Goal: Contribute content: Contribute content

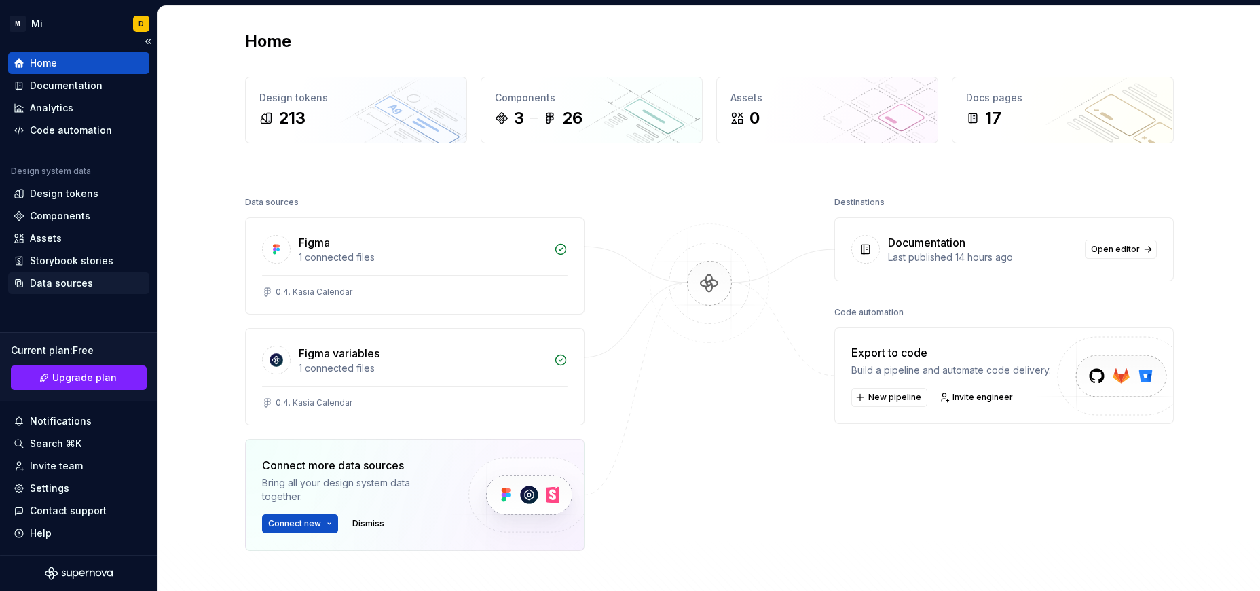
click at [58, 284] on div "Data sources" at bounding box center [61, 283] width 63 height 14
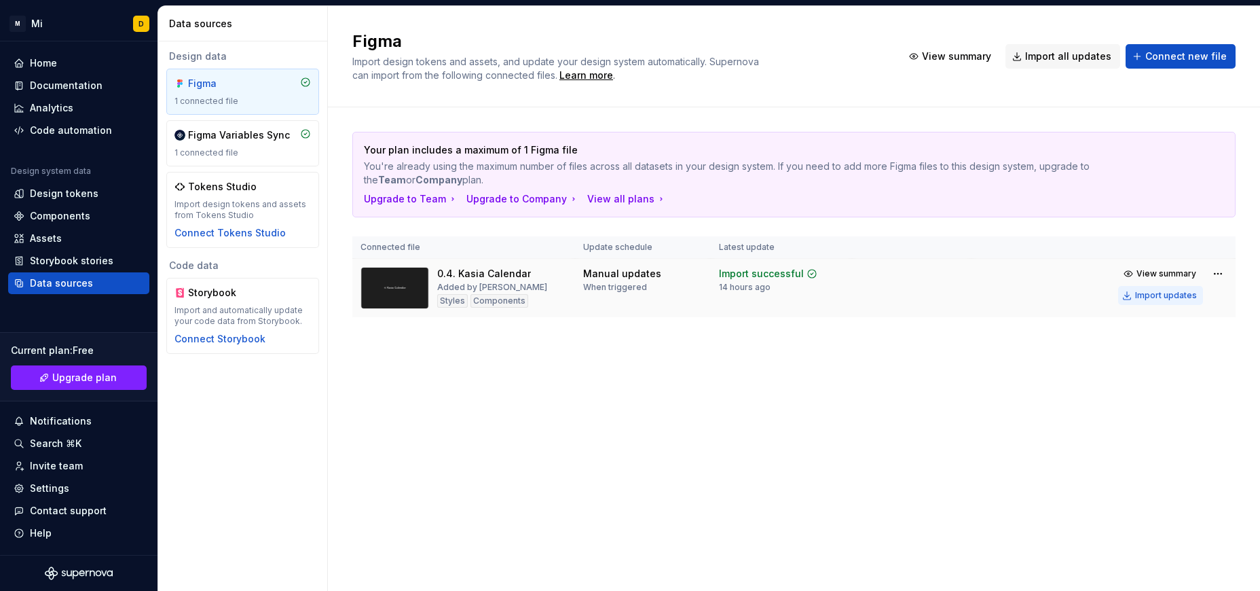
click at [1165, 299] on div "Import updates" at bounding box center [1166, 295] width 62 height 11
click at [26, 217] on div "Components" at bounding box center [79, 216] width 130 height 14
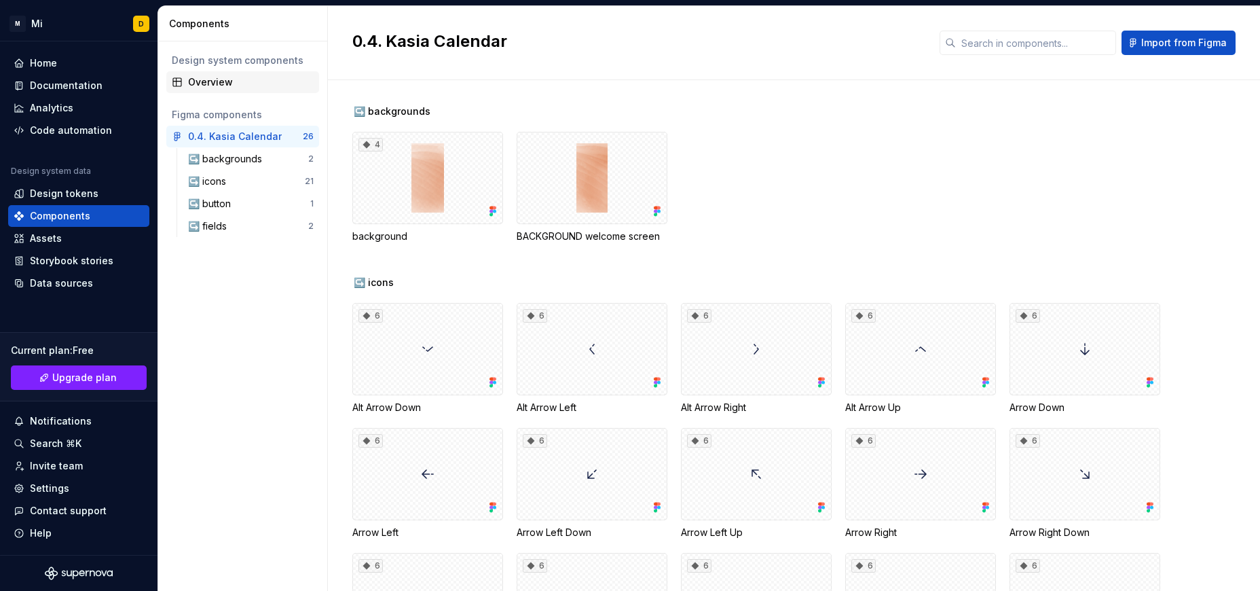
click at [210, 83] on div "Overview" at bounding box center [251, 82] width 126 height 14
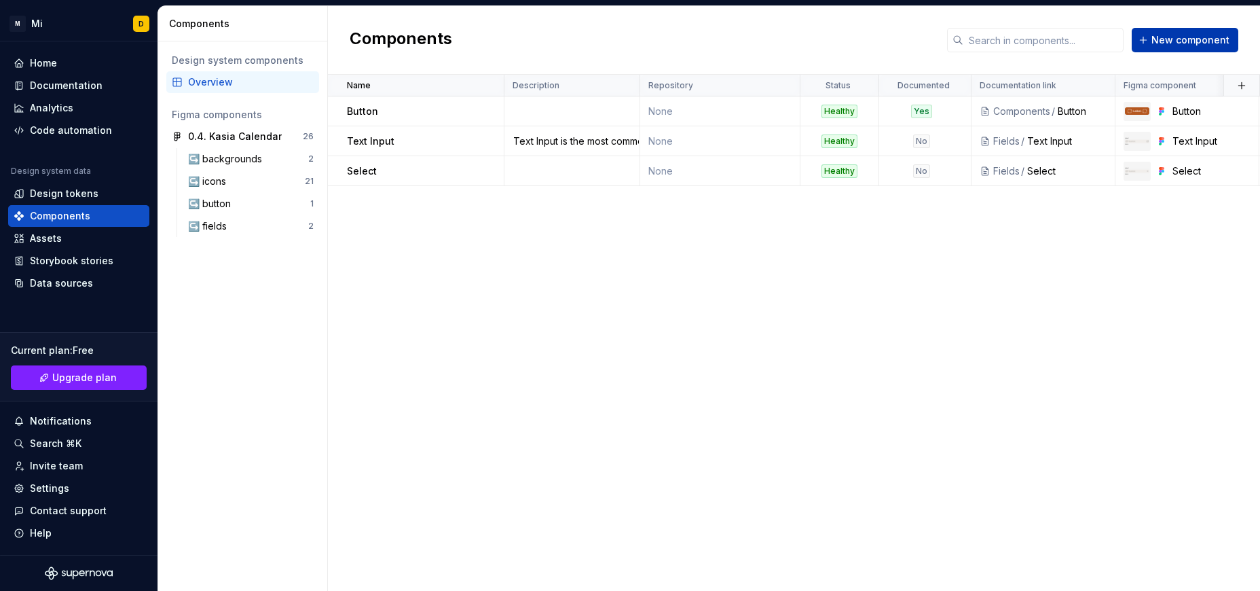
click at [1157, 37] on span "New component" at bounding box center [1190, 40] width 78 height 14
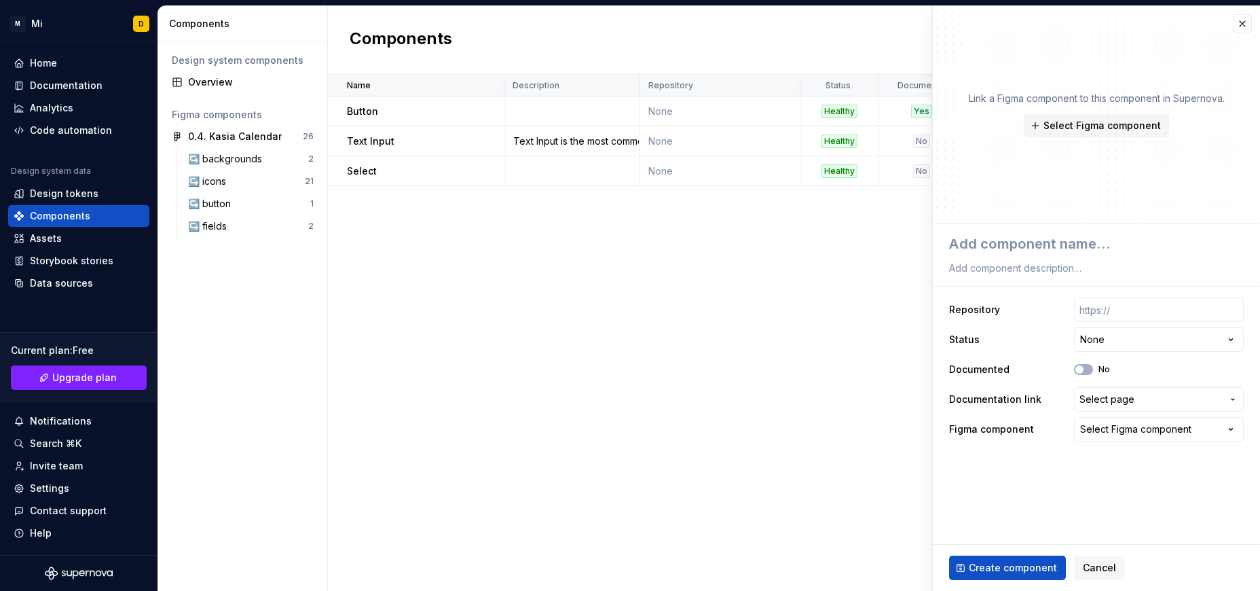
type textarea "*"
type textarea "A"
type textarea "*"
type textarea "Au"
type textarea "*"
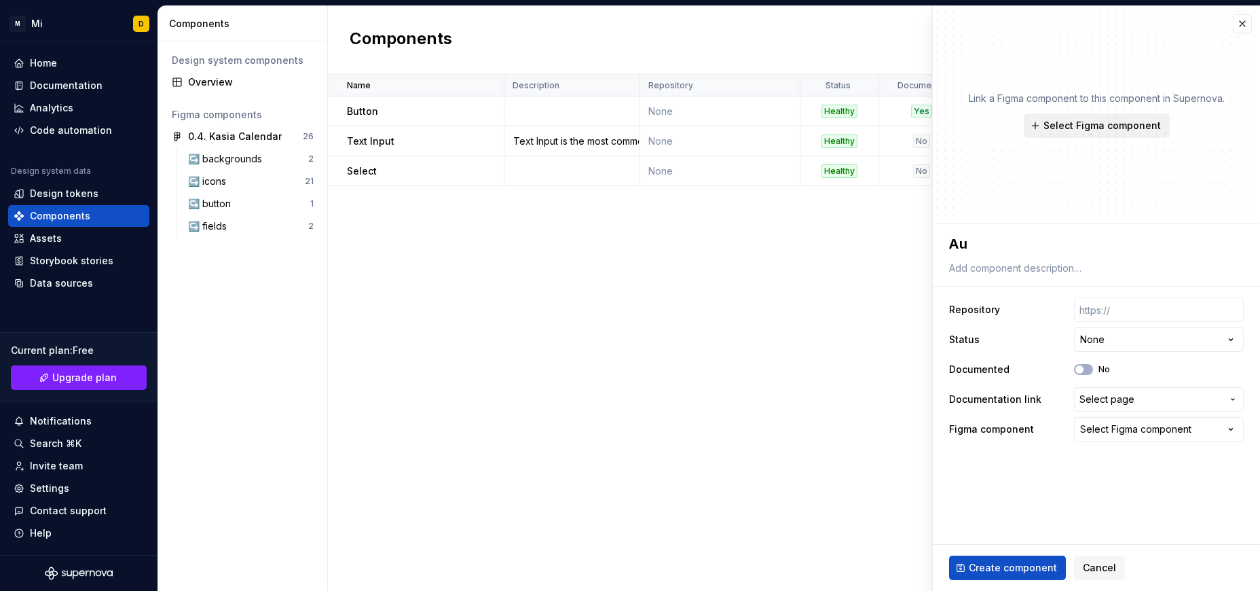
type textarea "Aut"
type textarea "*"
type textarea "Auto"
type textarea "*"
type textarea "Autoc"
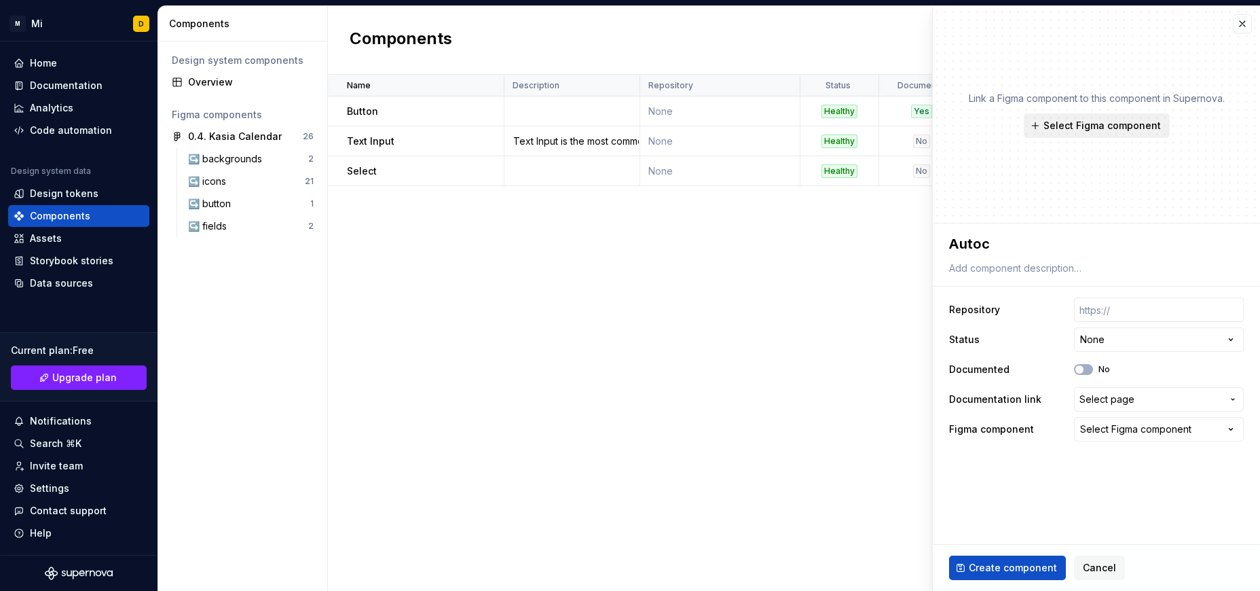
type textarea "*"
type textarea "Autoco"
type textarea "*"
type textarea "Autocom"
type textarea "*"
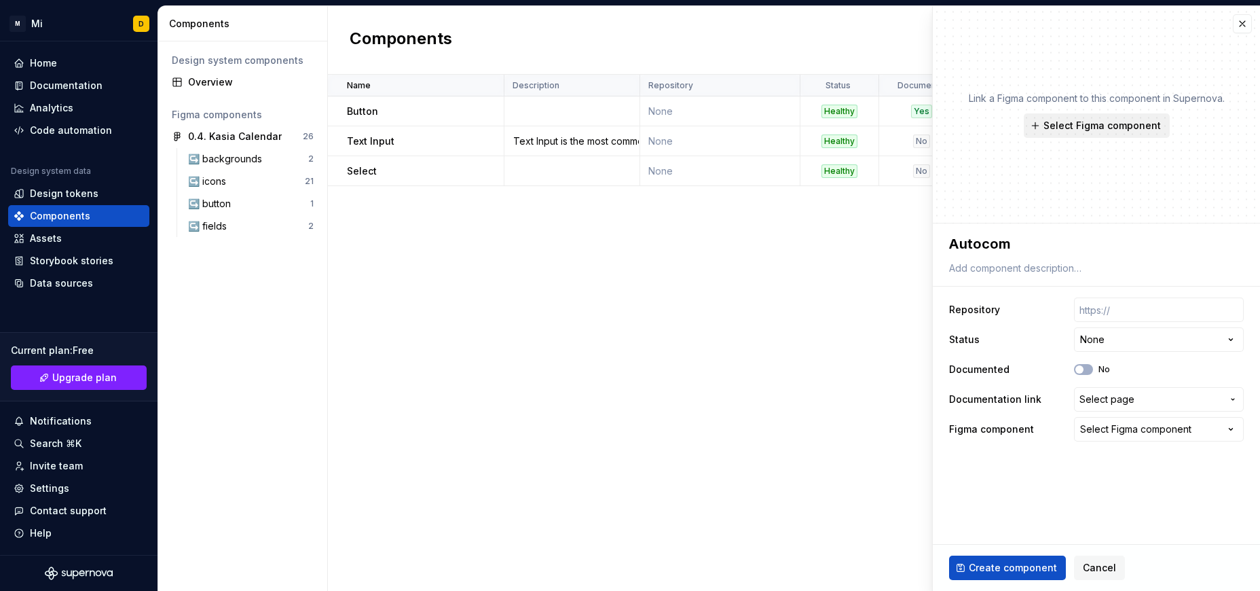
type textarea "Autocomp"
type textarea "*"
type textarea "Autocompl"
type textarea "*"
type textarea "Autocomple"
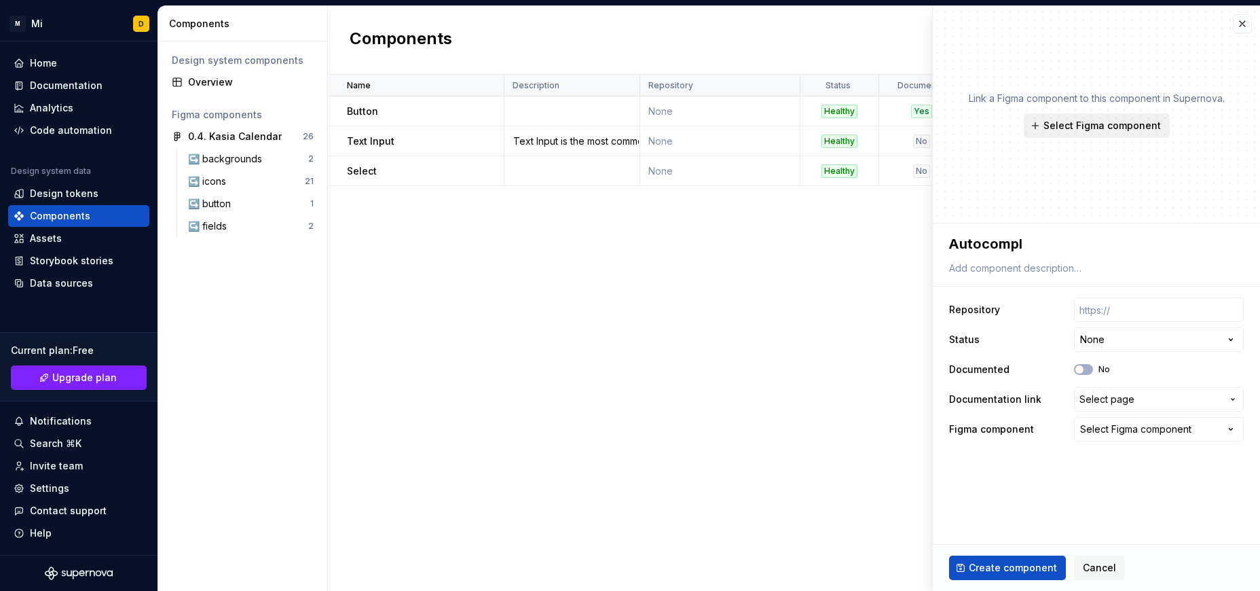
type textarea "*"
type textarea "Autocomplet"
type textarea "*"
type textarea "Autocomplete"
type textarea "*"
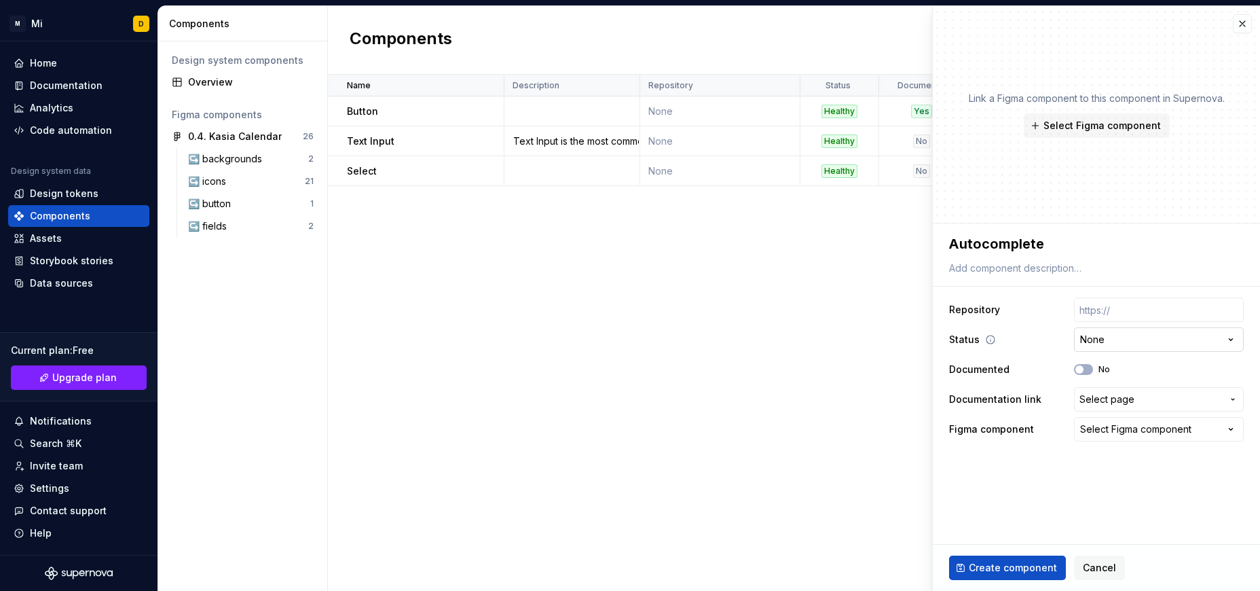
type textarea "Autocomplete"
click at [1100, 342] on html "**********" at bounding box center [630, 295] width 1260 height 591
select select "**********"
click at [1058, 130] on span "Select Figma component" at bounding box center [1101, 126] width 117 height 14
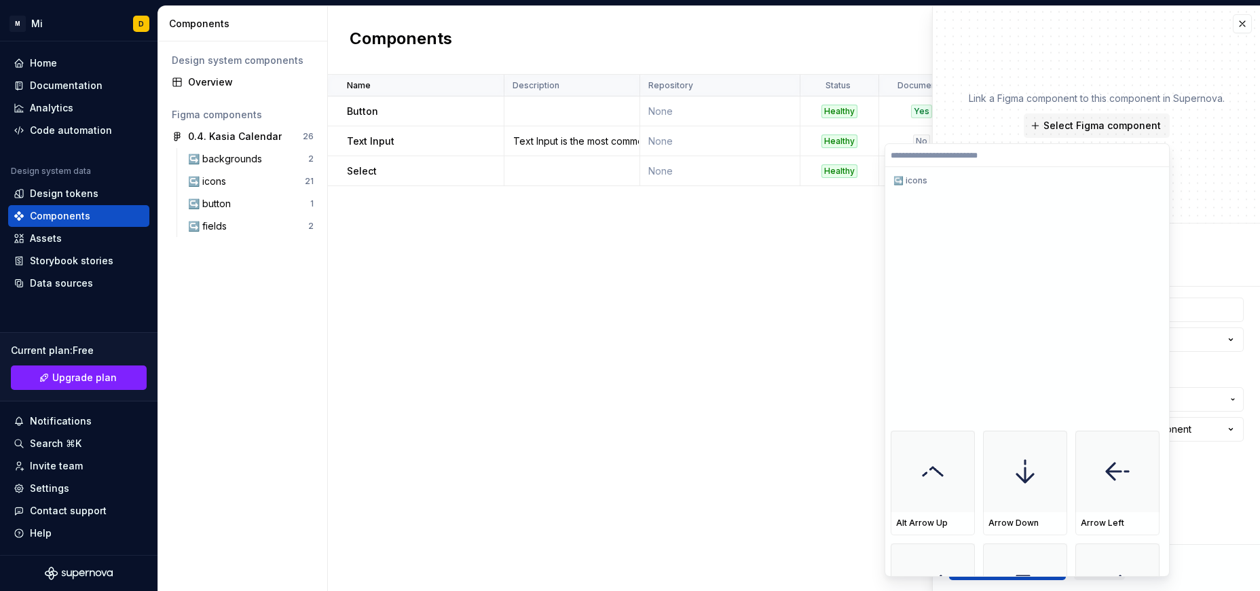
scroll to position [759, 0]
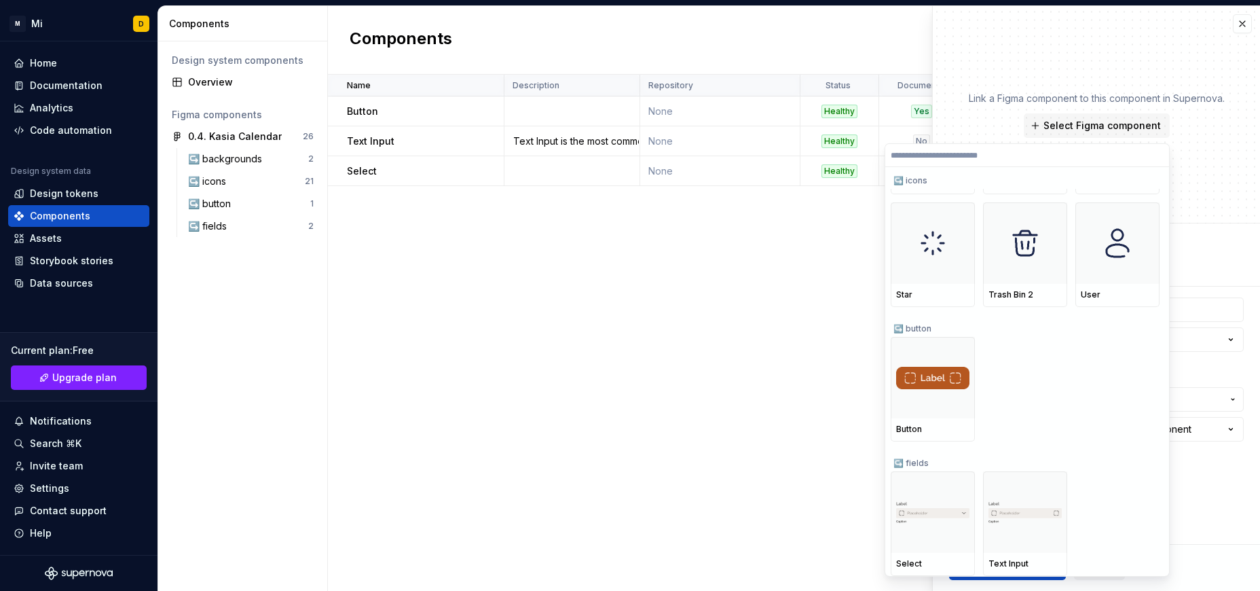
click at [766, 394] on div "Name Description Repository Status Documented Documentation link Figma componen…" at bounding box center [794, 333] width 932 height 516
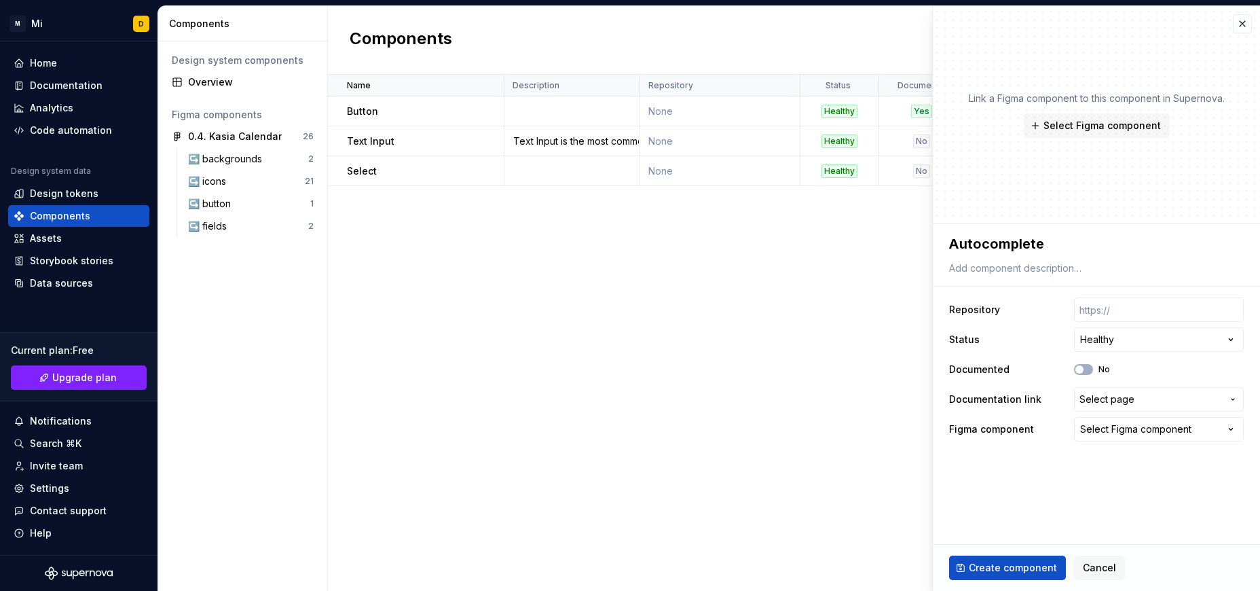
click at [766, 394] on div "Name Description Repository Status Documented Documentation link Figma componen…" at bounding box center [794, 333] width 932 height 516
type textarea "*"
click at [86, 283] on div "Data sources" at bounding box center [61, 283] width 63 height 14
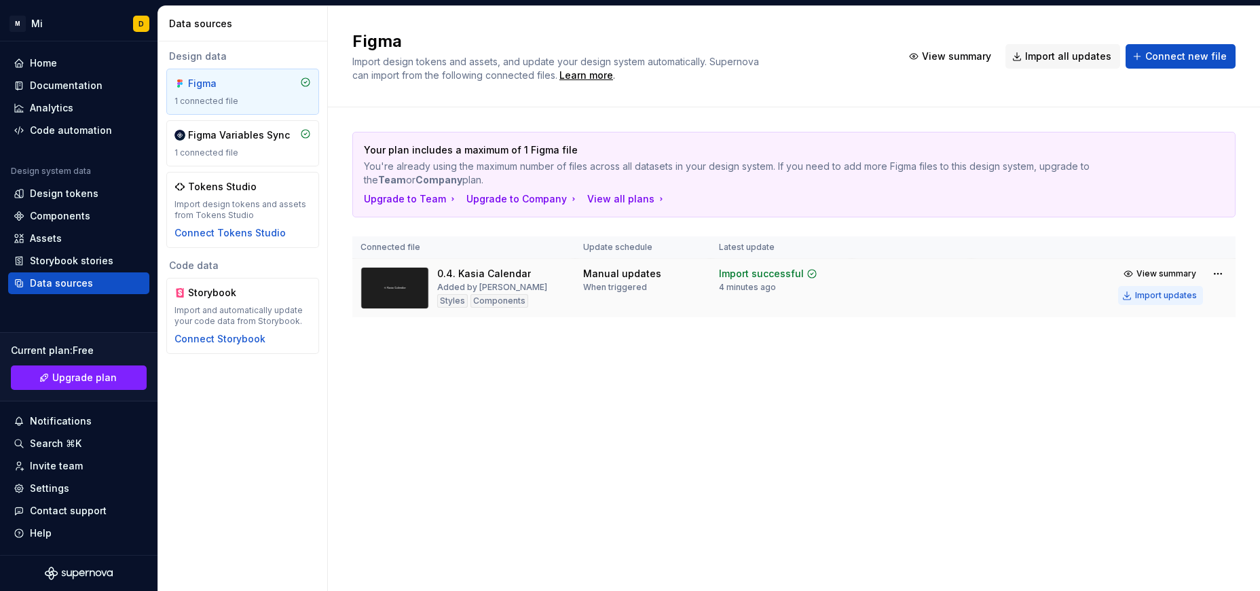
click at [1151, 294] on div "Import updates" at bounding box center [1166, 295] width 62 height 11
click at [1152, 299] on div "Import updates" at bounding box center [1166, 295] width 62 height 11
click at [45, 217] on div "Components" at bounding box center [60, 216] width 60 height 14
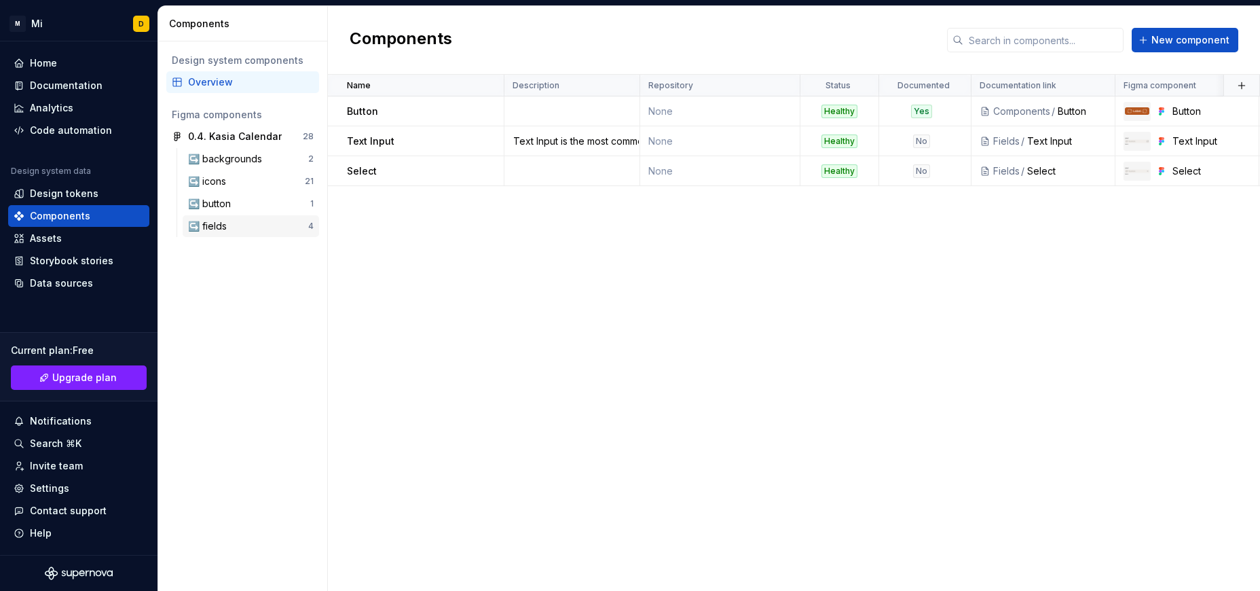
click at [253, 221] on div "↪️ fields" at bounding box center [248, 226] width 120 height 14
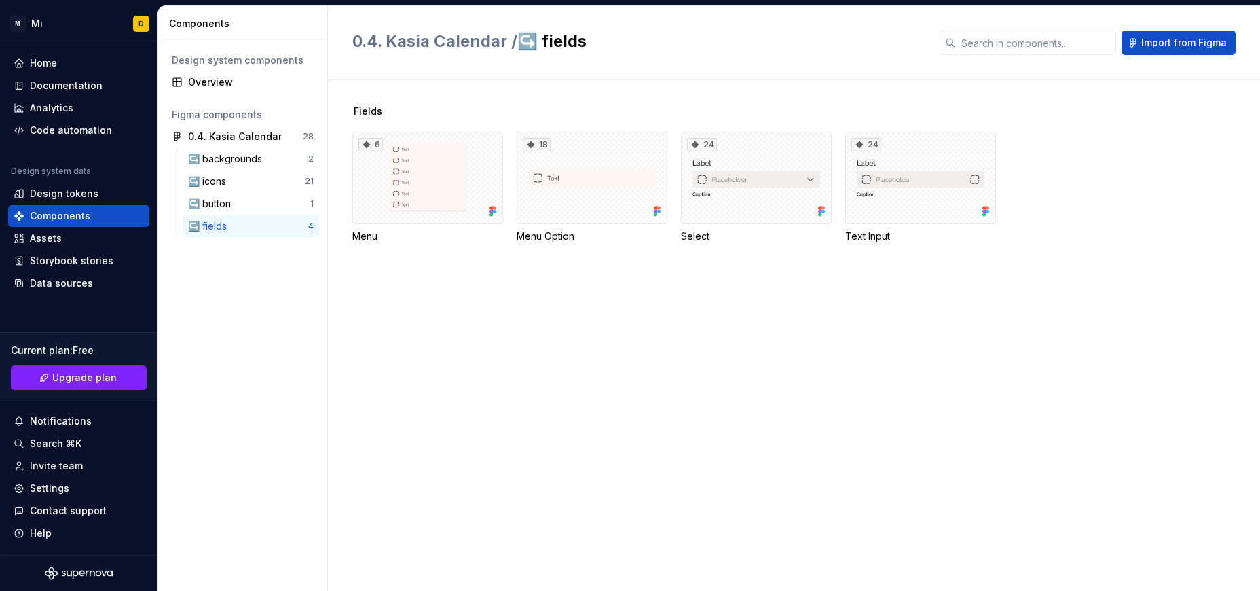
click at [641, 409] on div "Fields 6 Menu 18 Menu Option 24 Select 24 Text Input" at bounding box center [806, 335] width 908 height 510
click at [88, 282] on div "Data sources" at bounding box center [61, 283] width 63 height 14
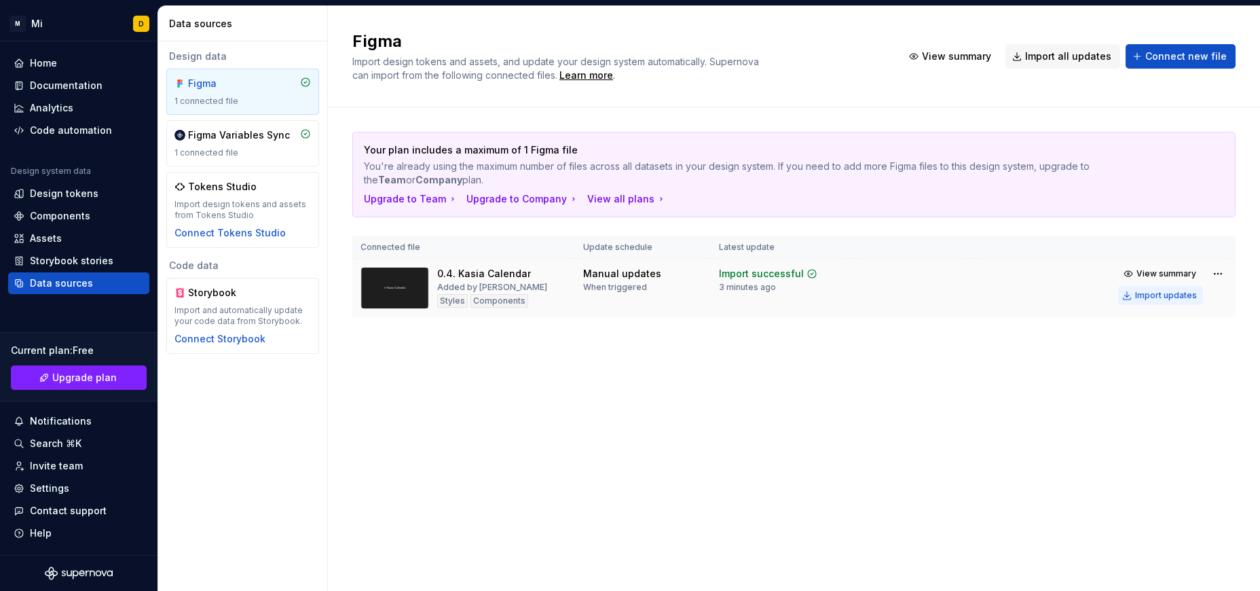
click at [1166, 290] on button "Import updates" at bounding box center [1160, 295] width 85 height 19
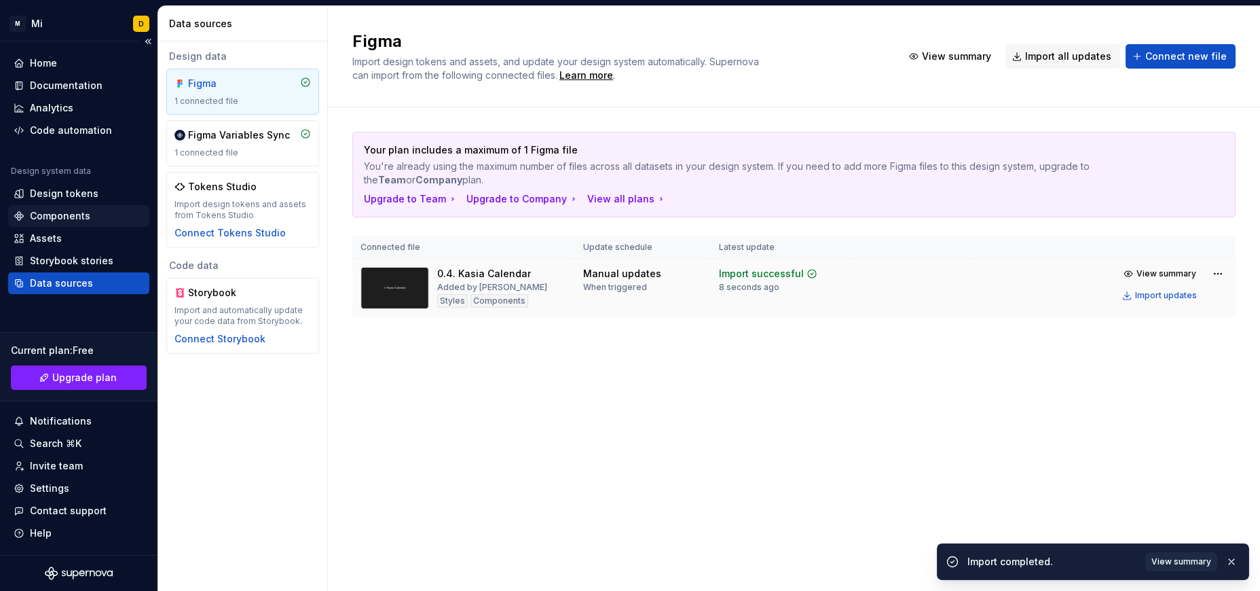
click at [67, 211] on div "Components" at bounding box center [60, 216] width 60 height 14
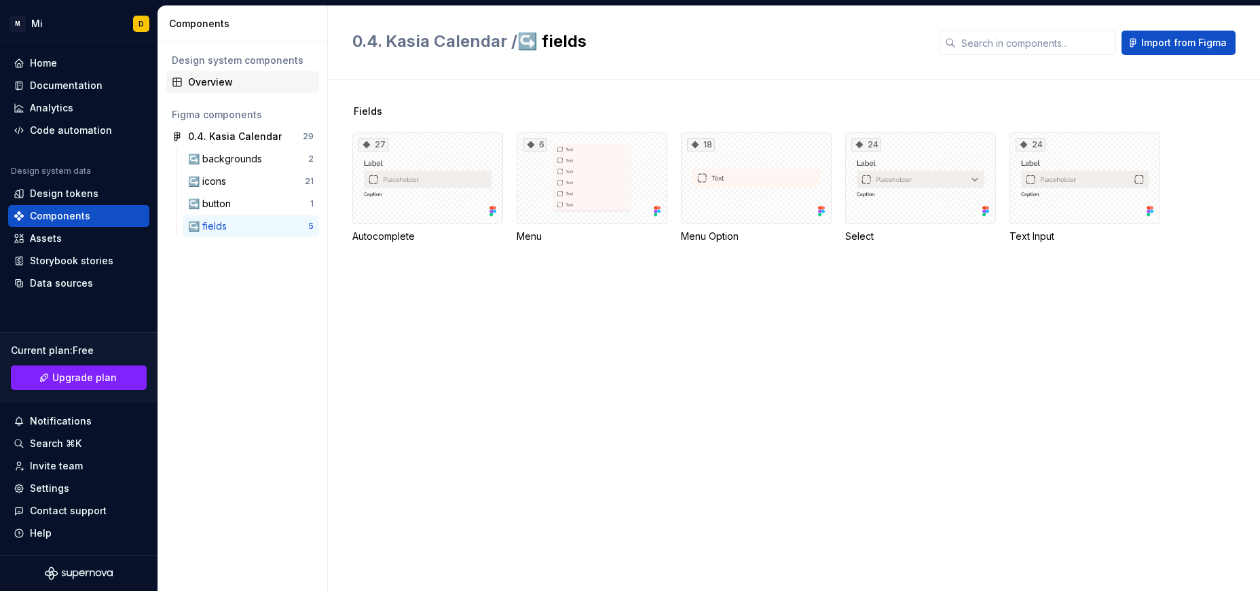
click at [233, 81] on div "Overview" at bounding box center [251, 82] width 126 height 14
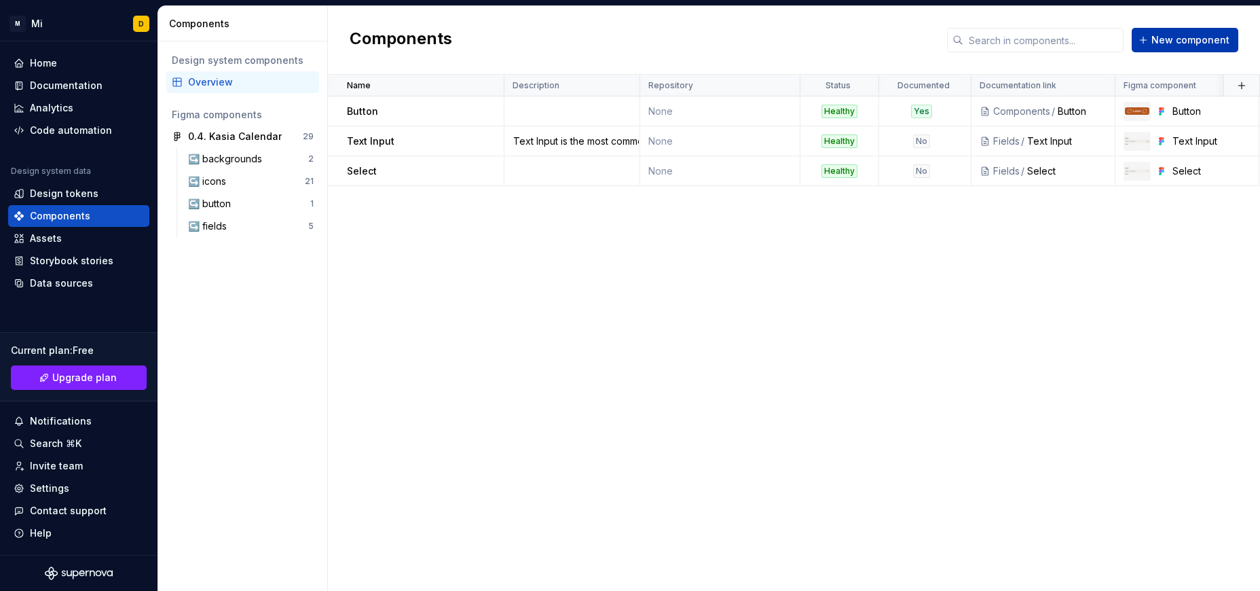
click at [1180, 44] on span "New component" at bounding box center [1190, 40] width 78 height 14
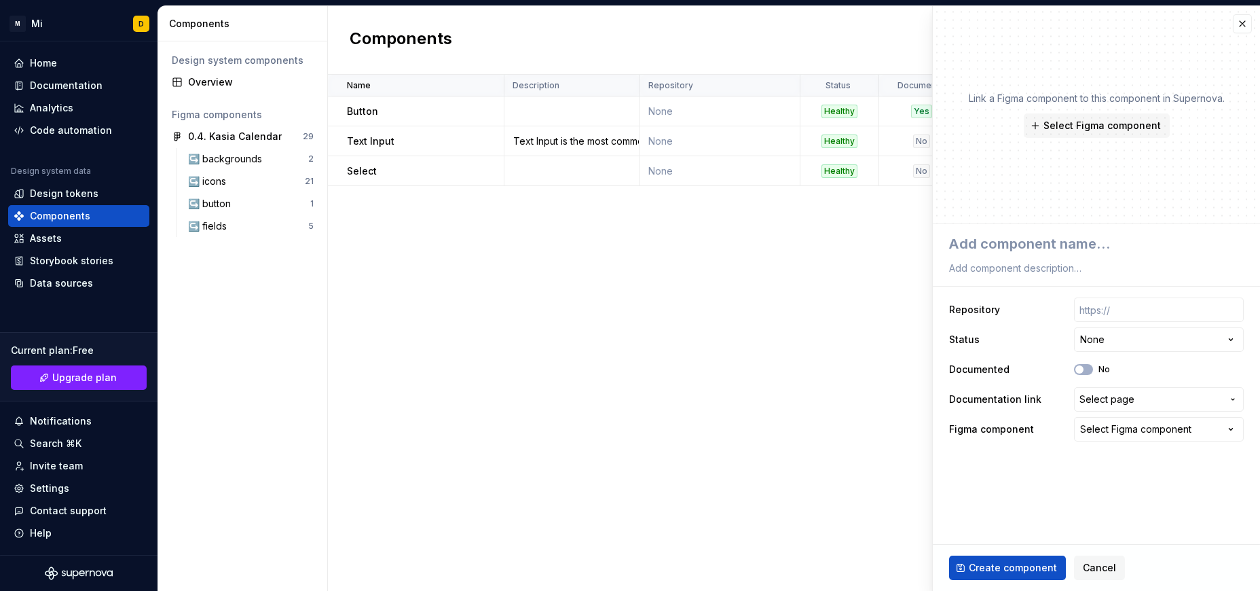
type textarea "*"
click at [1043, 248] on textarea at bounding box center [1093, 243] width 295 height 24
type textarea "A"
type textarea "*"
type textarea "Au"
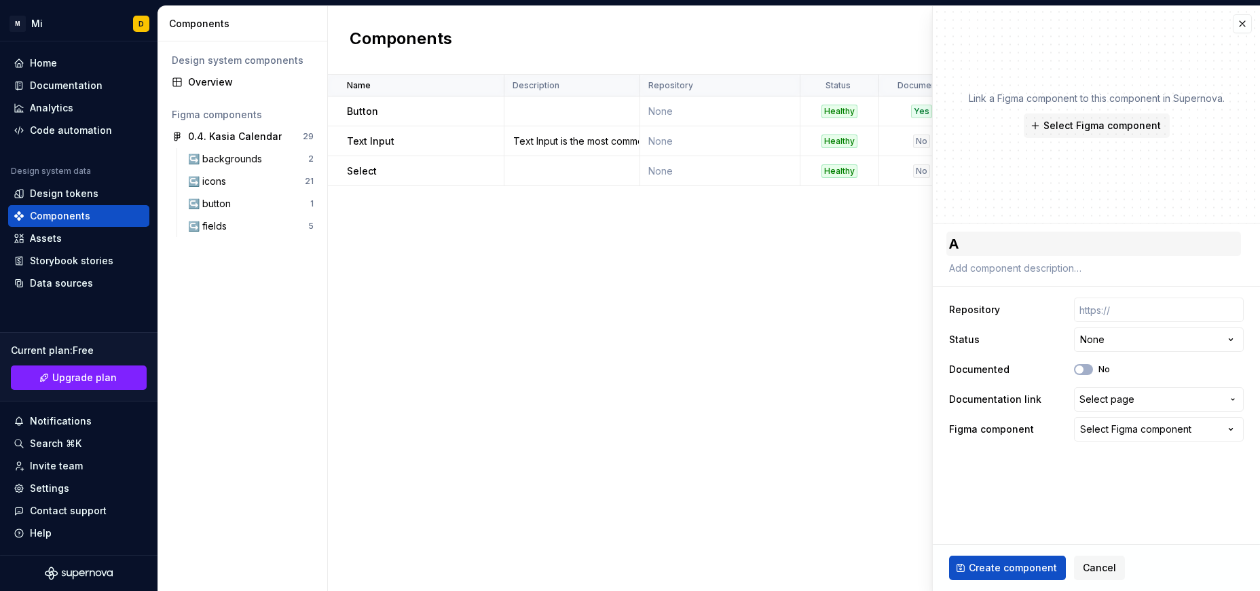
type textarea "*"
type textarea "Aut"
type textarea "*"
type textarea "Auto"
type textarea "*"
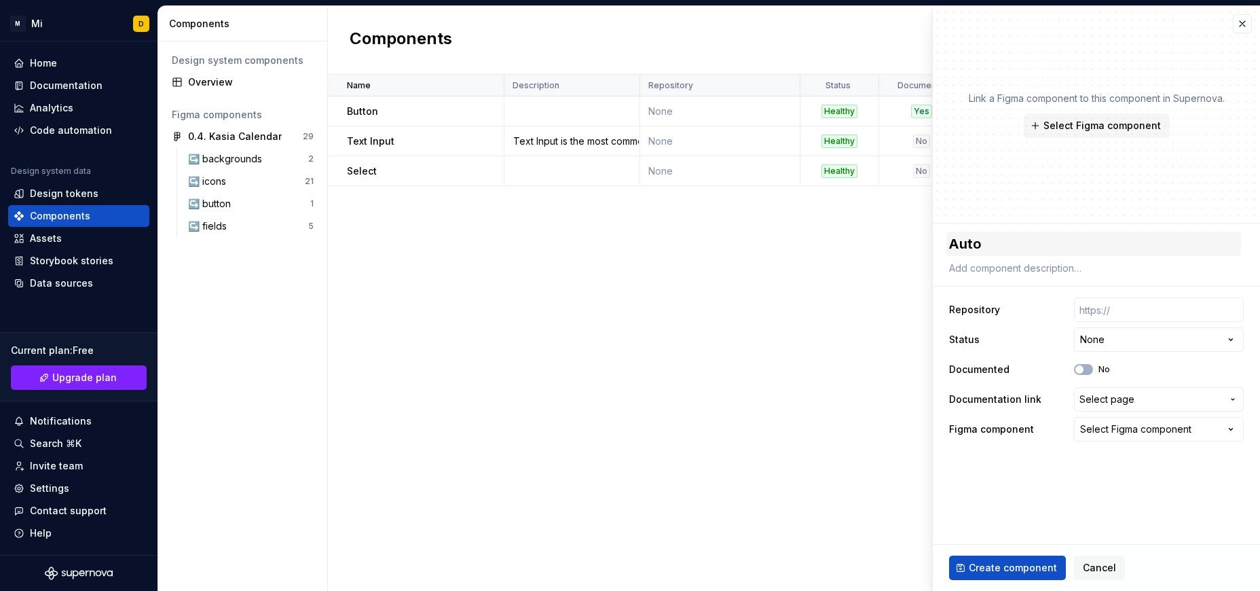
type textarea "Autoc"
type textarea "*"
type textarea "Autoco"
type textarea "*"
type textarea "Autocom"
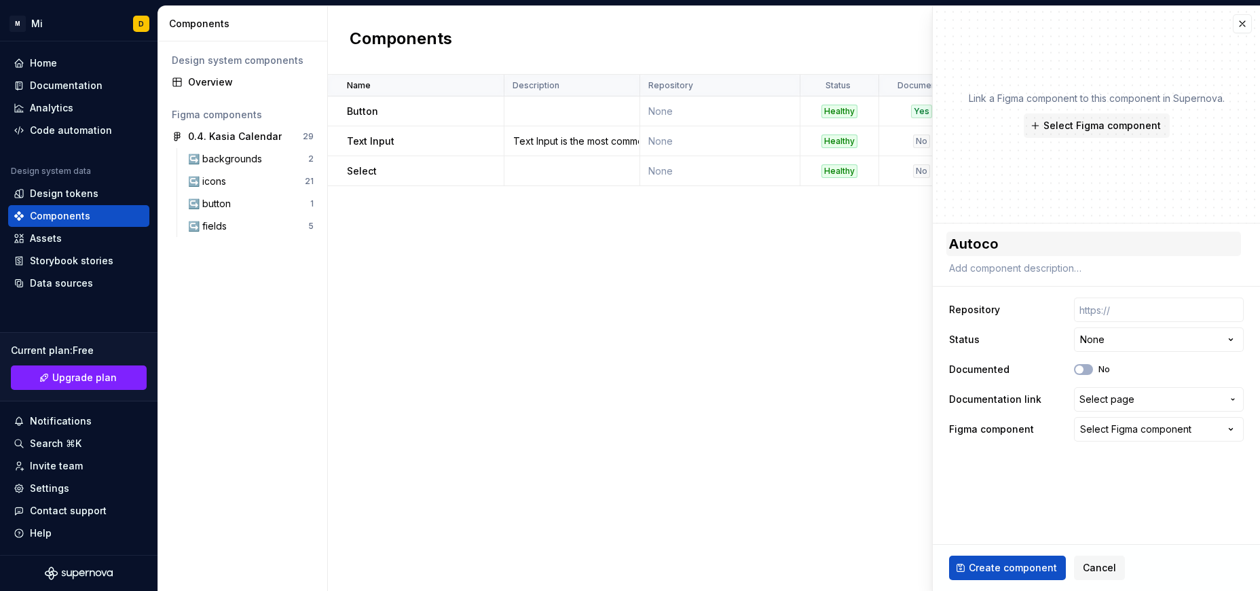
type textarea "*"
type textarea "Autocomp"
type textarea "*"
type textarea "Autocompl"
type textarea "*"
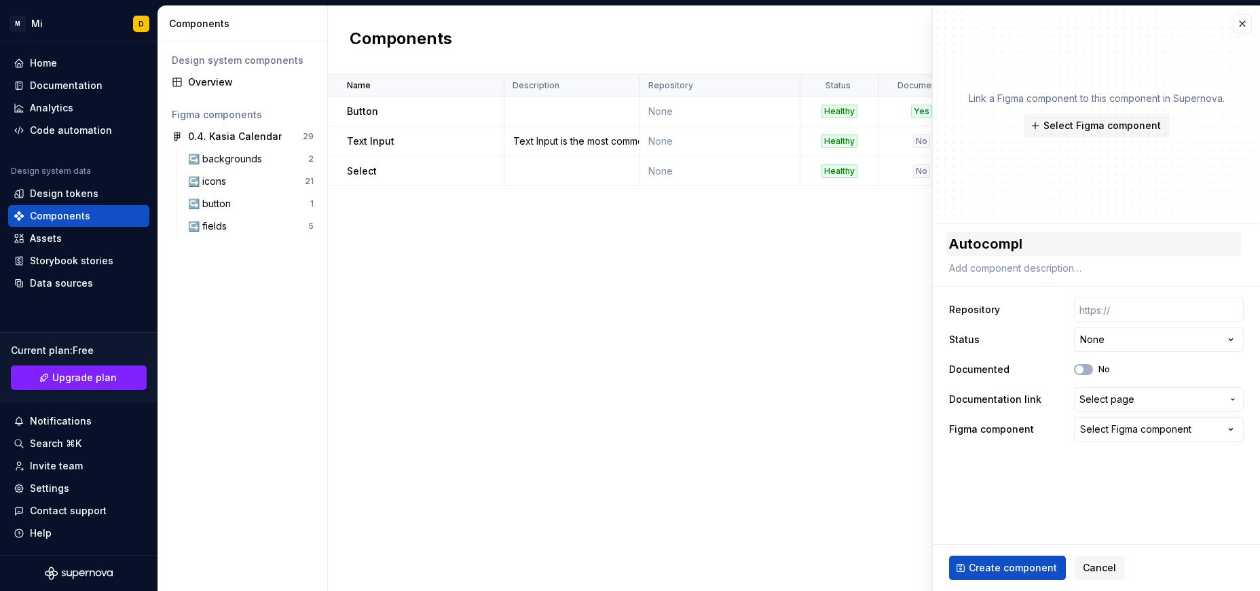
type textarea "Autocomple"
type textarea "*"
type textarea "Autocomplet"
type textarea "*"
type textarea "Autocomplete"
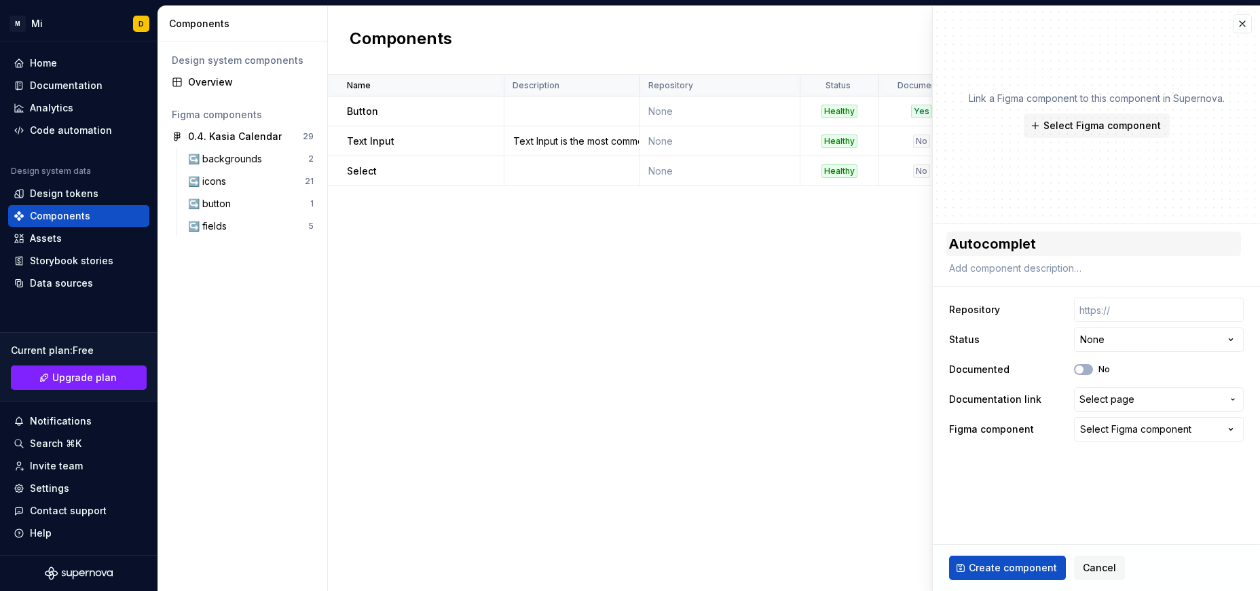
type textarea "*"
type textarea "Autocomplete"
click at [1128, 337] on html "**********" at bounding box center [630, 295] width 1260 height 591
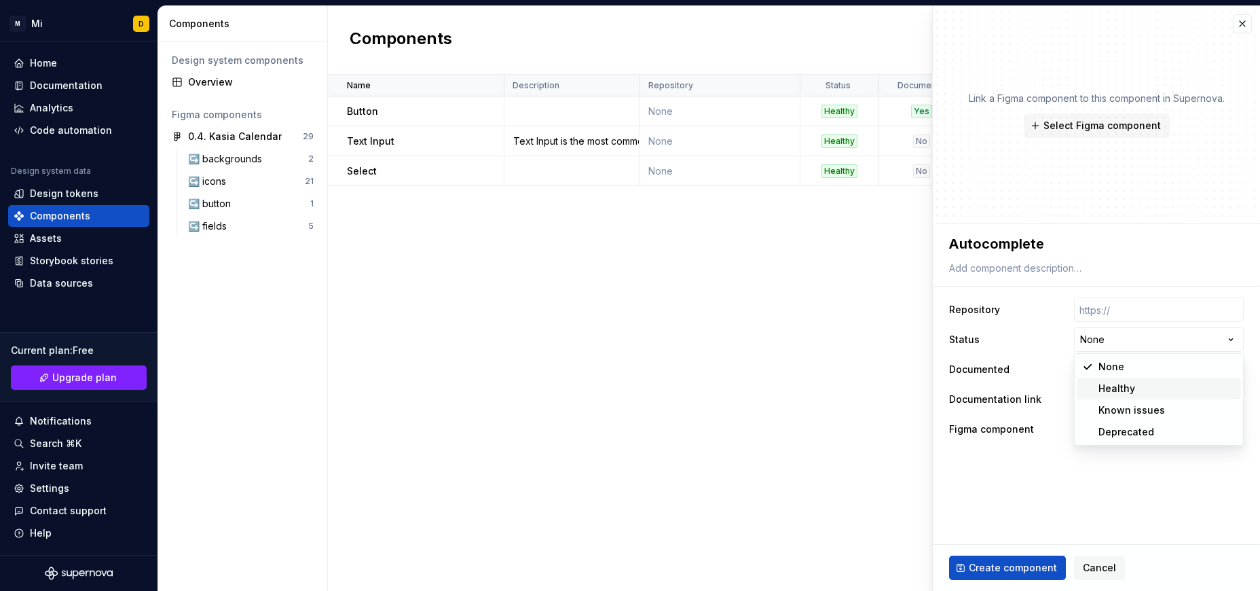
select select "**********"
click at [1138, 398] on span "Select page" at bounding box center [1150, 399] width 143 height 14
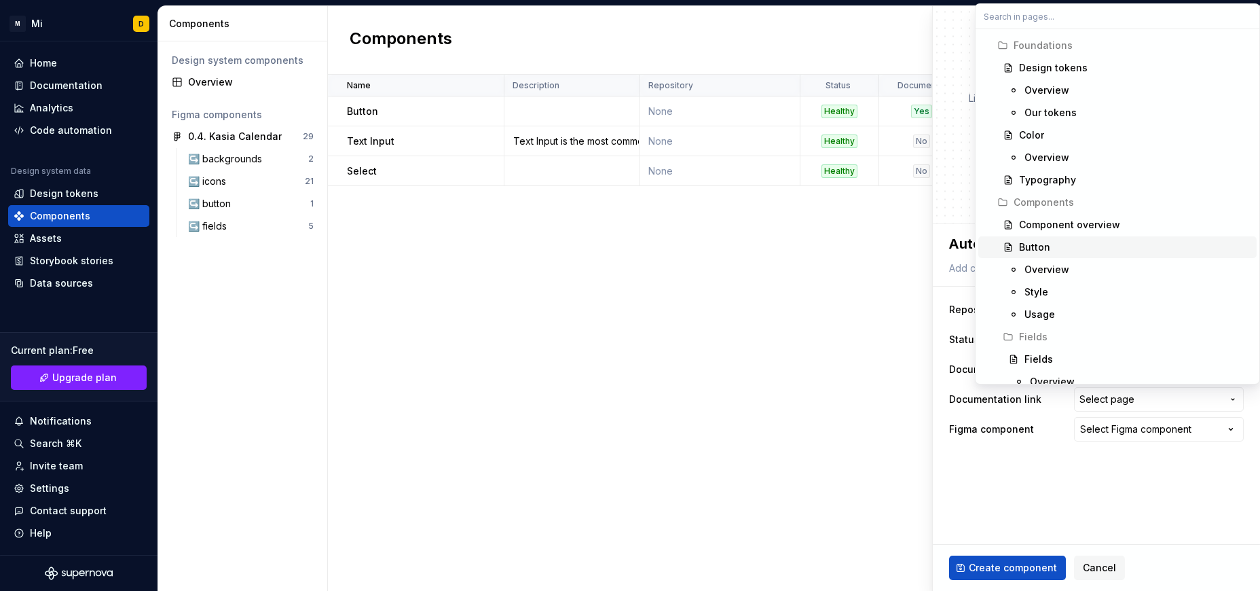
scroll to position [43, 0]
click at [1104, 458] on html "**********" at bounding box center [630, 295] width 1260 height 591
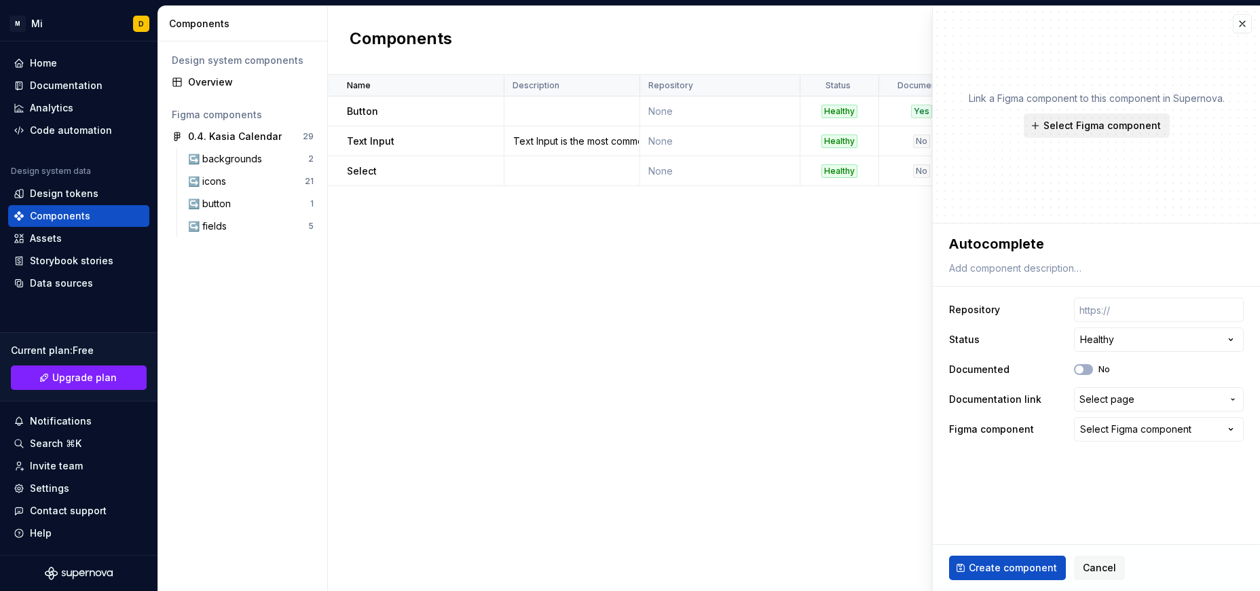
click at [1071, 123] on span "Select Figma component" at bounding box center [1101, 126] width 117 height 14
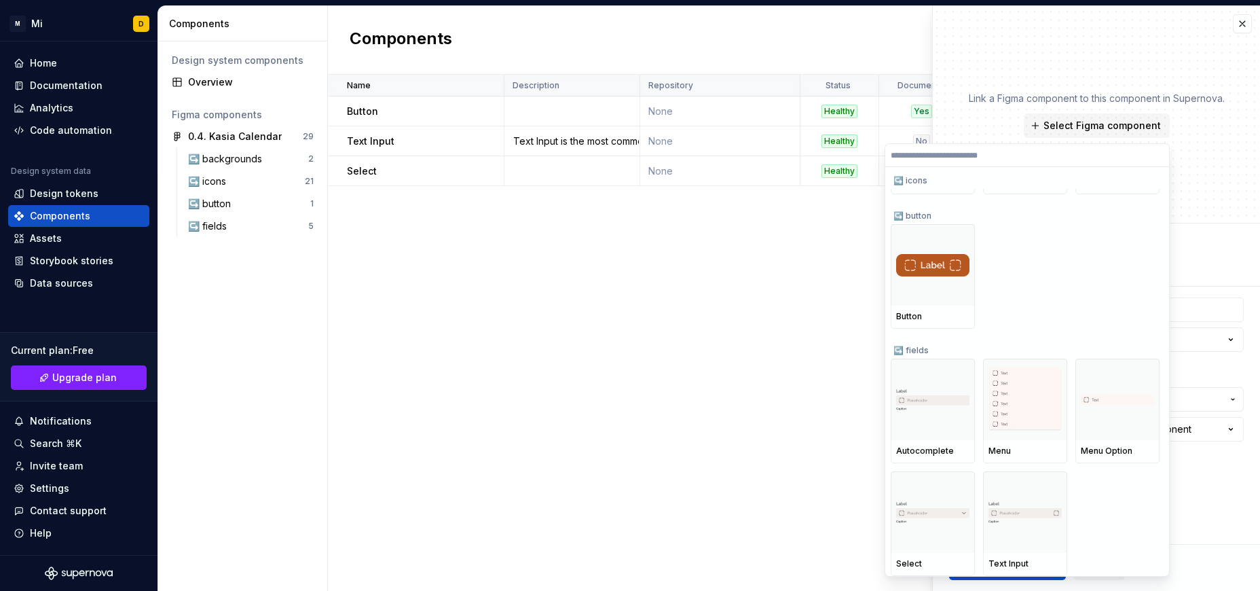
scroll to position [863, 0]
click at [925, 400] on img at bounding box center [932, 399] width 73 height 22
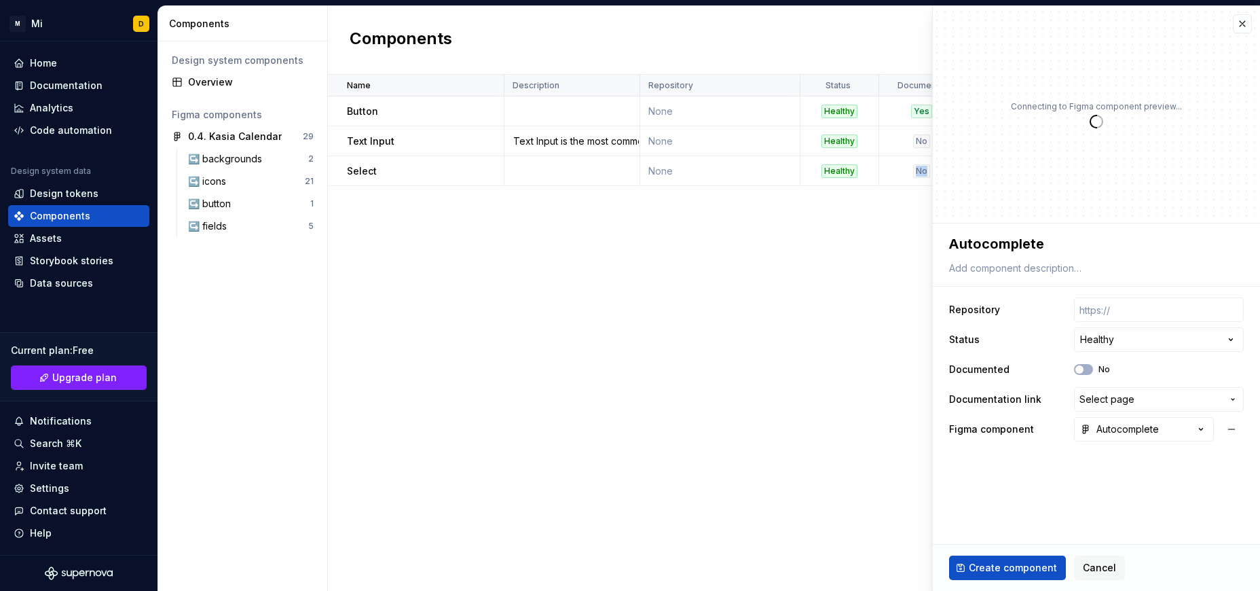
click at [925, 400] on div "Name Description Repository Status Documented Documentation link Figma componen…" at bounding box center [794, 333] width 932 height 516
click at [1024, 563] on span "Create component" at bounding box center [1013, 568] width 88 height 14
type textarea "*"
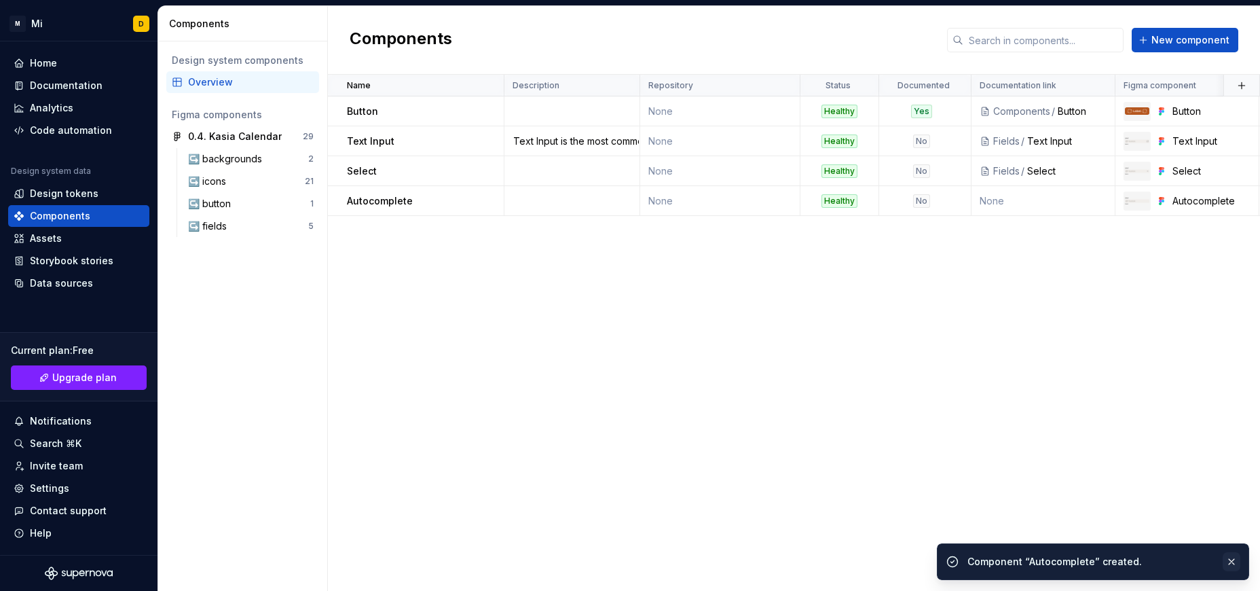
click at [1229, 563] on button "button" at bounding box center [1232, 561] width 18 height 19
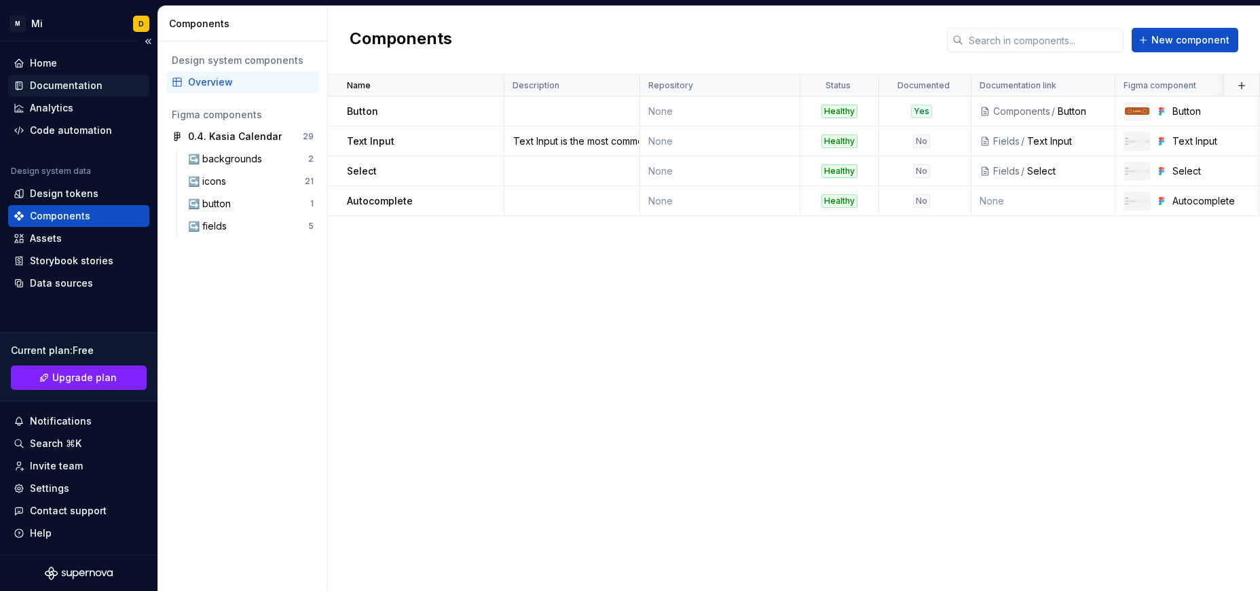
click at [54, 79] on div "Documentation" at bounding box center [66, 86] width 73 height 14
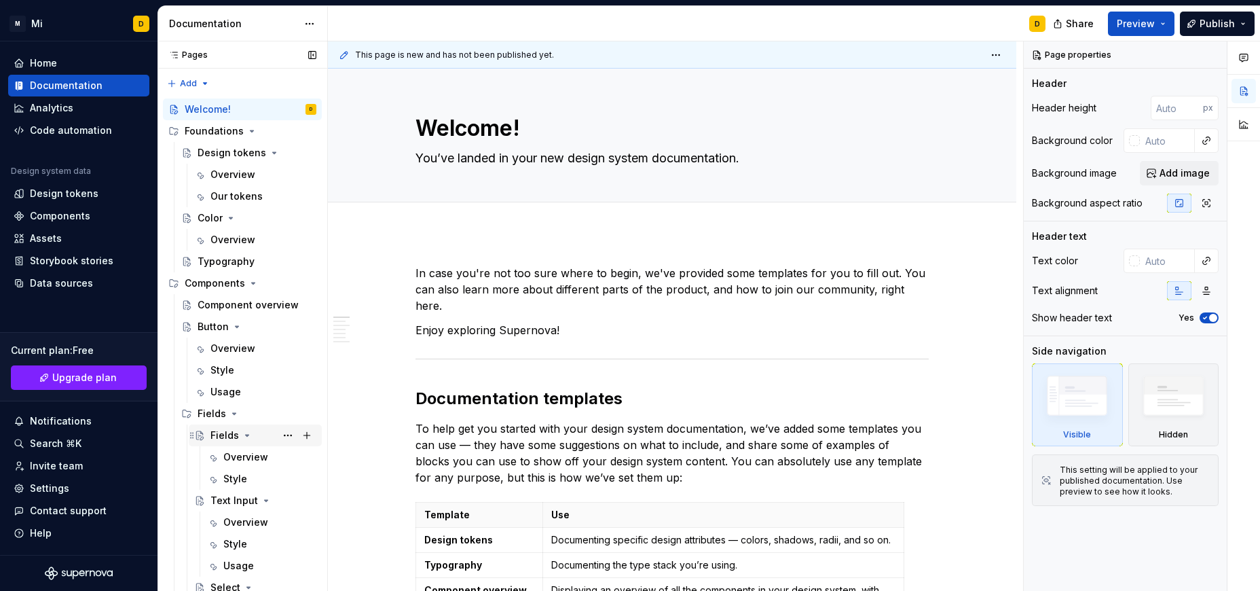
scroll to position [69, 0]
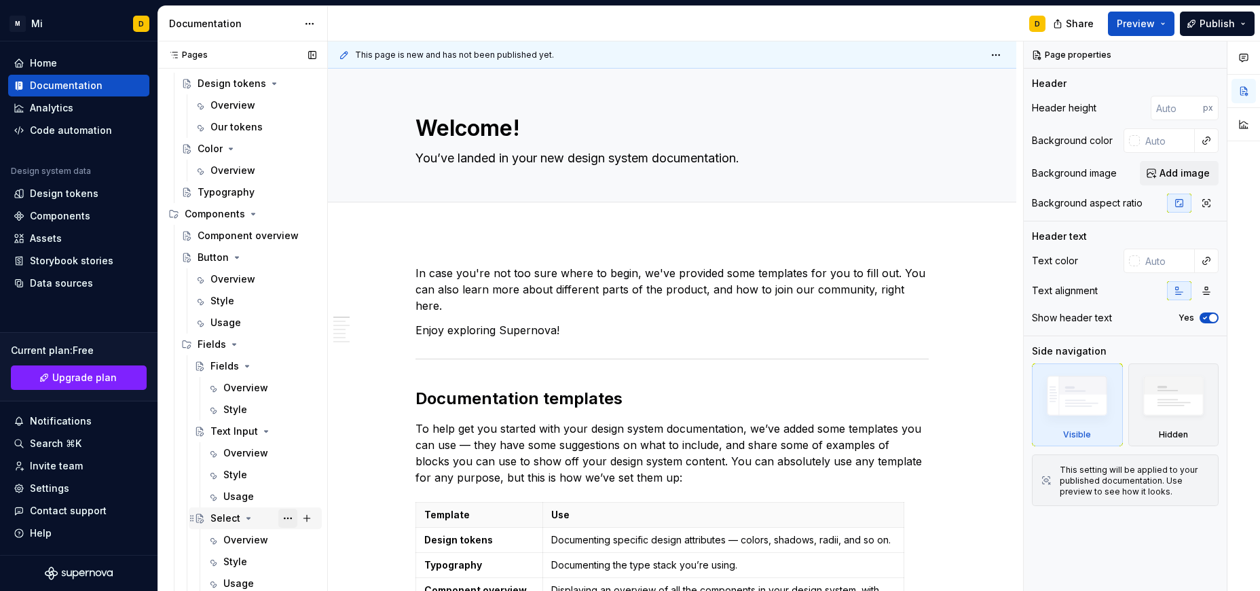
click at [284, 517] on button "Page tree" at bounding box center [287, 517] width 19 height 19
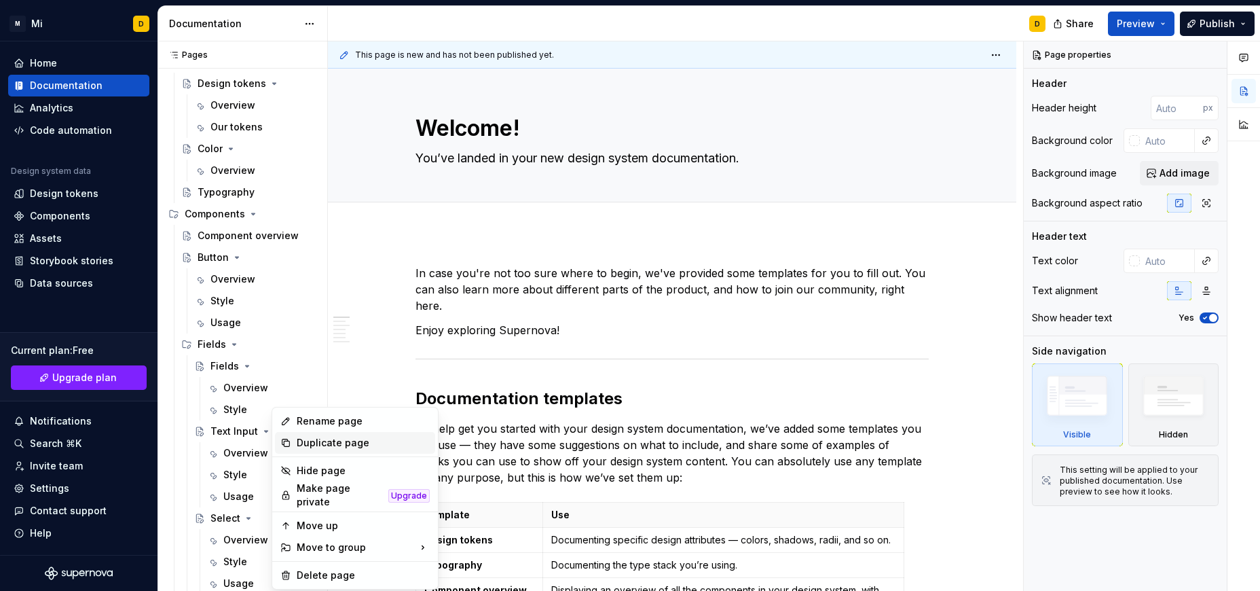
click at [346, 439] on div "Duplicate page" at bounding box center [363, 443] width 133 height 14
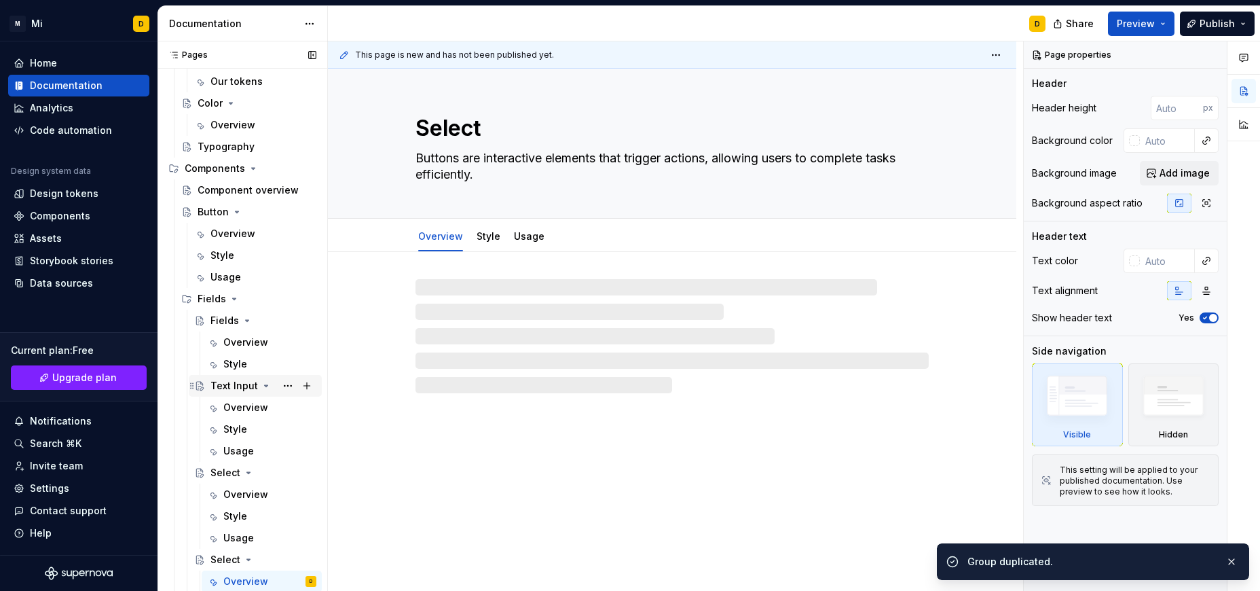
scroll to position [156, 0]
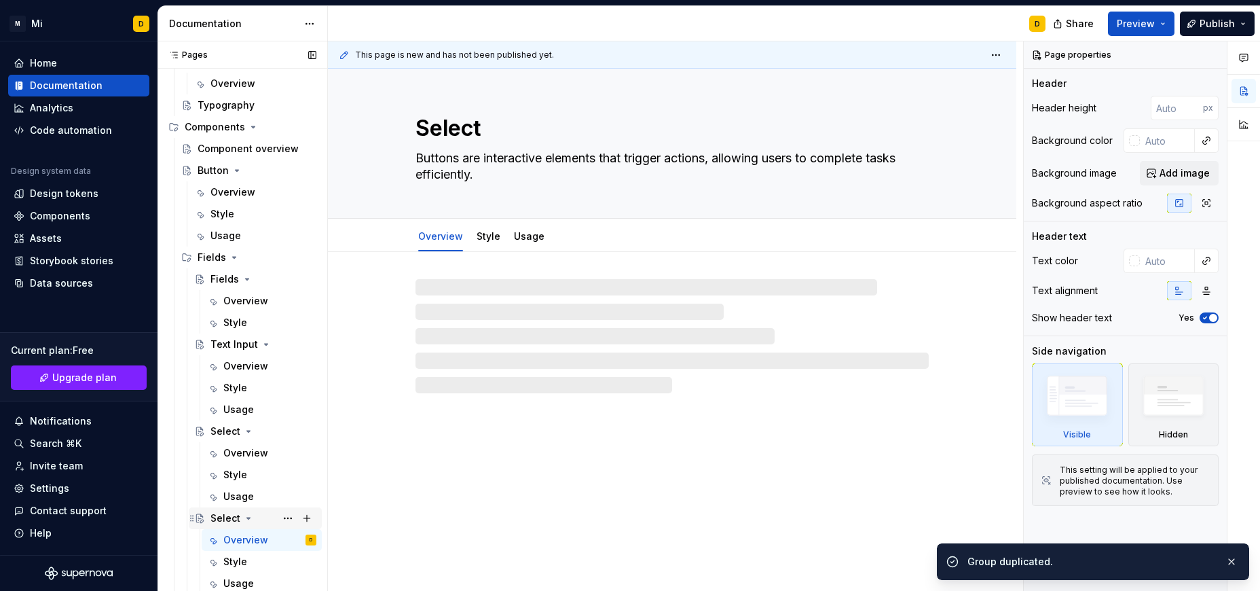
click at [224, 516] on div "Select" at bounding box center [225, 518] width 30 height 14
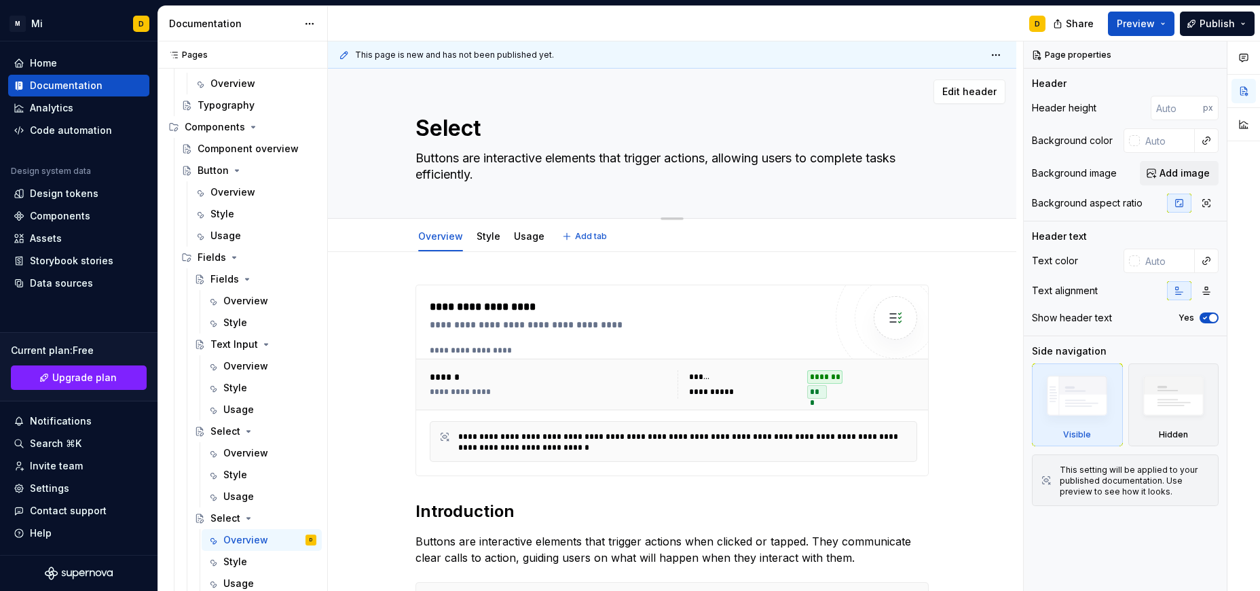
click at [494, 126] on textarea "Select" at bounding box center [669, 128] width 513 height 33
type textarea "*"
type textarea "A"
type textarea "*"
type textarea "Au"
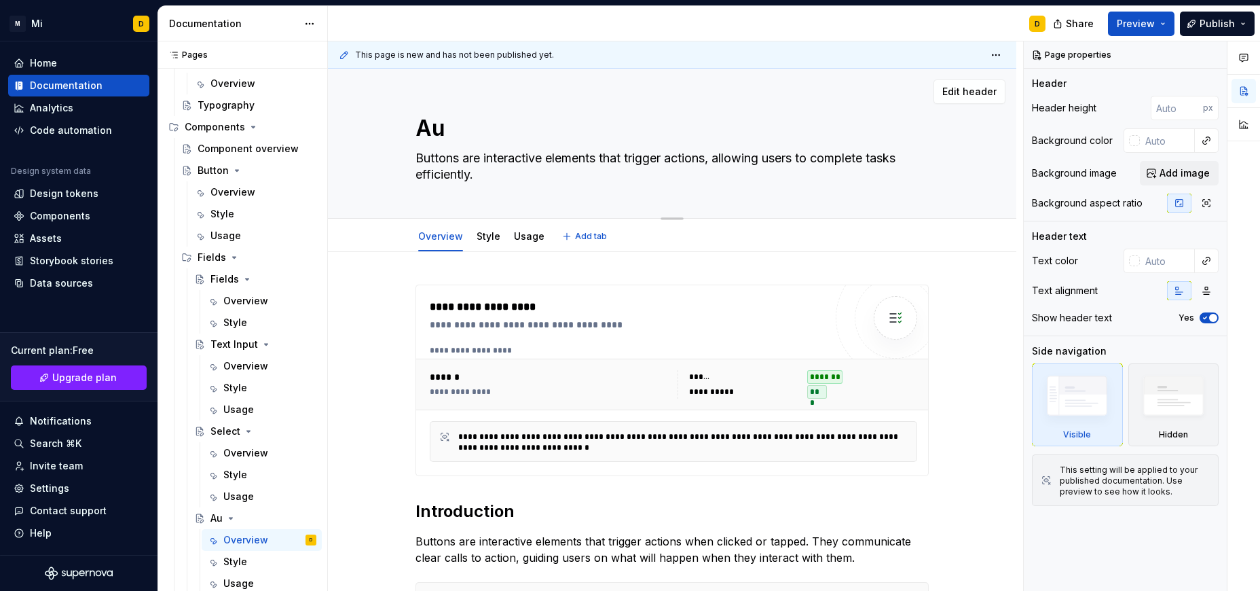
type textarea "*"
type textarea "Aut"
type textarea "*"
type textarea "Auto"
type textarea "*"
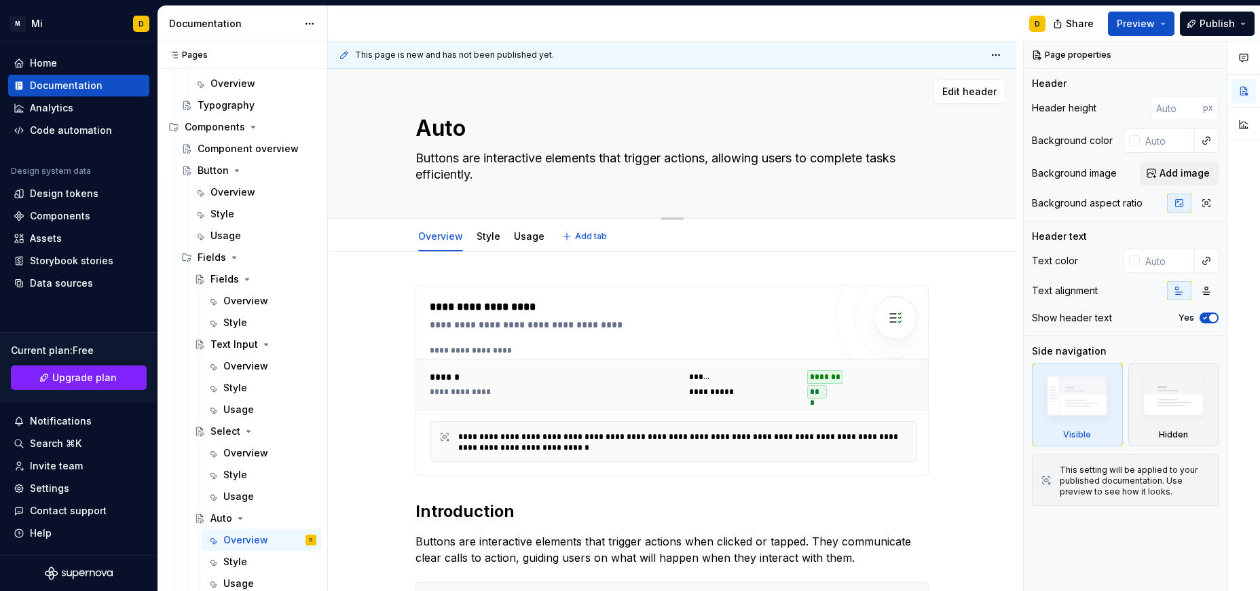
type textarea "Autoc"
type textarea "*"
type textarea "Autoco"
type textarea "*"
type textarea "Autocom"
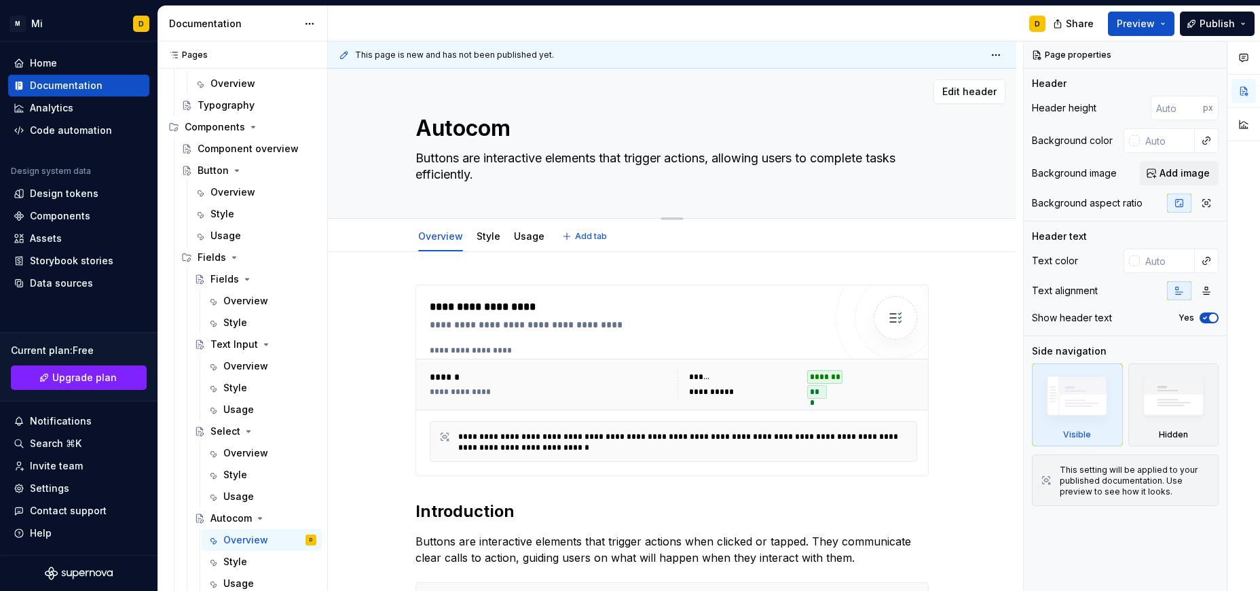
type textarea "*"
type textarea "Autocomp"
type textarea "*"
type textarea "Autocompl"
type textarea "*"
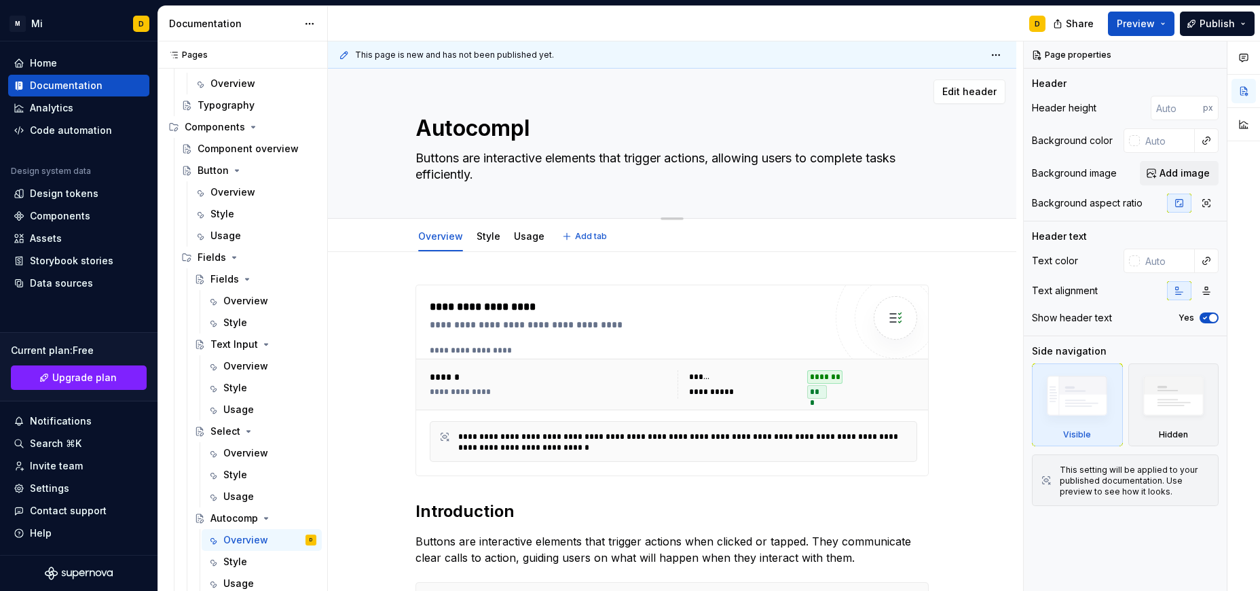
type textarea "Autocomple"
type textarea "*"
type textarea "Autocomplet"
type textarea "*"
type textarea "Autocomplete"
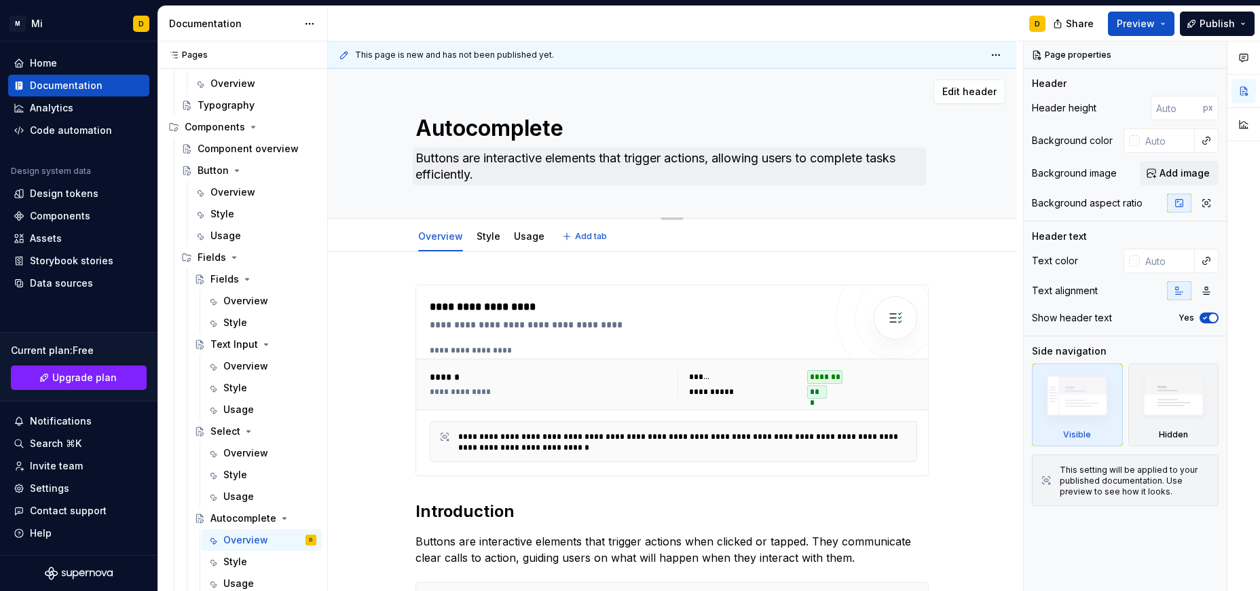
type textarea "*"
type textarea "Autocomplete"
click at [535, 167] on textarea "Buttons are interactive elements that trigger actions, allowing users to comple…" at bounding box center [669, 166] width 513 height 38
click at [521, 170] on textarea "Buttons are interactive elements that trigger actions, allowing users to comple…" at bounding box center [669, 166] width 513 height 38
click at [48, 215] on div "Components" at bounding box center [60, 216] width 60 height 14
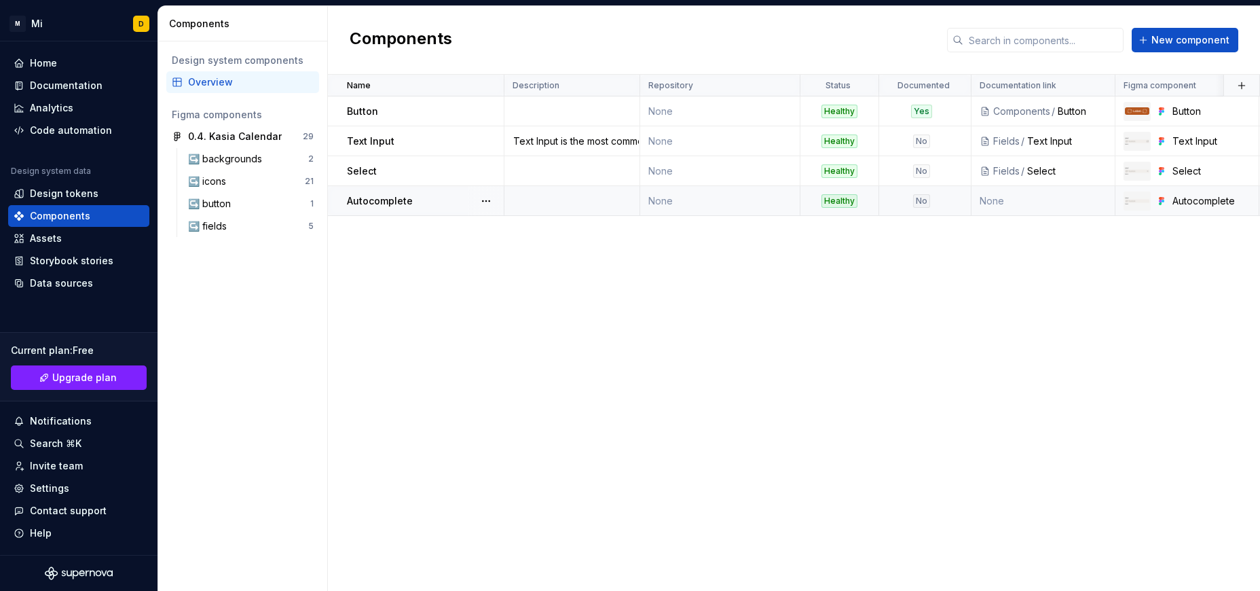
click at [1051, 200] on td "None" at bounding box center [1043, 201] width 144 height 30
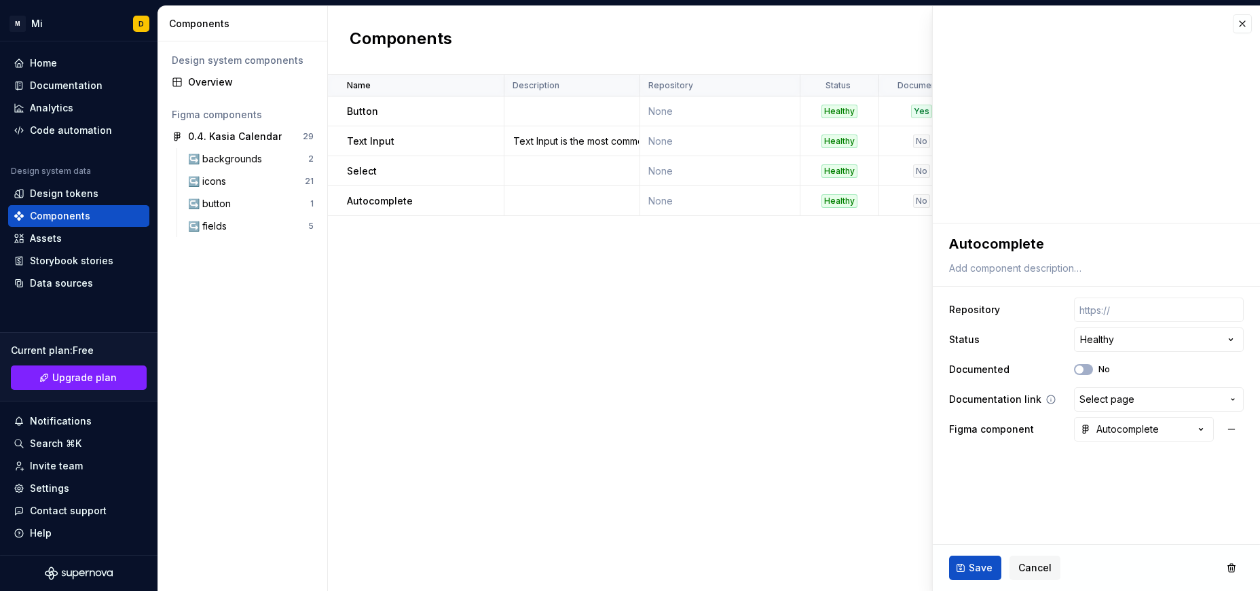
click at [1142, 402] on span "Select page" at bounding box center [1150, 399] width 143 height 14
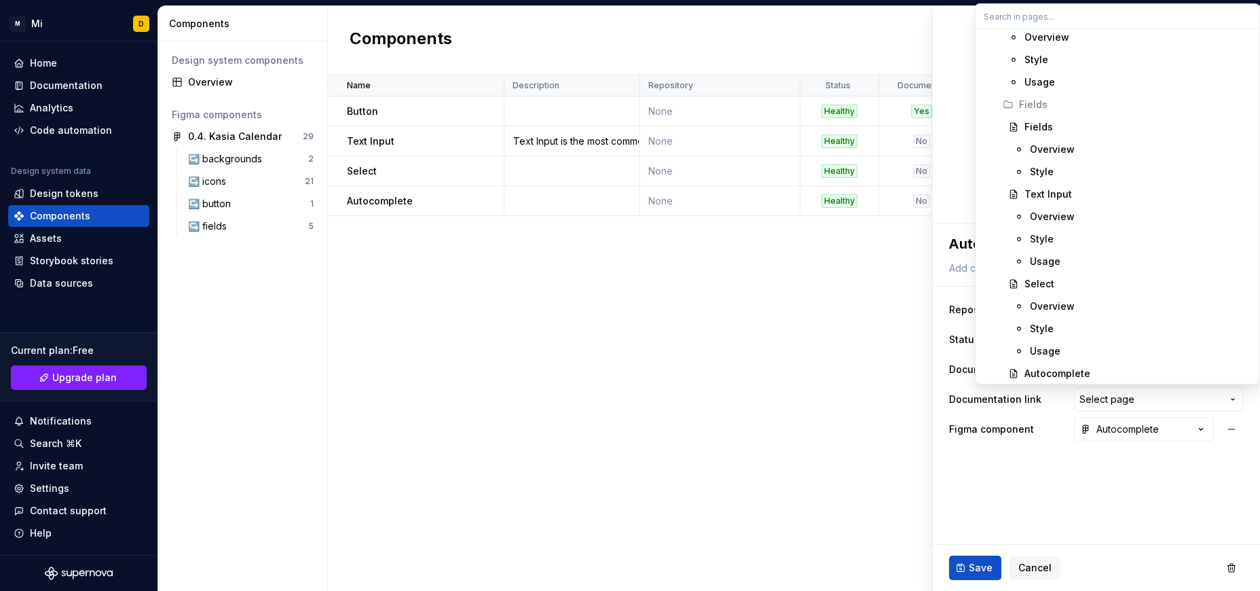
scroll to position [345, 0]
click at [1092, 297] on div "Autocomplete" at bounding box center [1137, 303] width 227 height 14
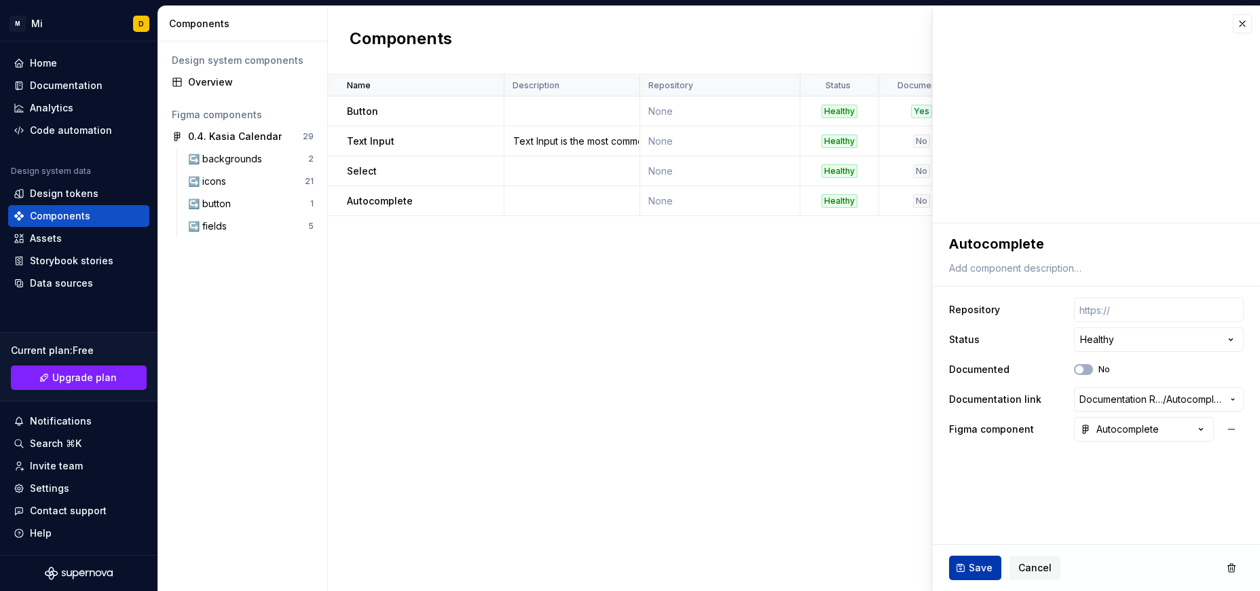
click at [956, 570] on button "Save" at bounding box center [975, 567] width 52 height 24
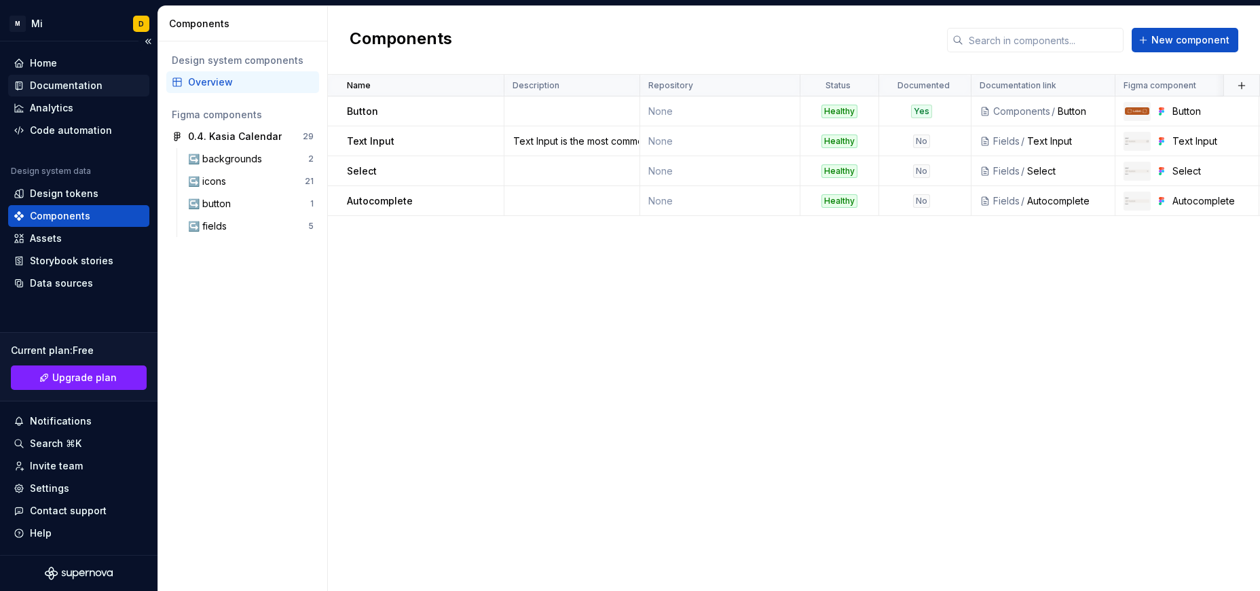
click at [82, 88] on div "Documentation" at bounding box center [66, 86] width 73 height 14
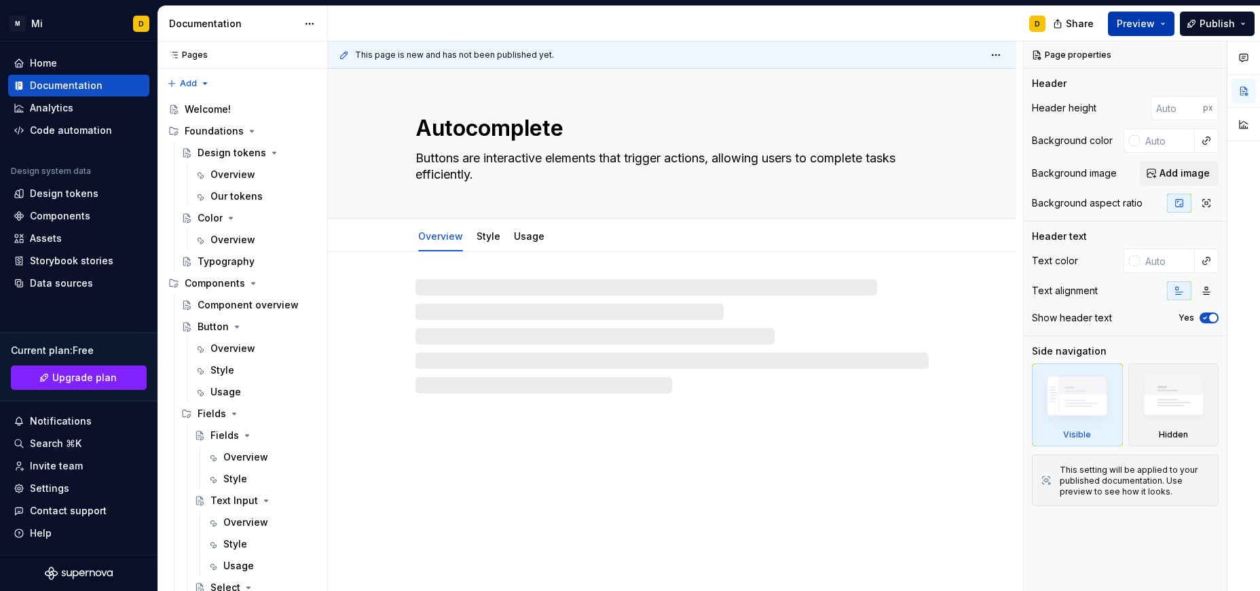
click at [1166, 26] on button "Preview" at bounding box center [1141, 24] width 67 height 24
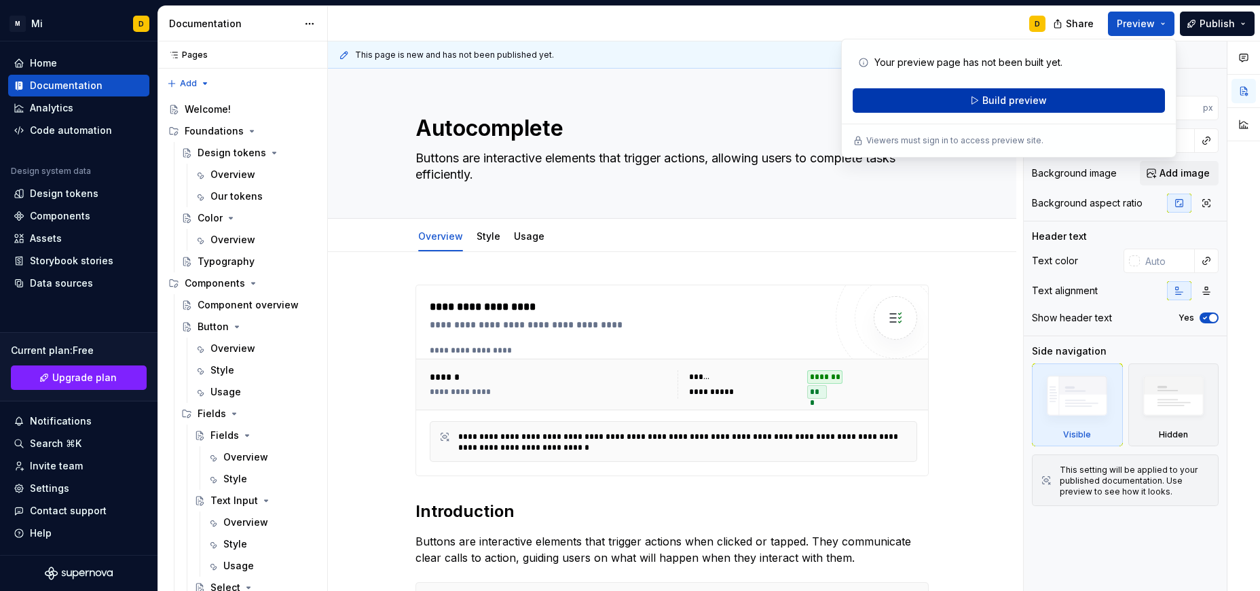
click at [1049, 97] on button "Build preview" at bounding box center [1009, 100] width 312 height 24
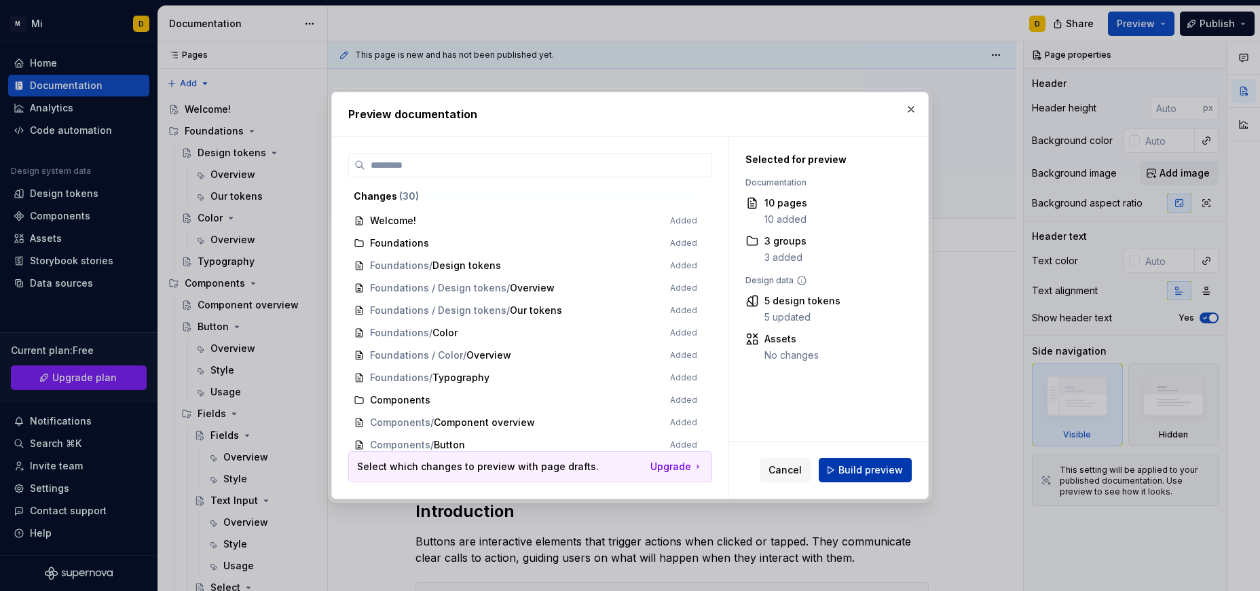
click at [867, 469] on span "Build preview" at bounding box center [870, 470] width 64 height 14
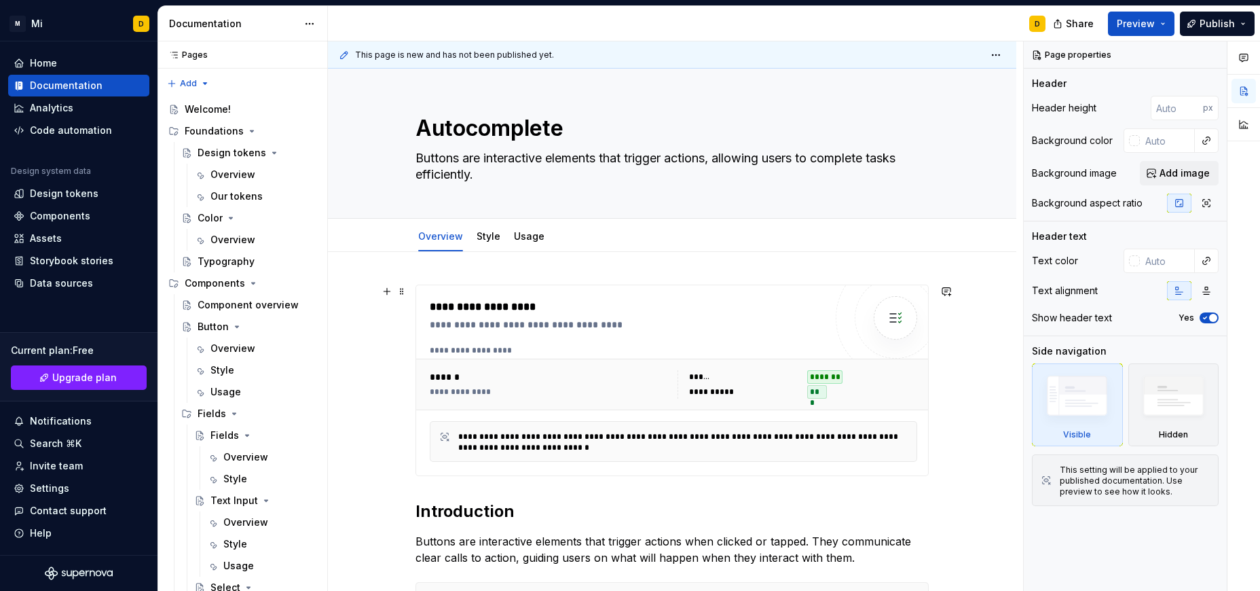
click at [578, 356] on div "**********" at bounding box center [673, 377] width 487 height 65
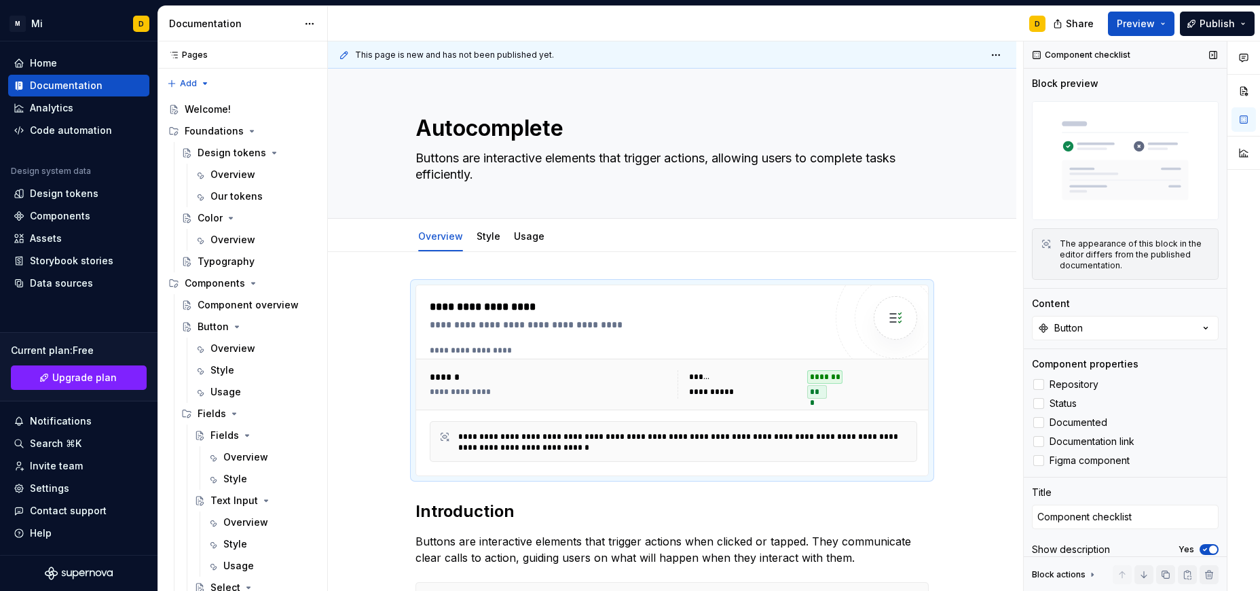
scroll to position [4, 0]
click at [1076, 324] on div "Button" at bounding box center [1068, 324] width 29 height 14
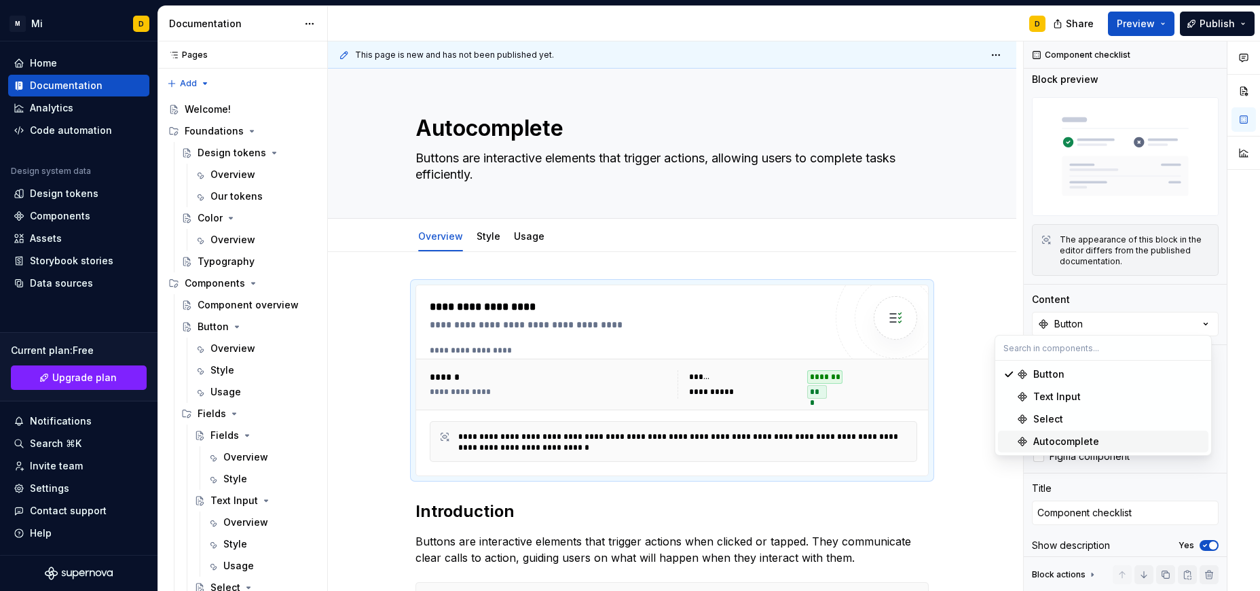
click at [1073, 435] on div "Autocomplete" at bounding box center [1066, 441] width 66 height 14
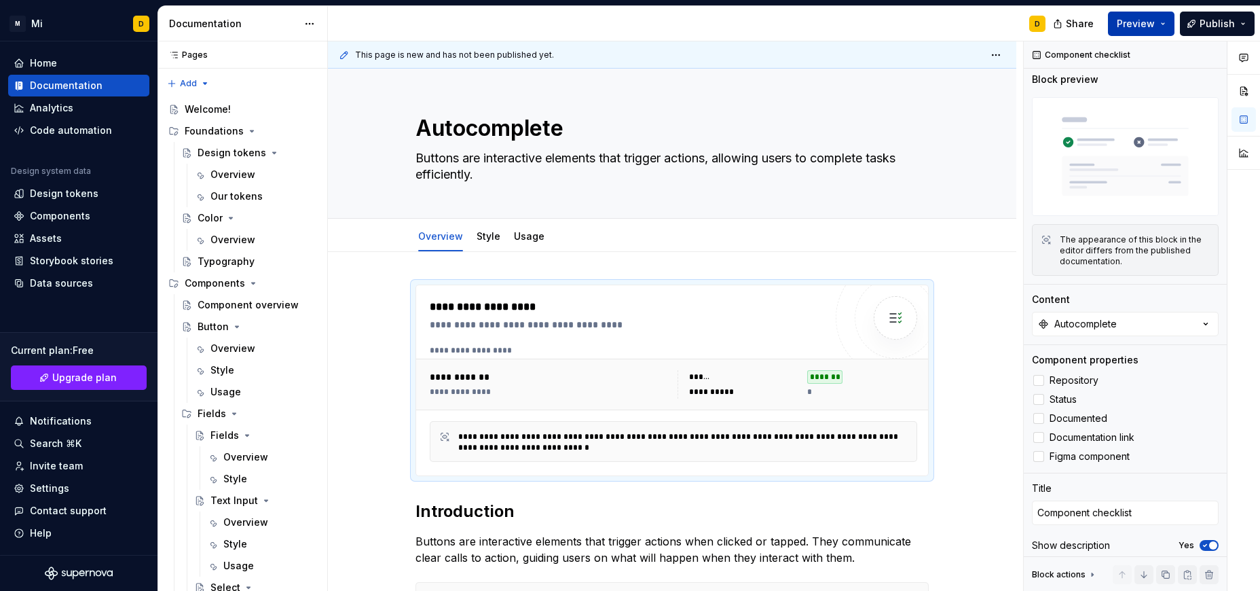
click at [1159, 25] on button "Preview" at bounding box center [1141, 24] width 67 height 24
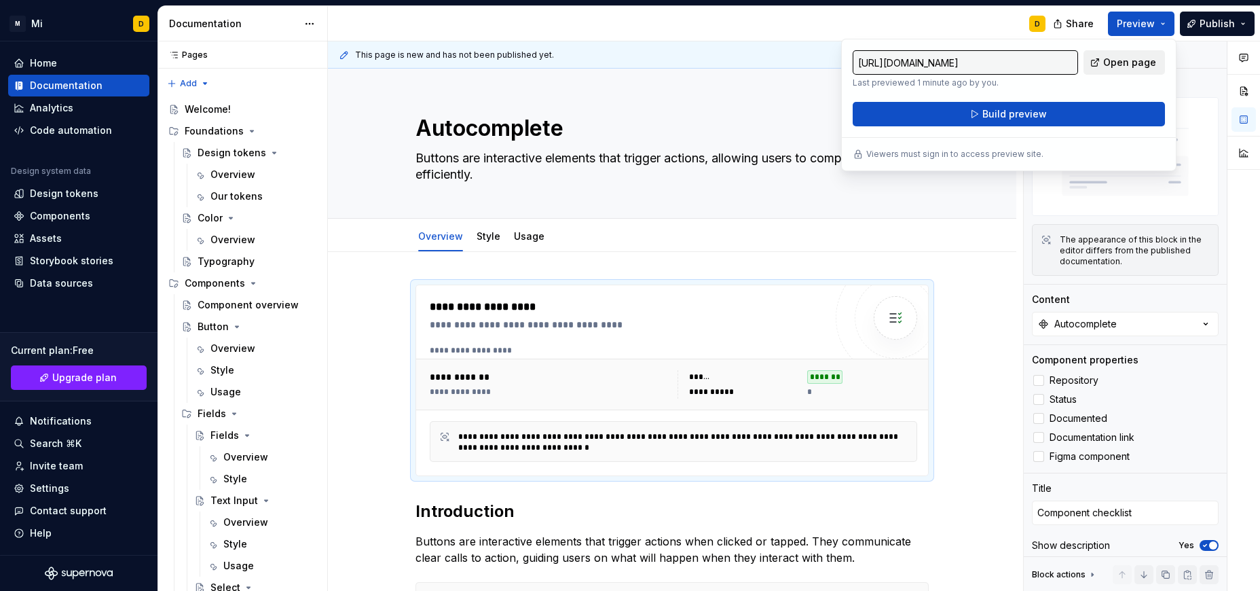
click at [1132, 59] on span "Open page" at bounding box center [1129, 63] width 53 height 14
click at [55, 218] on div "Components" at bounding box center [60, 216] width 60 height 14
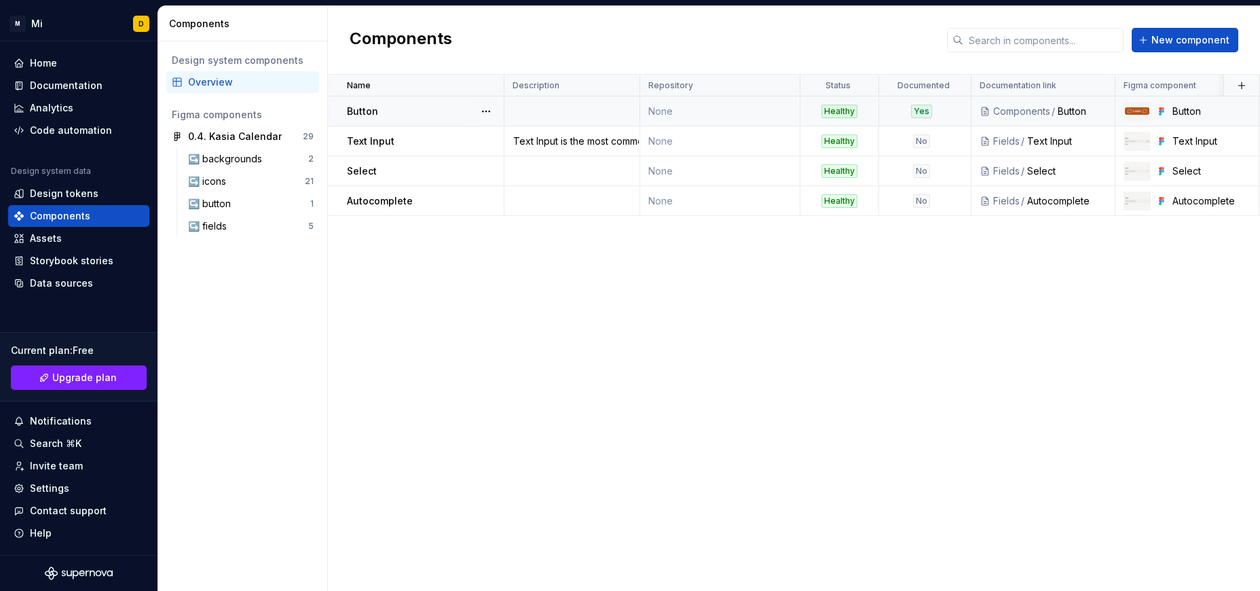
click at [546, 109] on td at bounding box center [572, 111] width 136 height 30
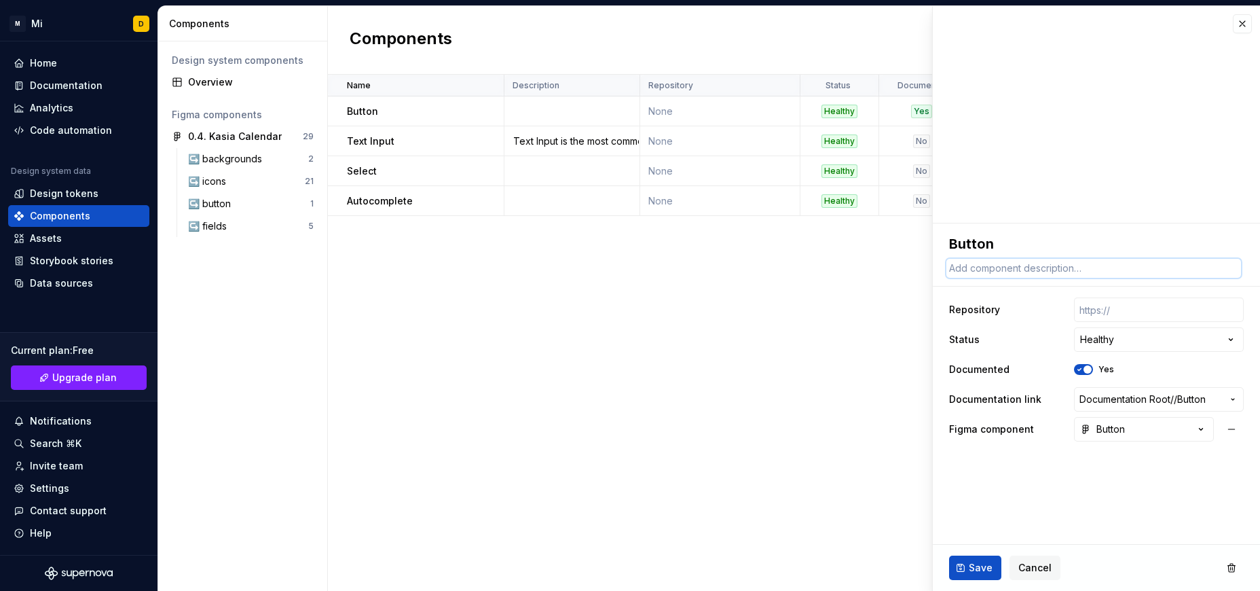
click at [1031, 269] on textarea at bounding box center [1093, 268] width 295 height 19
paste textarea "interactive elements that trigger actions, allowing users to complete tasks eff…"
type textarea "*"
type textarea "interactive elements that trigger actions, allowing users to complete tasks eff…"
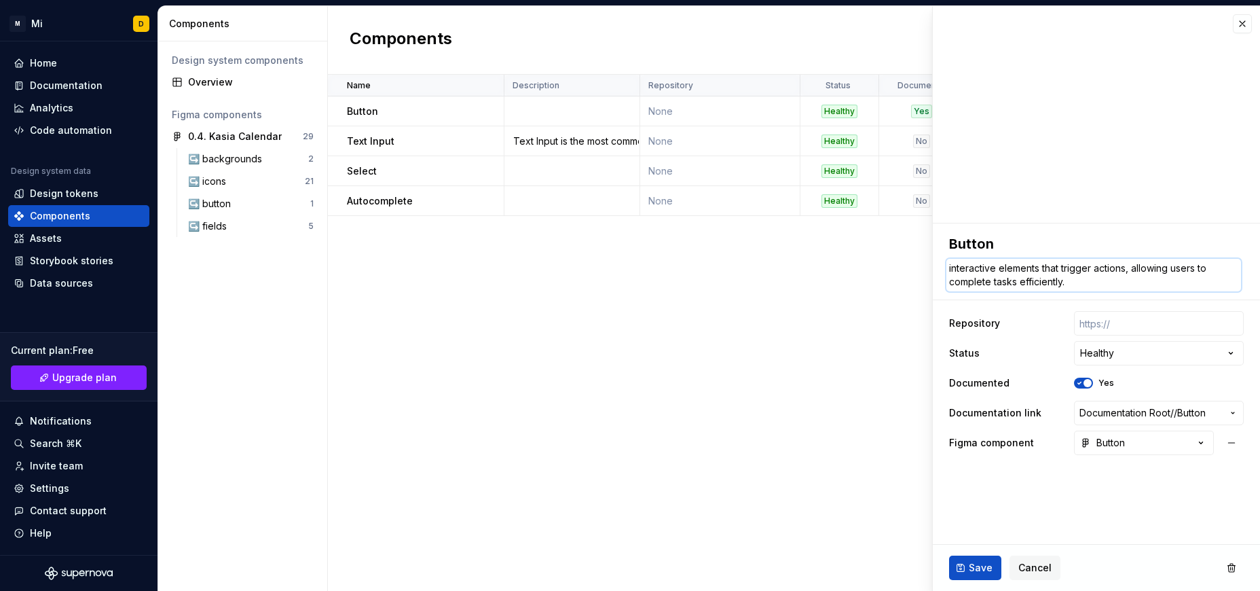
click at [954, 267] on textarea "interactive elements that trigger actions, allowing users to complete tasks eff…" at bounding box center [1093, 275] width 295 height 33
type textarea "*"
type textarea "nteractive elements that trigger actions, allowing users to complete tasks effi…"
type textarea "*"
type textarea "Interactive elements that trigger actions, allowing users to complete tasks eff…"
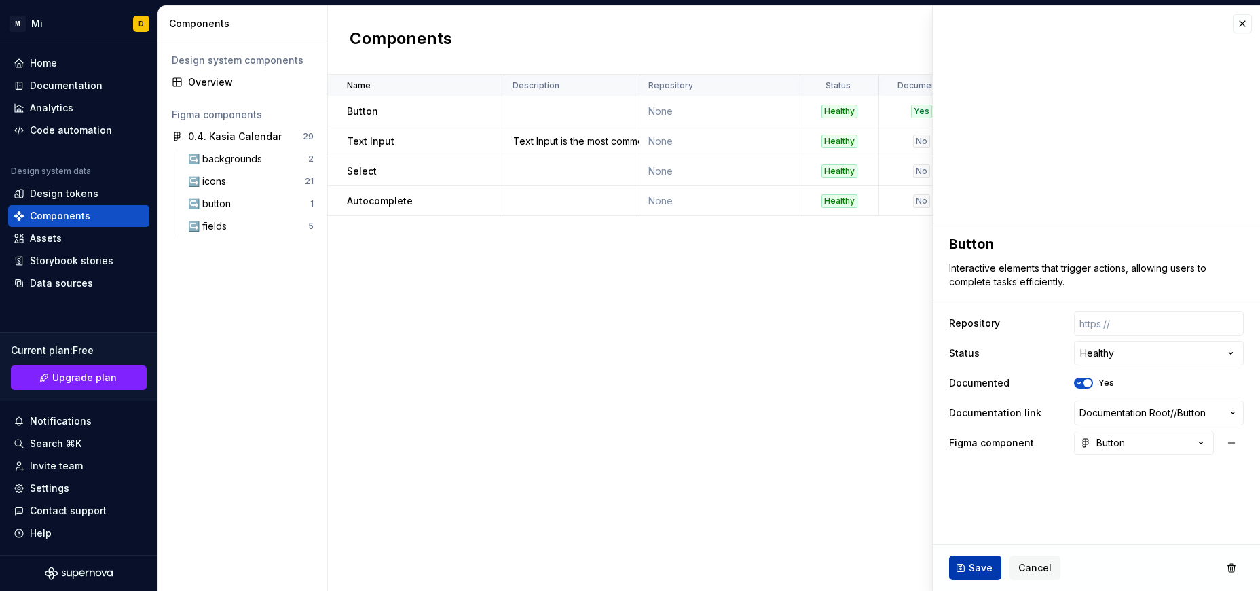
click at [963, 570] on button "Save" at bounding box center [975, 567] width 52 height 24
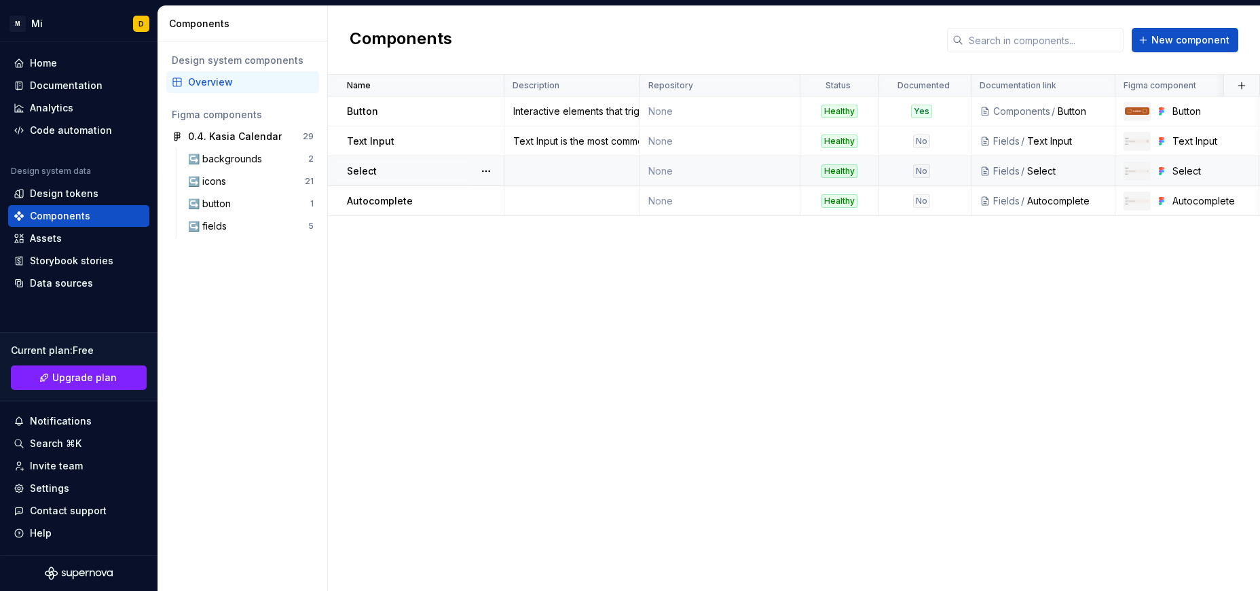
click at [576, 173] on td at bounding box center [572, 171] width 136 height 30
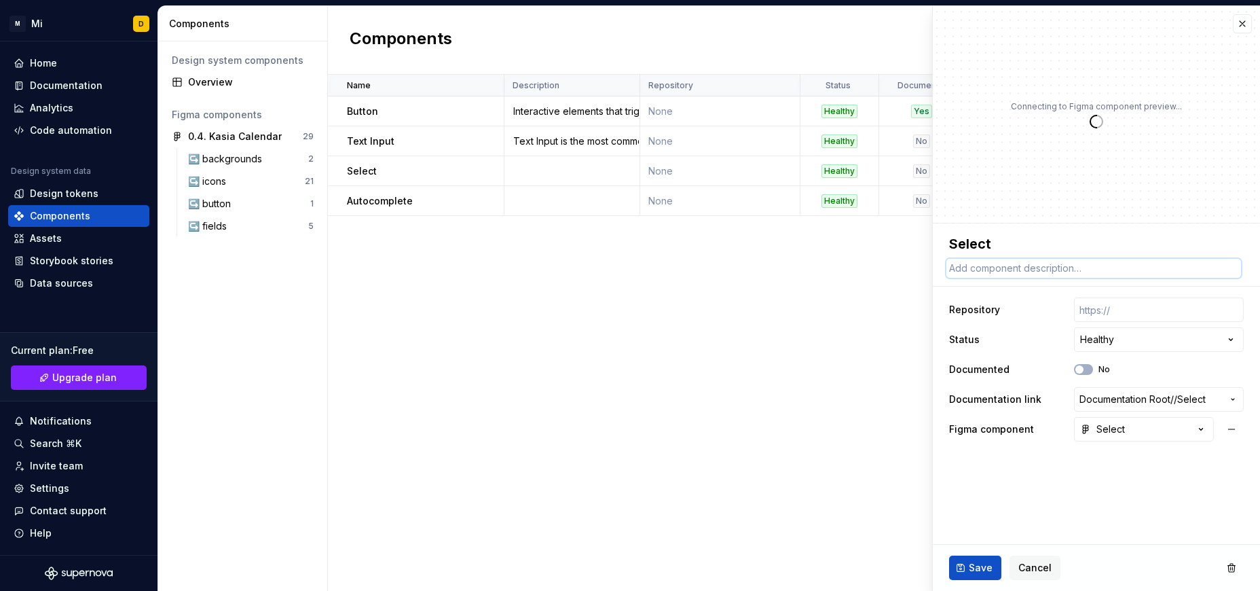
click at [1062, 270] on textarea at bounding box center [1093, 268] width 295 height 19
type textarea "*"
type textarea "D"
type textarea "*"
type textarea "Dr"
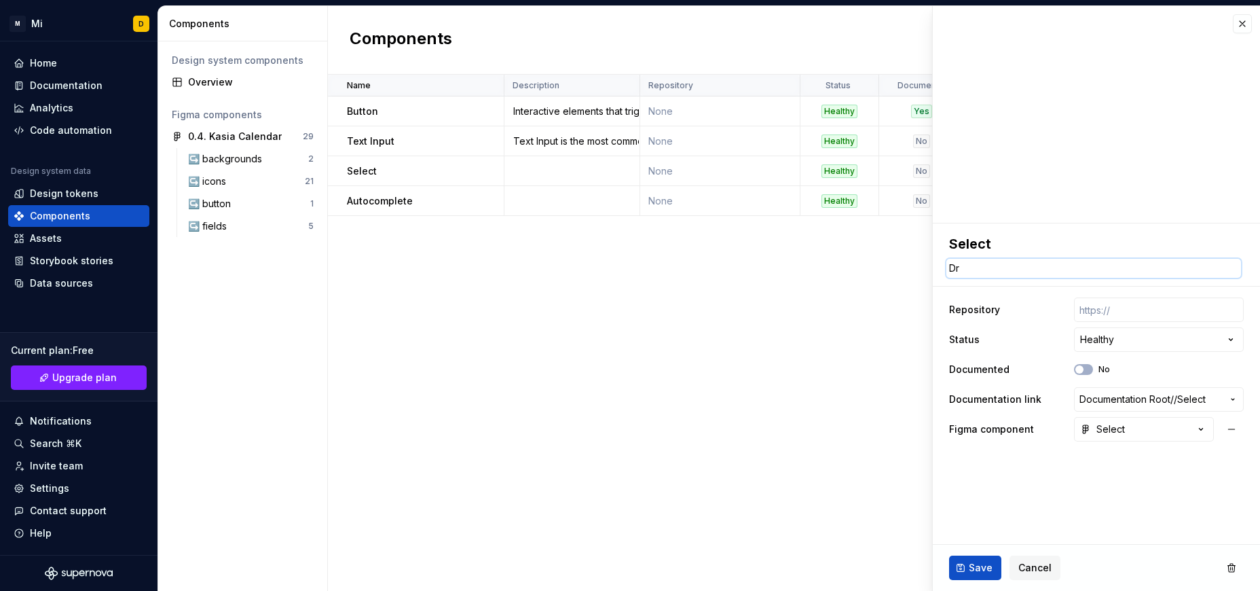
type textarea "*"
type textarea "Dro"
type textarea "*"
type textarea "Drop"
type textarea "*"
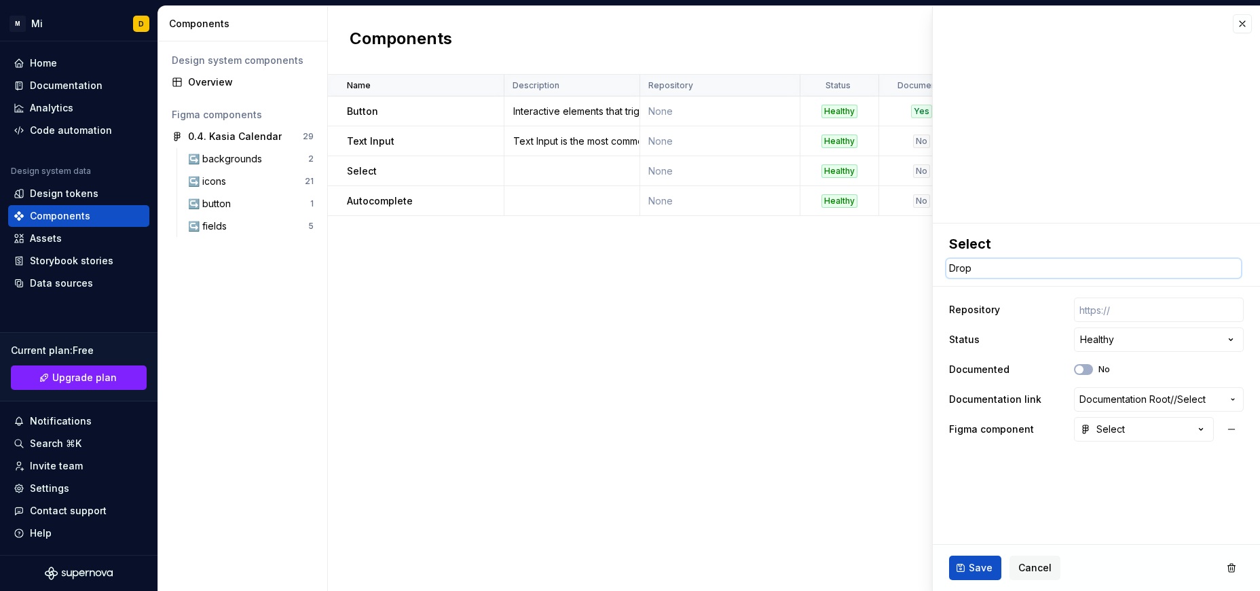
type textarea "Dropd"
type textarea "*"
type textarea "Dropdo"
type textarea "*"
type textarea "Dropdow"
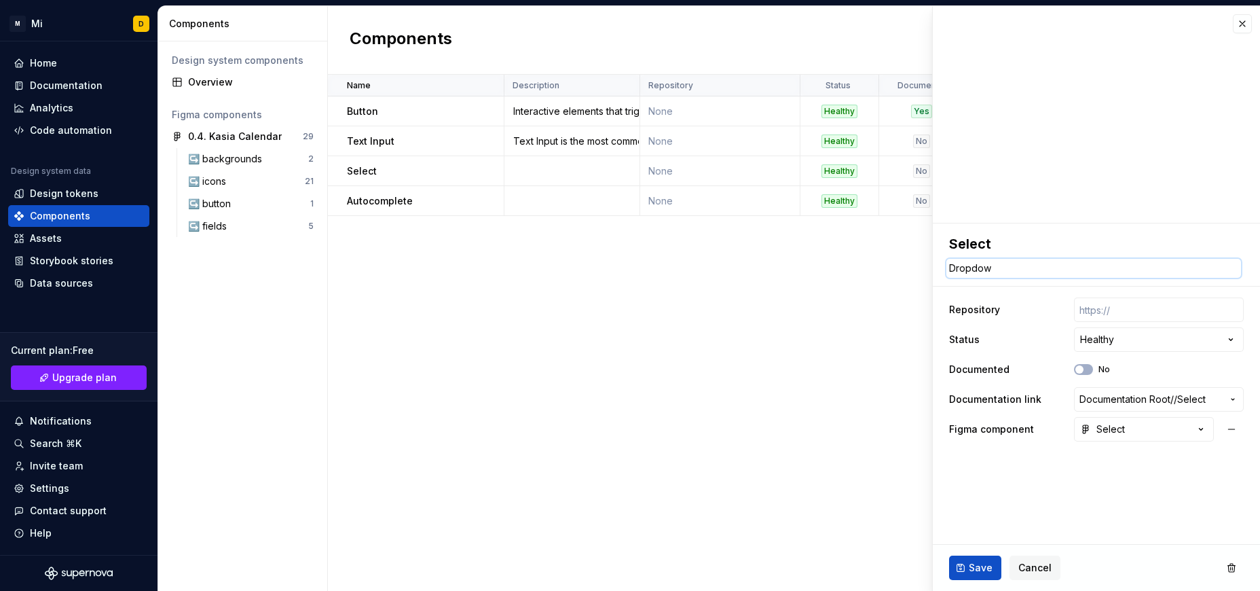
type textarea "*"
type textarea "Dropdown"
type textarea "*"
type textarea "Dropdown"
type textarea "*"
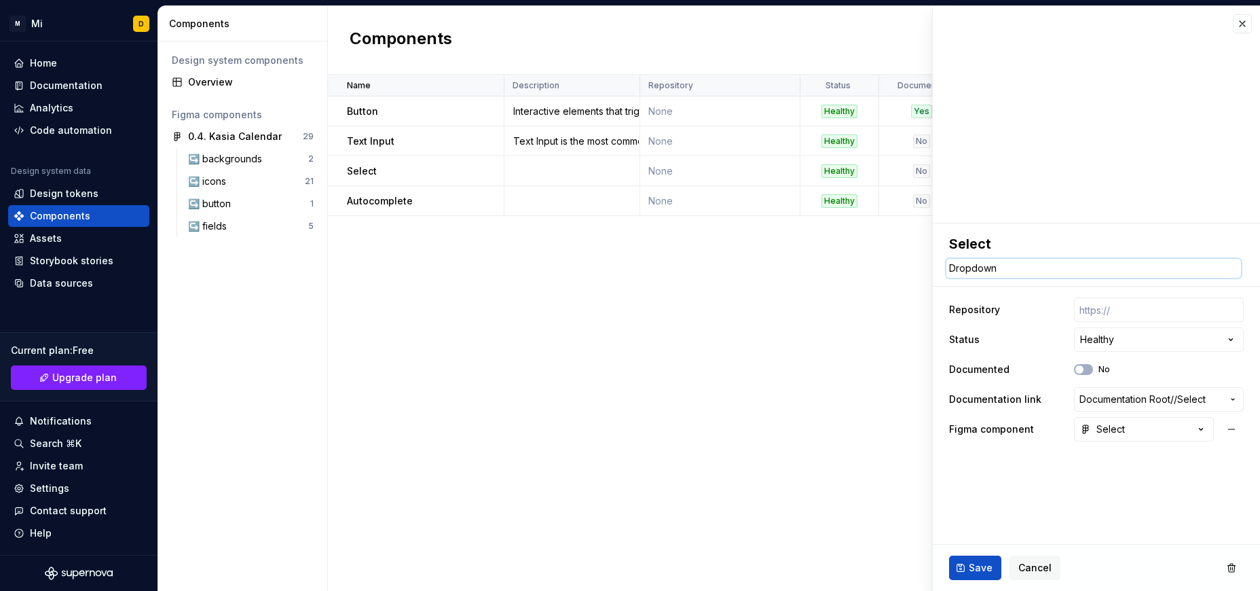
type textarea "Dropdown w"
type textarea "*"
type textarea "Dropdown wi"
type textarea "*"
type textarea "Dropdown wit"
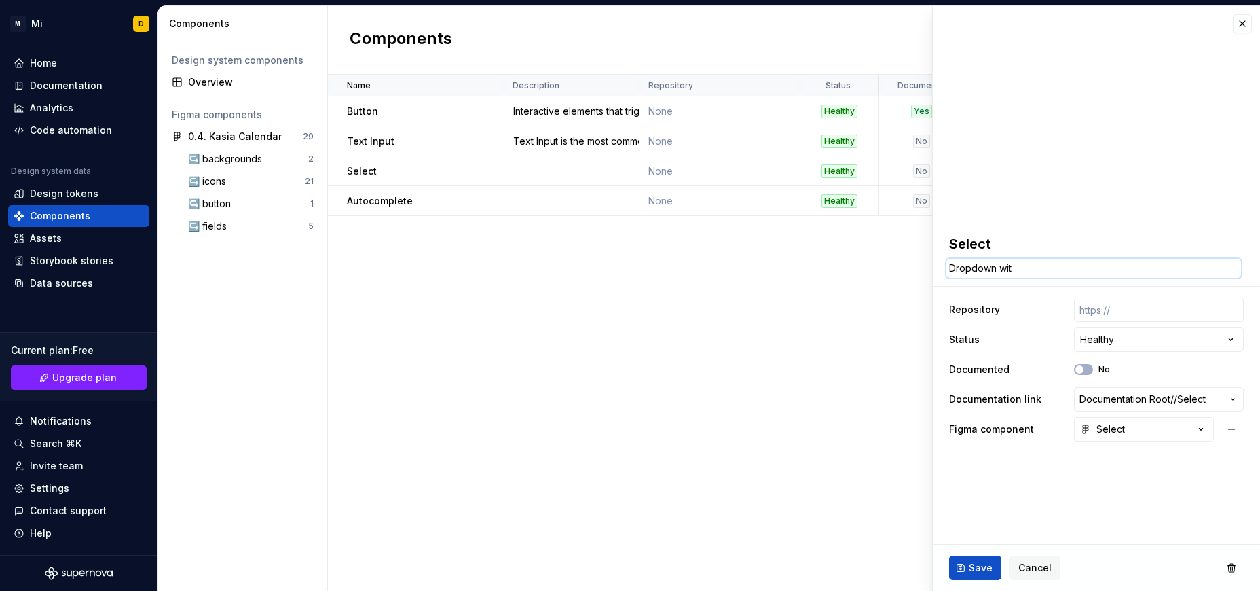
type textarea "*"
type textarea "Dropdown with"
type textarea "*"
type textarea "Dropdown with"
type textarea "*"
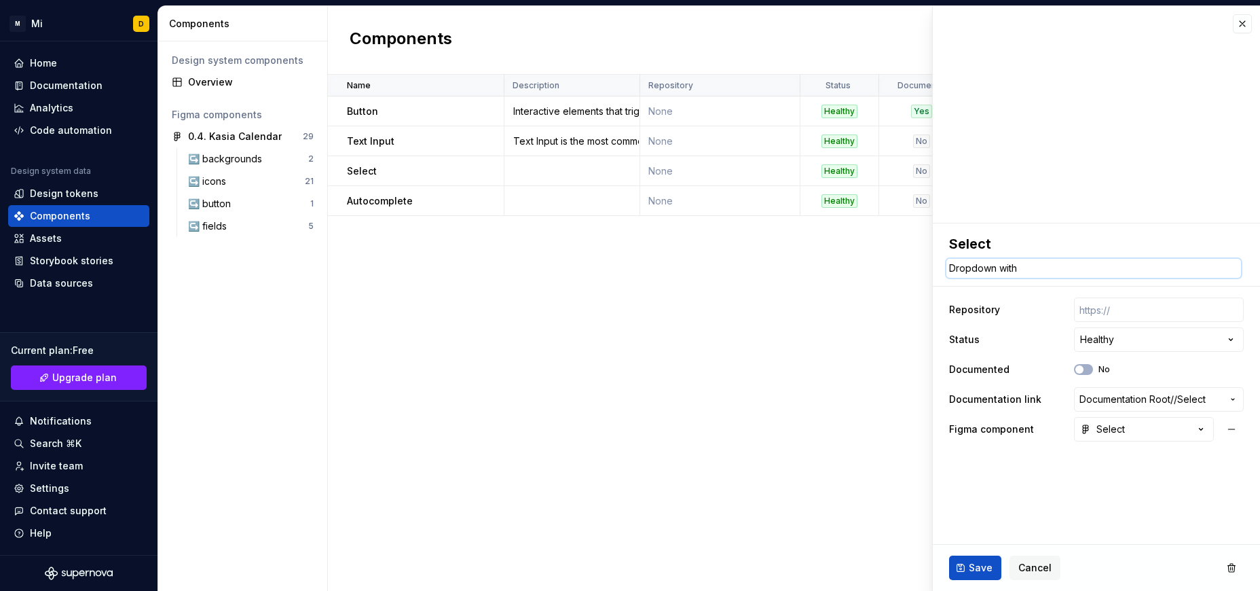
type textarea "Dropdown with s"
type textarea "*"
type textarea "Dropdown with su"
type textarea "*"
type textarea "Dropdown with s"
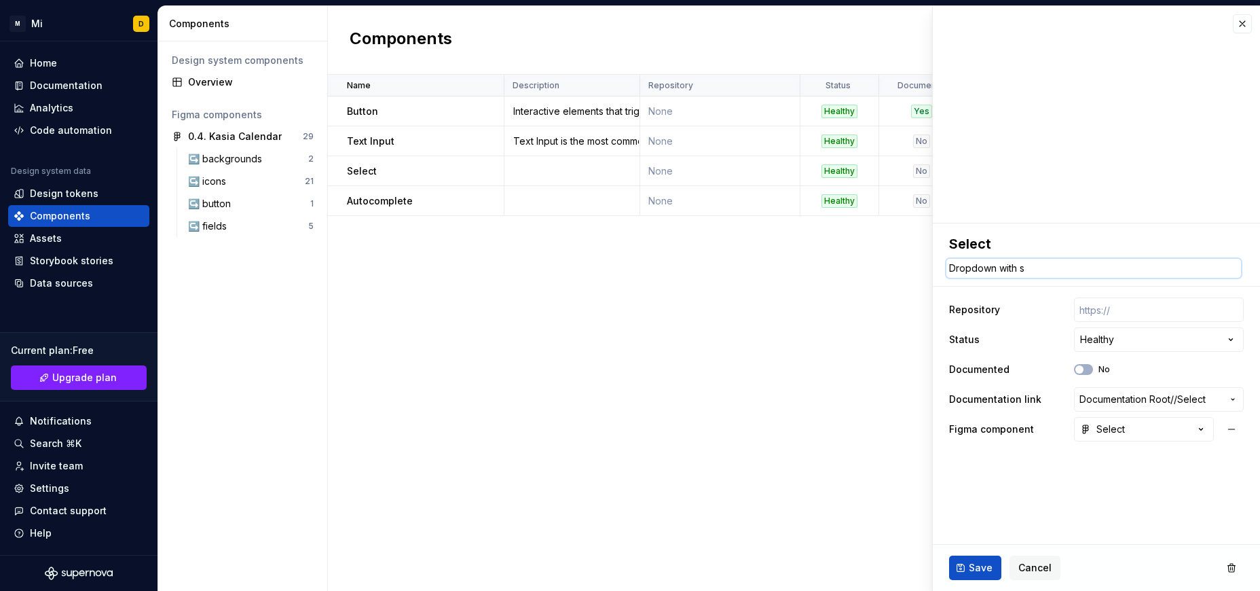
type textarea "*"
type textarea "Dropdown with [PERSON_NAME]"
type textarea "*"
type textarea "Dropdown with sin"
type textarea "*"
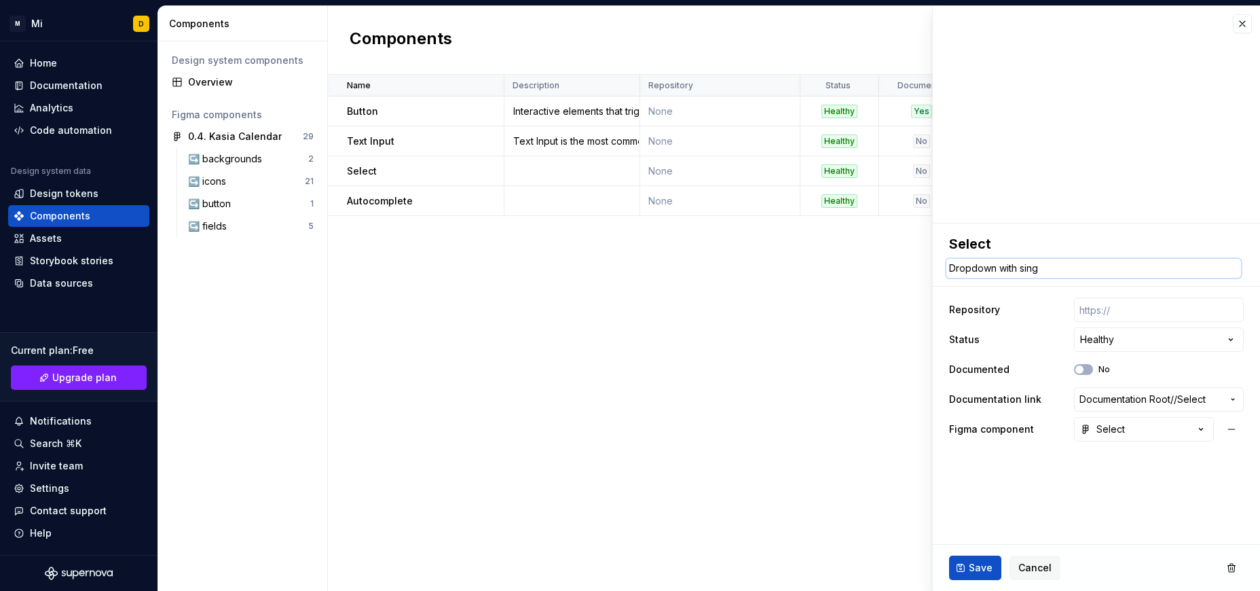
type textarea "Dropdown with singl"
type textarea "*"
type textarea "Dropdown with singl;"
type textarea "*"
type textarea "Dropdown with singl;e"
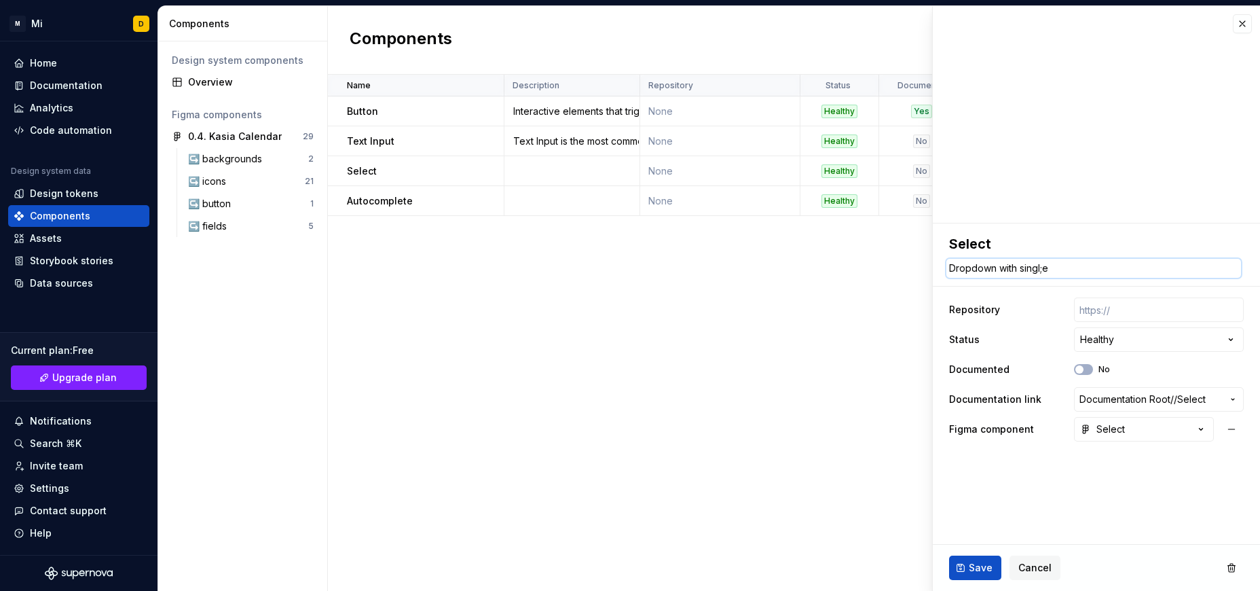
type textarea "*"
type textarea "Dropdown with singl;e"
type textarea "*"
type textarea "Dropdown with singl;e"
type textarea "*"
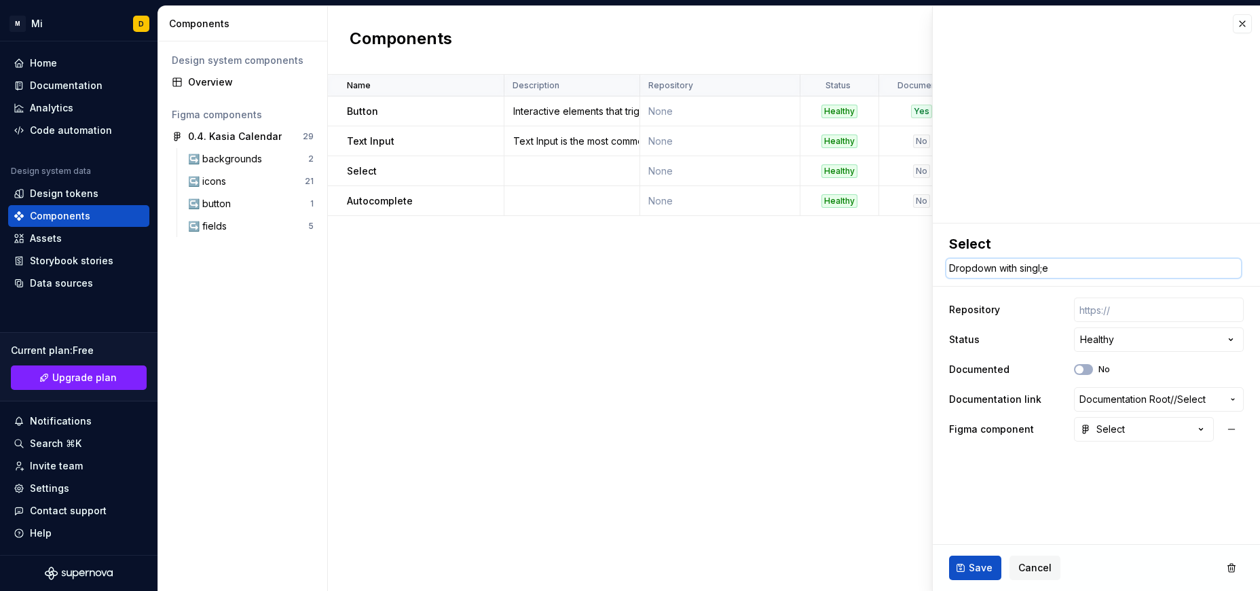
type textarea "Dropdown with singl;"
type textarea "*"
type textarea "Dropdown with singl"
type textarea "*"
type textarea "Dropdown with single"
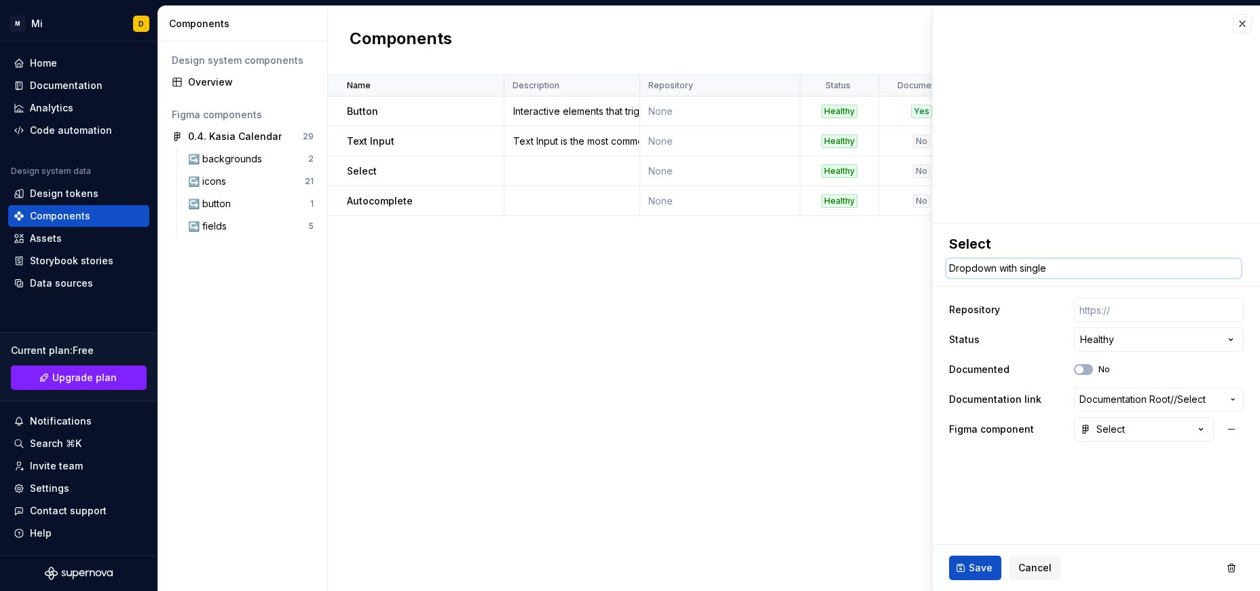
type textarea "*"
type textarea "Dropdown with single"
type textarea "*"
type textarea "Dropdown with single c"
type textarea "*"
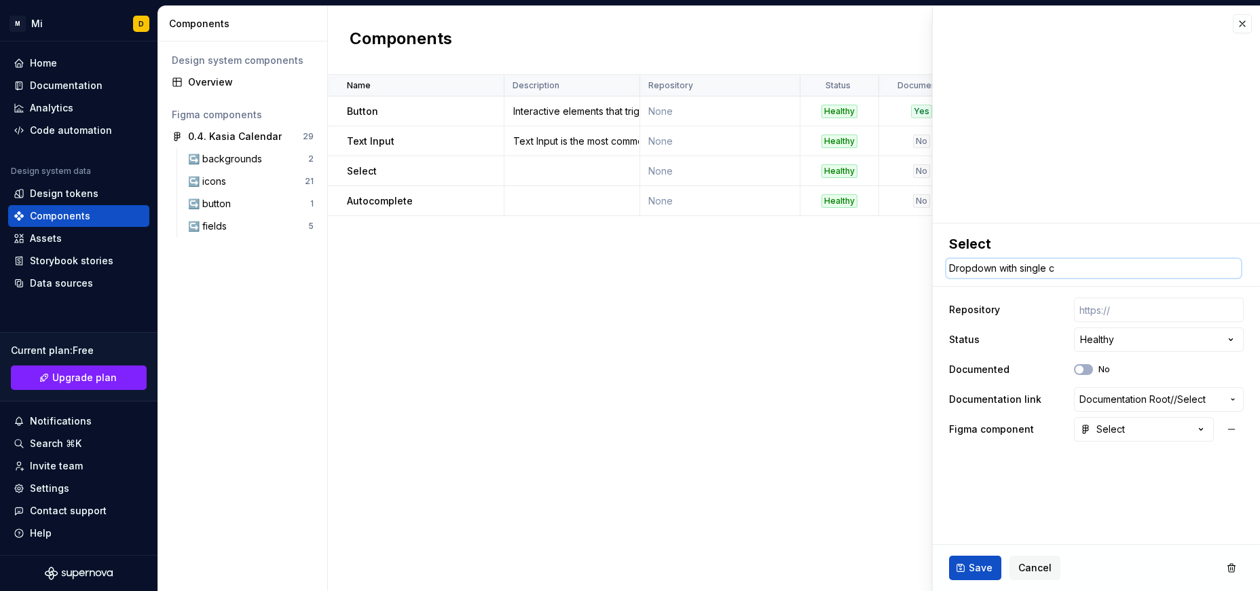
type textarea "Dropdown with single ch"
type textarea "*"
type textarea "Dropdown with single cho"
type textarea "*"
type textarea "Dropdown with single [PERSON_NAME]"
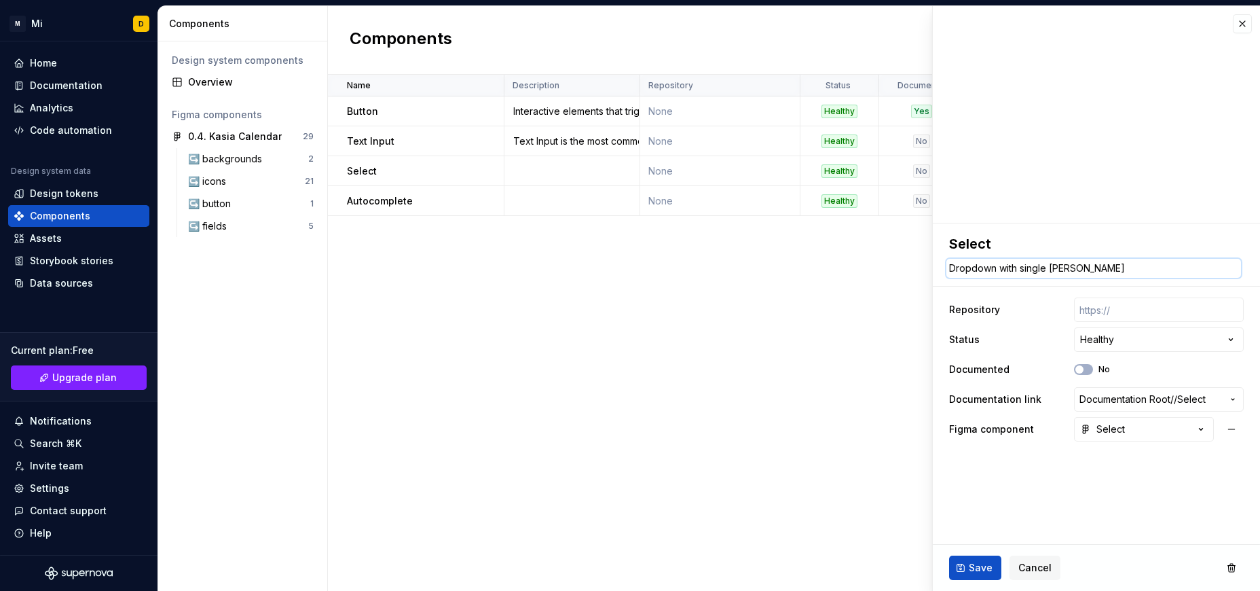
type textarea "*"
type textarea "Dropdown with single choic"
type textarea "*"
type textarea "Dropdown with single choice"
type textarea "*"
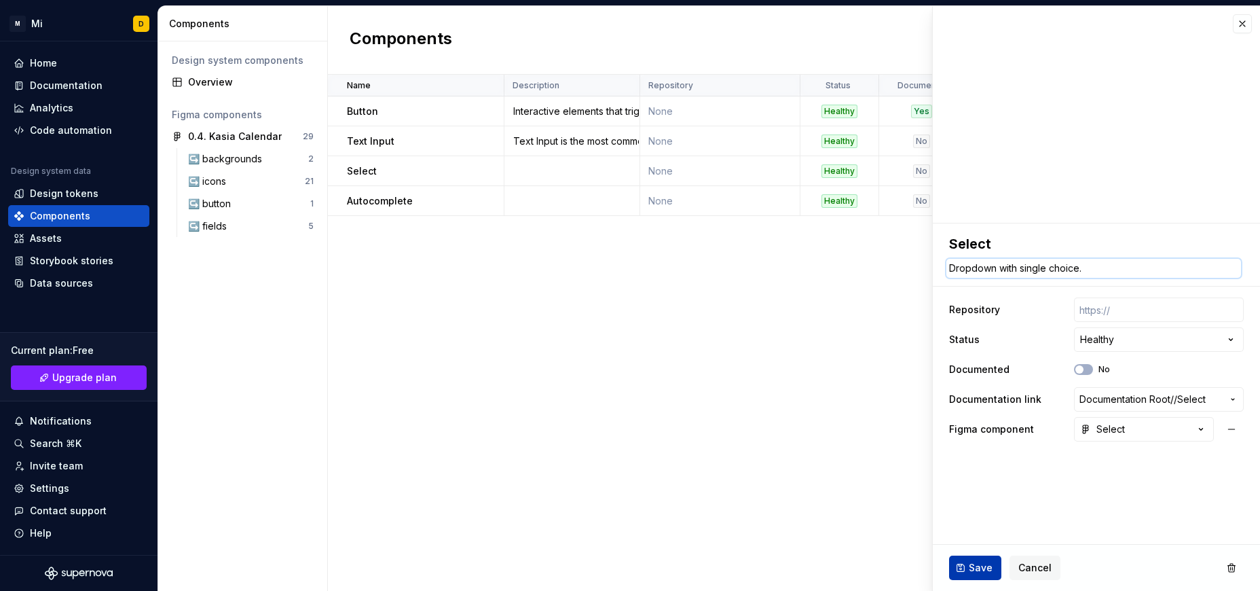
type textarea "Dropdown with single choice."
click at [965, 567] on button "Save" at bounding box center [975, 567] width 52 height 24
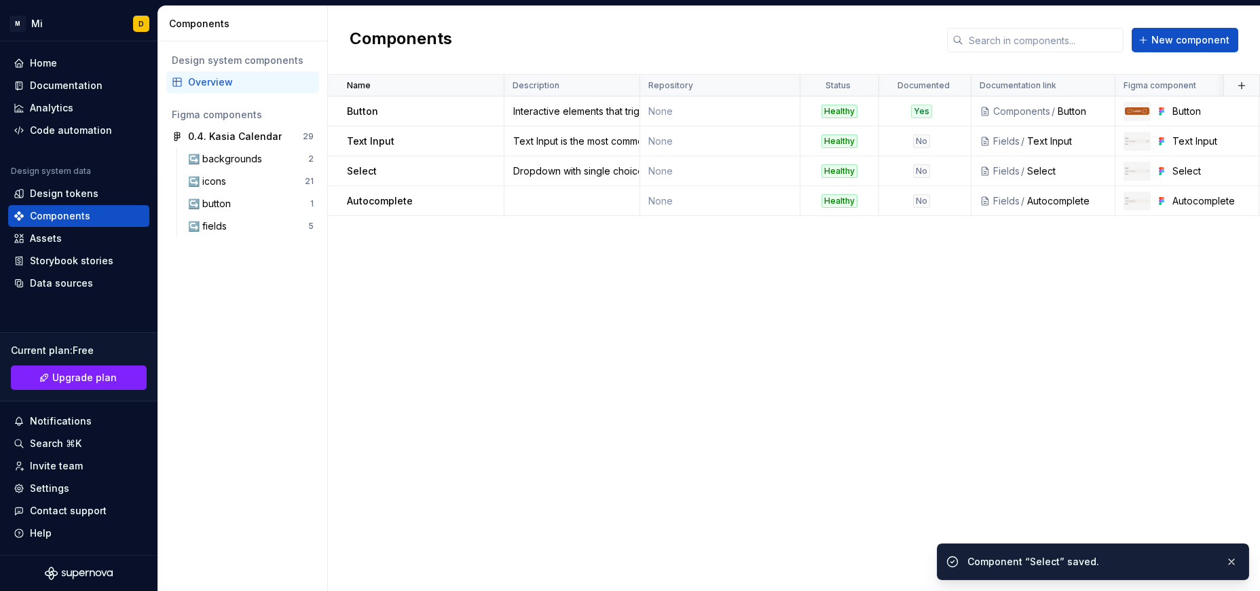
click at [764, 306] on div "Name Description Repository Status Documented Documentation link Figma componen…" at bounding box center [794, 333] width 932 height 516
click at [583, 206] on td at bounding box center [572, 201] width 136 height 30
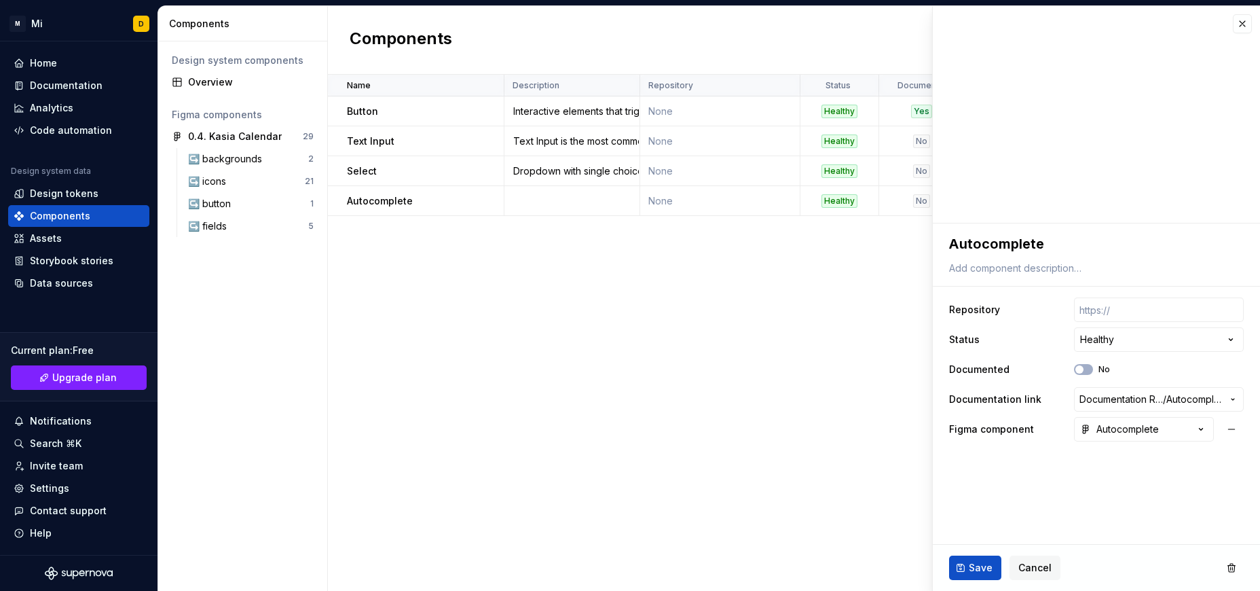
click at [1014, 278] on div "**********" at bounding box center [1096, 337] width 327 height 229
click at [1003, 268] on textarea at bounding box center [1093, 268] width 295 height 19
type textarea "*"
type textarea "I"
type textarea "*"
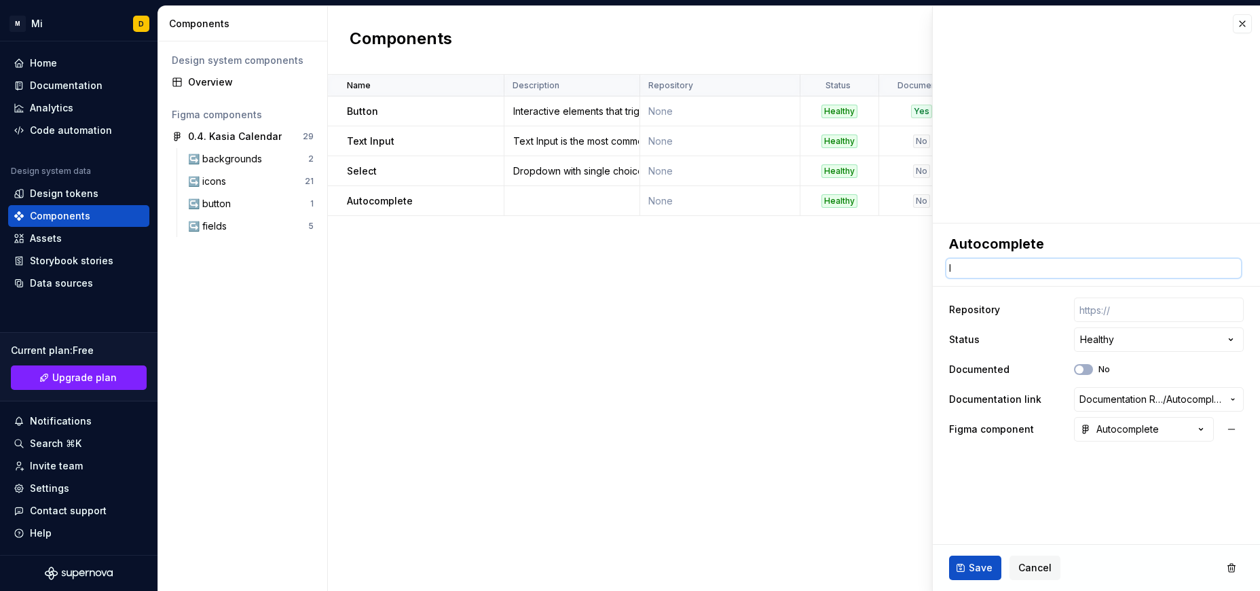
type textarea "In"
type textarea "*"
type textarea "Inp"
type textarea "*"
type textarea "Inpu"
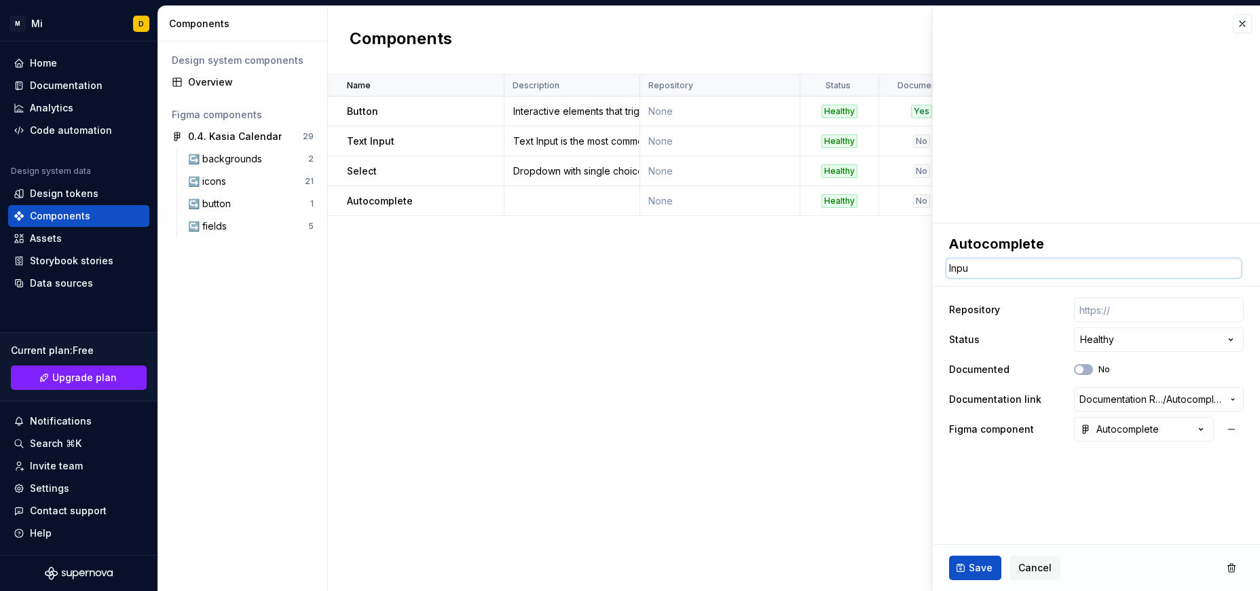
type textarea "*"
type textarea "Input"
type textarea "*"
type textarea "Input"
type textarea "*"
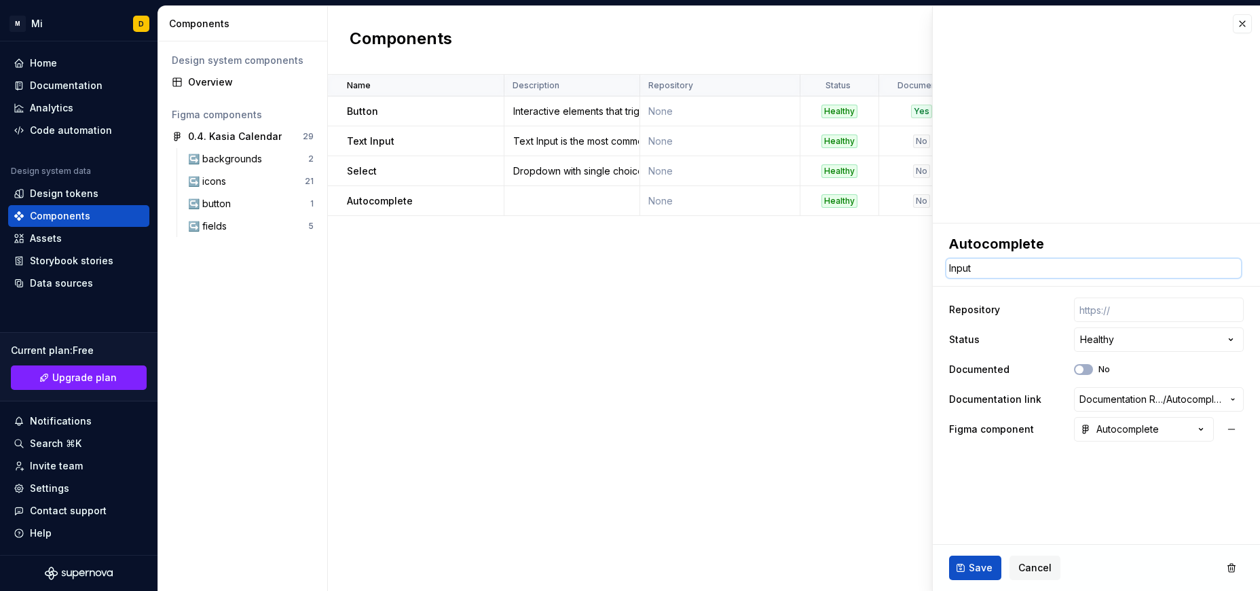
type textarea "Input w"
type textarea "*"
type textarea "Input wi"
type textarea "*"
type textarea "Input wit"
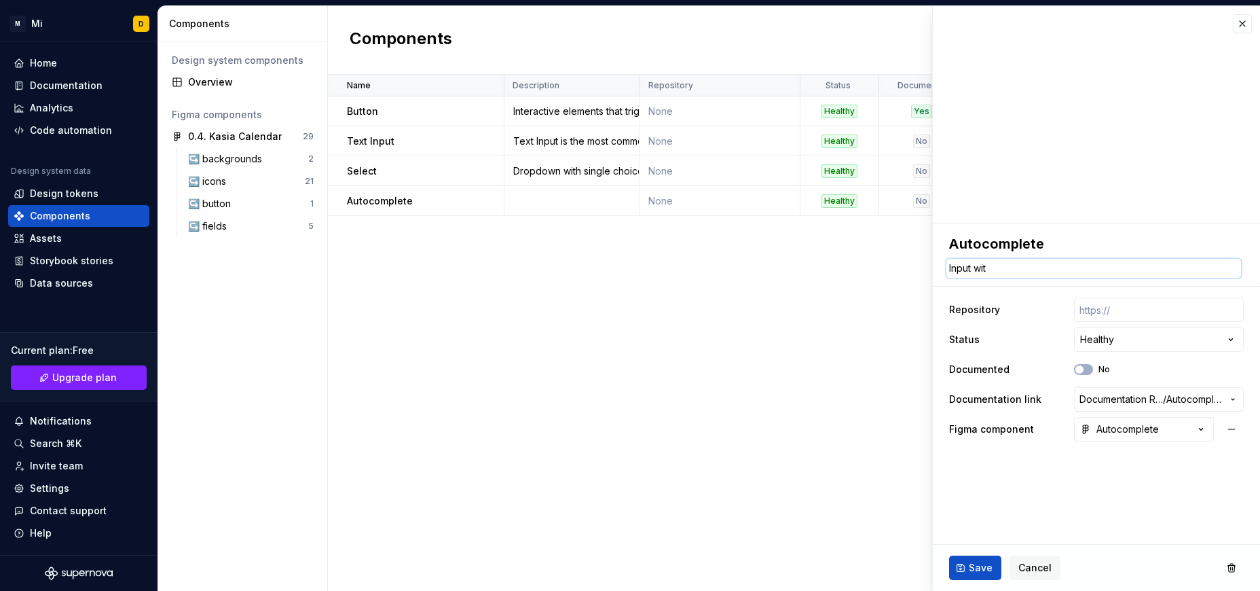
type textarea "*"
type textarea "Input with"
type textarea "*"
type textarea "Input with"
type textarea "*"
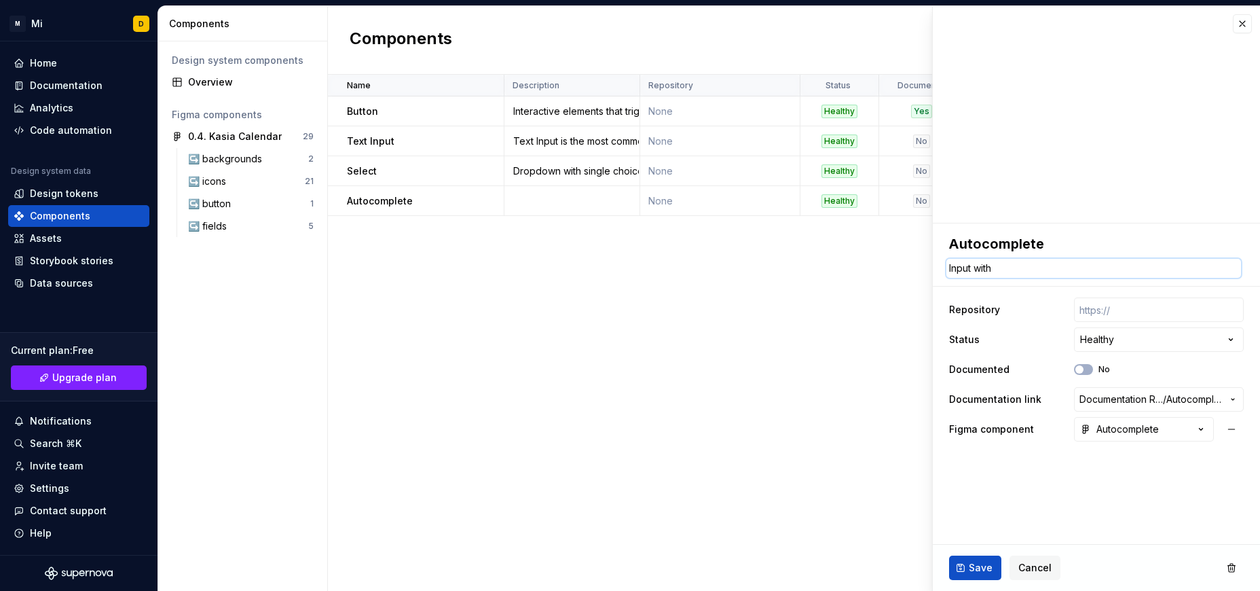
type textarea "Input with s"
type textarea "*"
type textarea "Input with su"
type textarea "*"
type textarea "Input with sug"
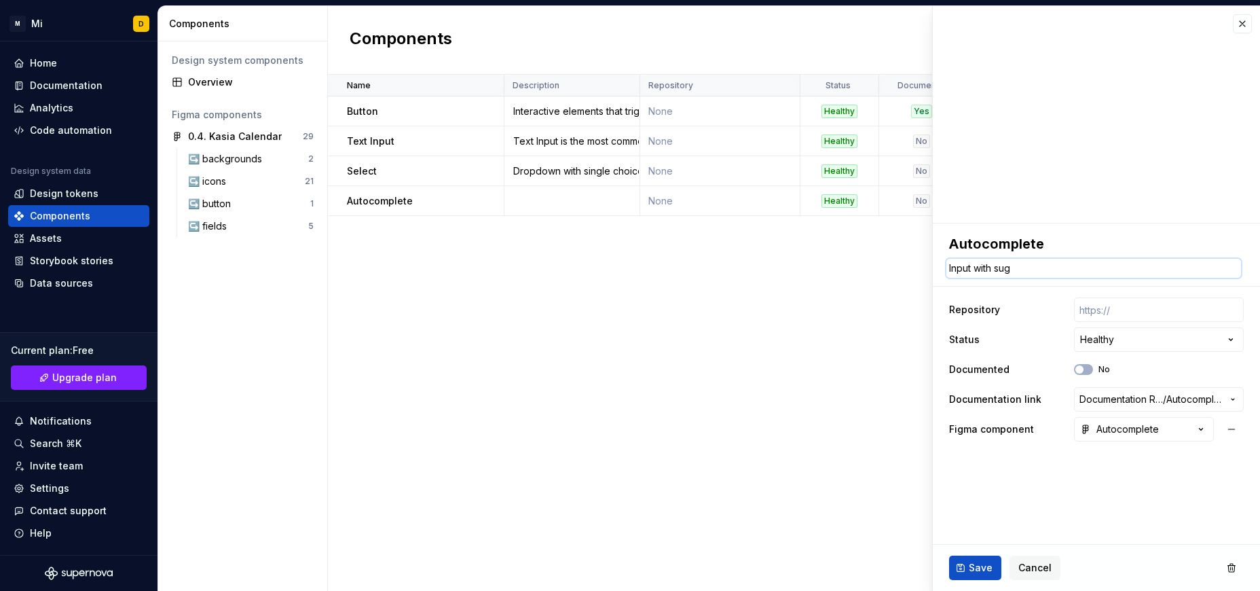
type textarea "*"
type textarea "Input with [PERSON_NAME]"
type textarea "*"
type textarea "Input with [PERSON_NAME]"
type textarea "*"
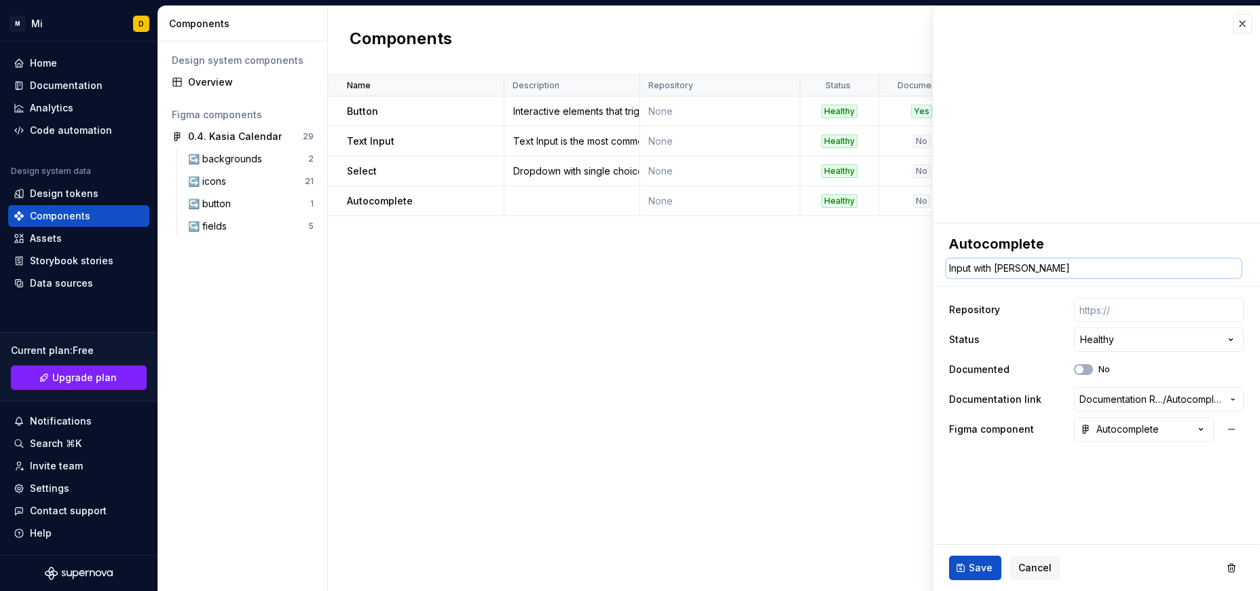
type textarea "Input with sugges"
type textarea "*"
type textarea "Input with suggest"
type textarea "*"
type textarea "Input with suggesti"
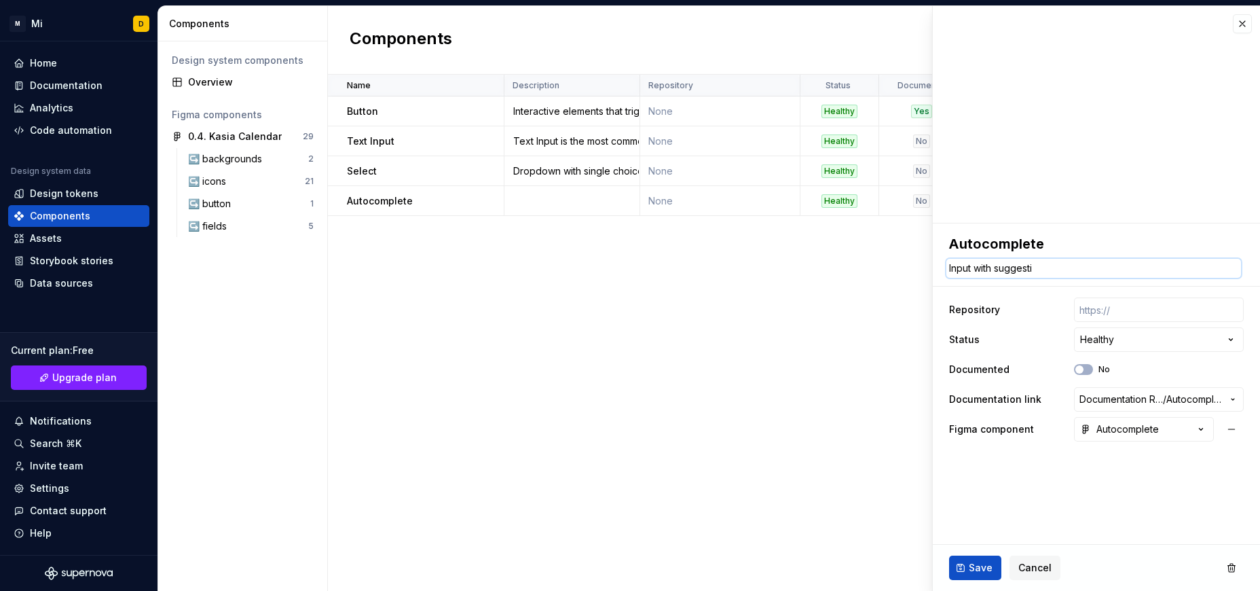
type textarea "*"
type textarea "Input with suggestio"
type textarea "*"
type textarea "Input with suggestion"
type textarea "*"
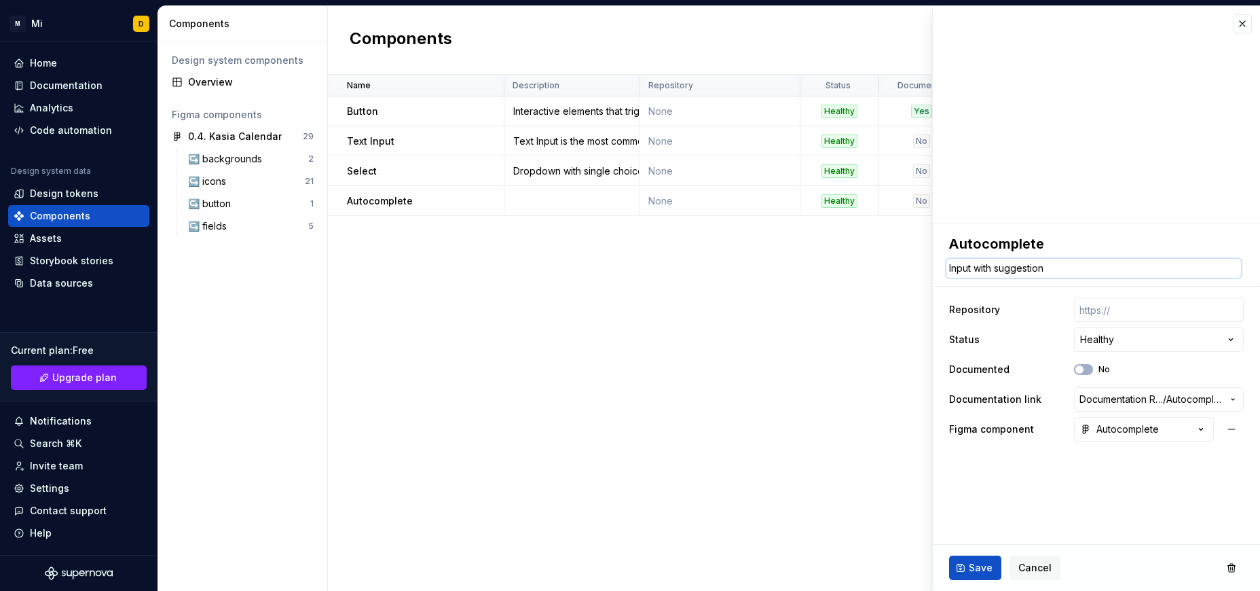
type textarea "Input with suggestions"
click at [1093, 267] on textarea "Input with suggestions" at bounding box center [1093, 268] width 295 height 19
type textarea "*"
type textarea "Input with suggestions."
click at [964, 567] on button "Save" at bounding box center [975, 567] width 52 height 24
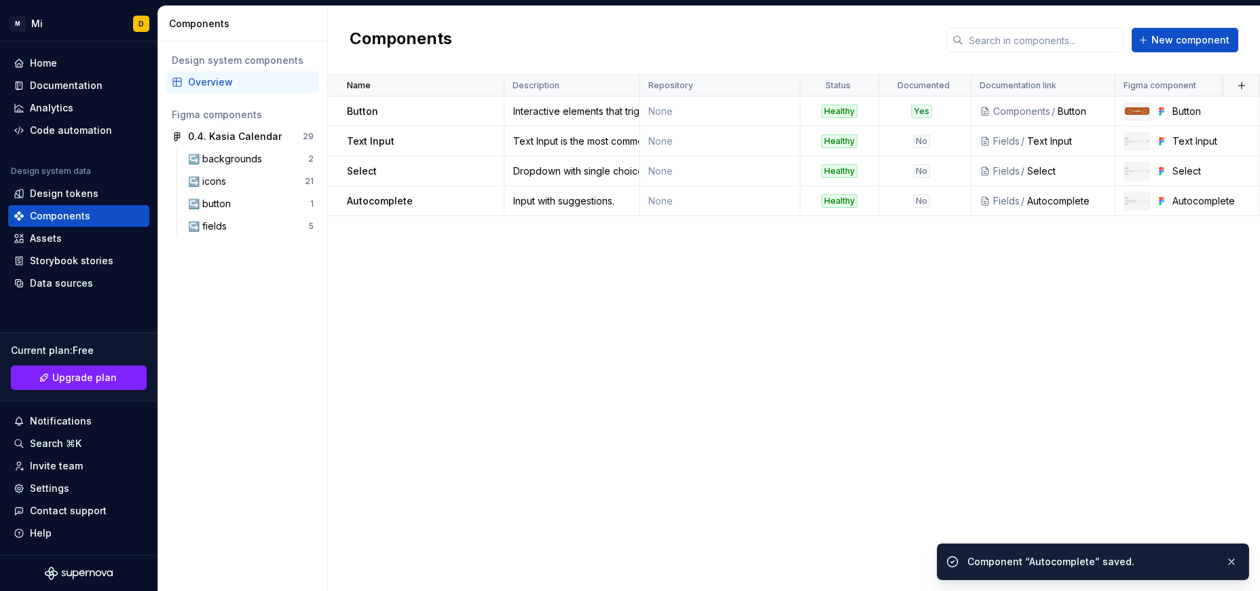
click at [561, 415] on div "Name Description Repository Status Documented Documentation link Figma componen…" at bounding box center [794, 333] width 932 height 516
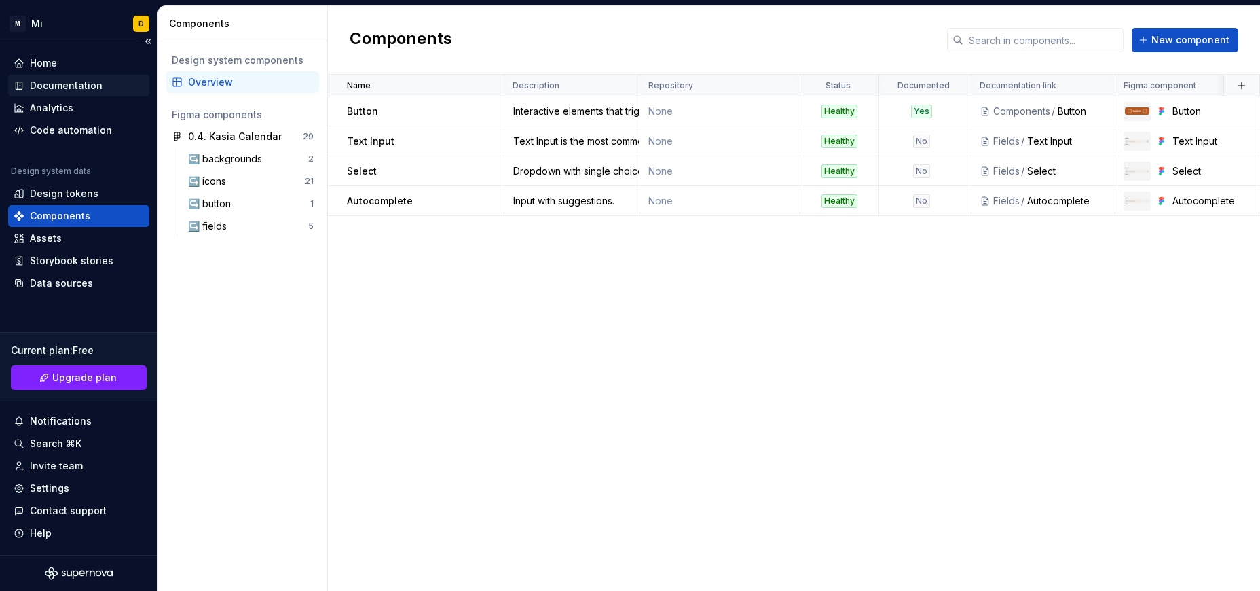
click at [70, 84] on div "Documentation" at bounding box center [66, 86] width 73 height 14
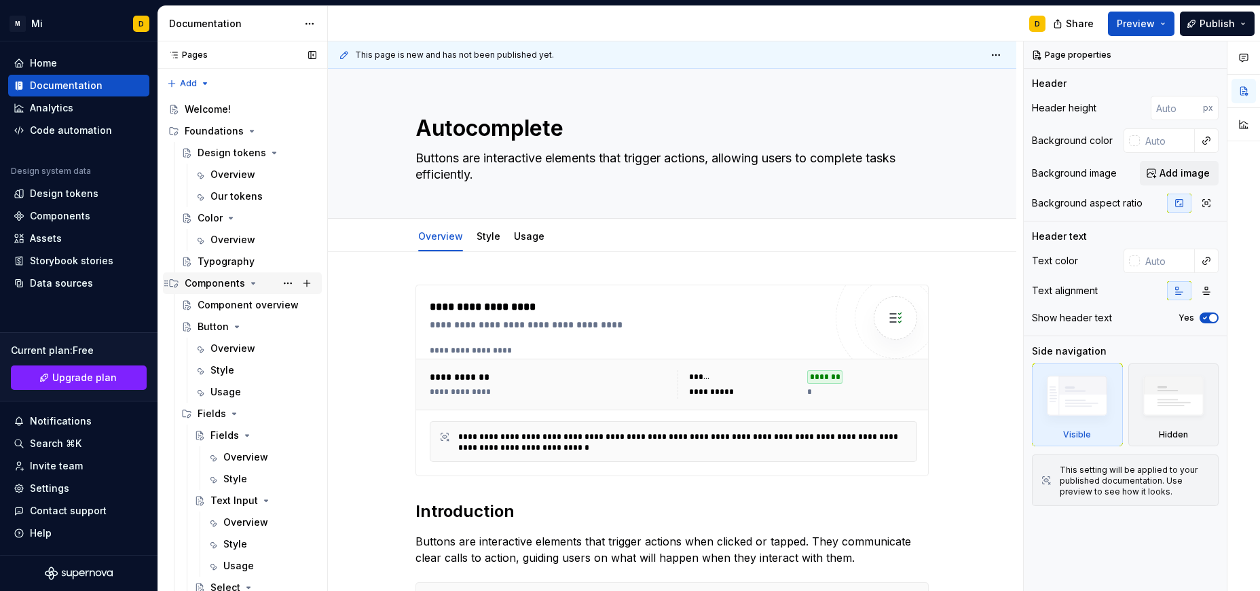
scroll to position [156, 0]
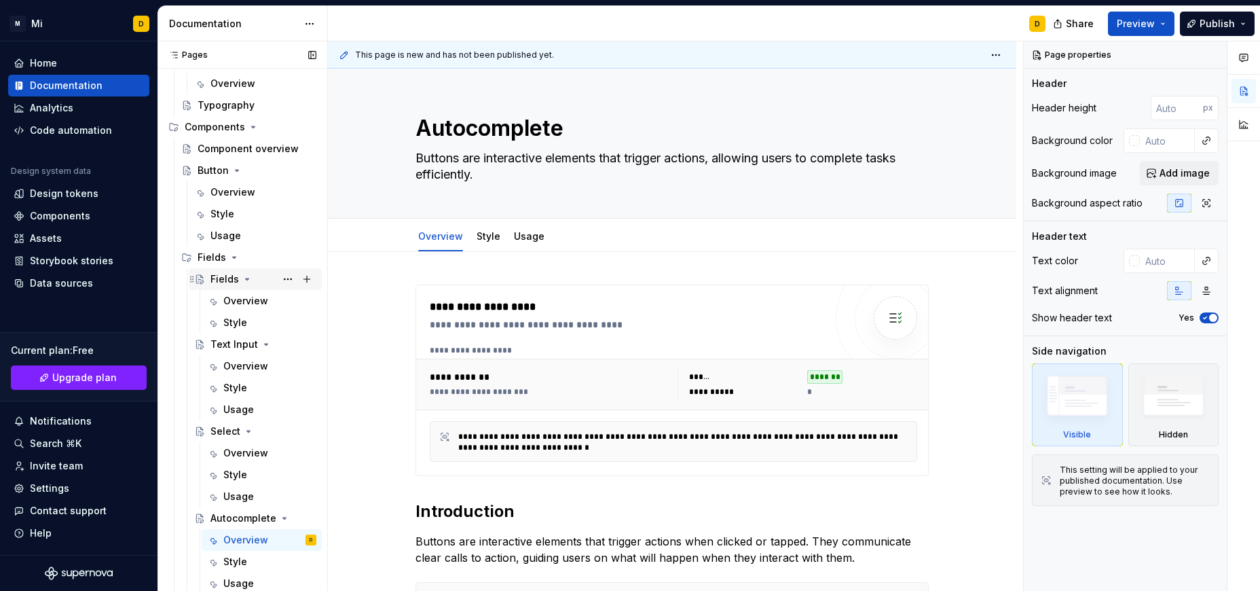
click at [225, 274] on div "Fields" at bounding box center [224, 279] width 29 height 14
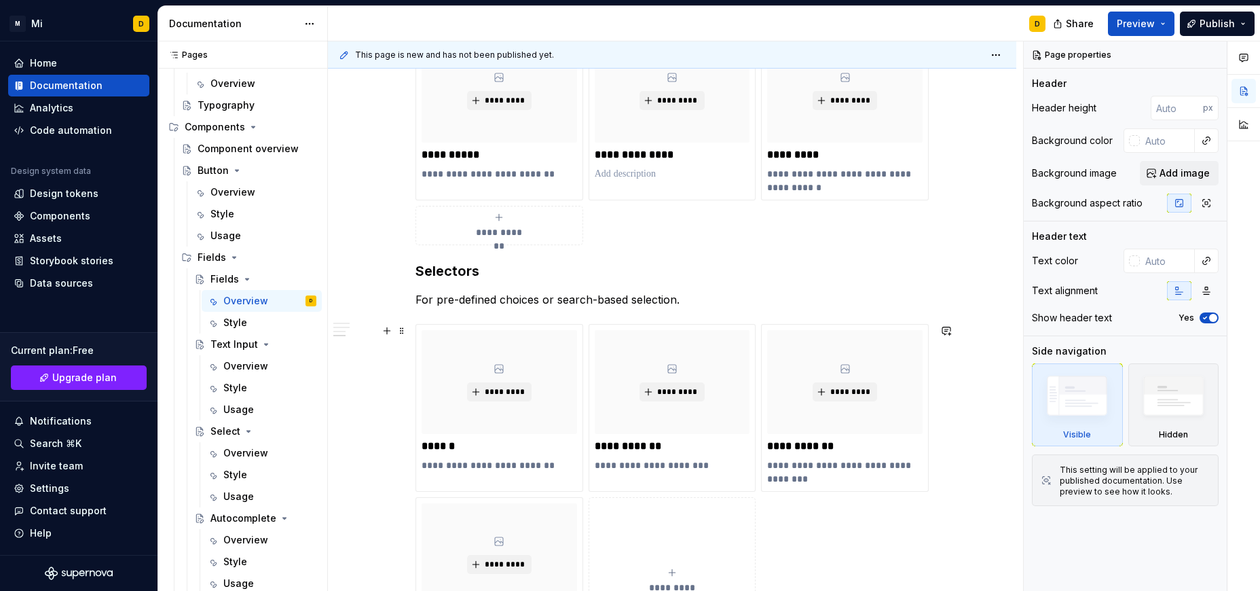
scroll to position [635, 0]
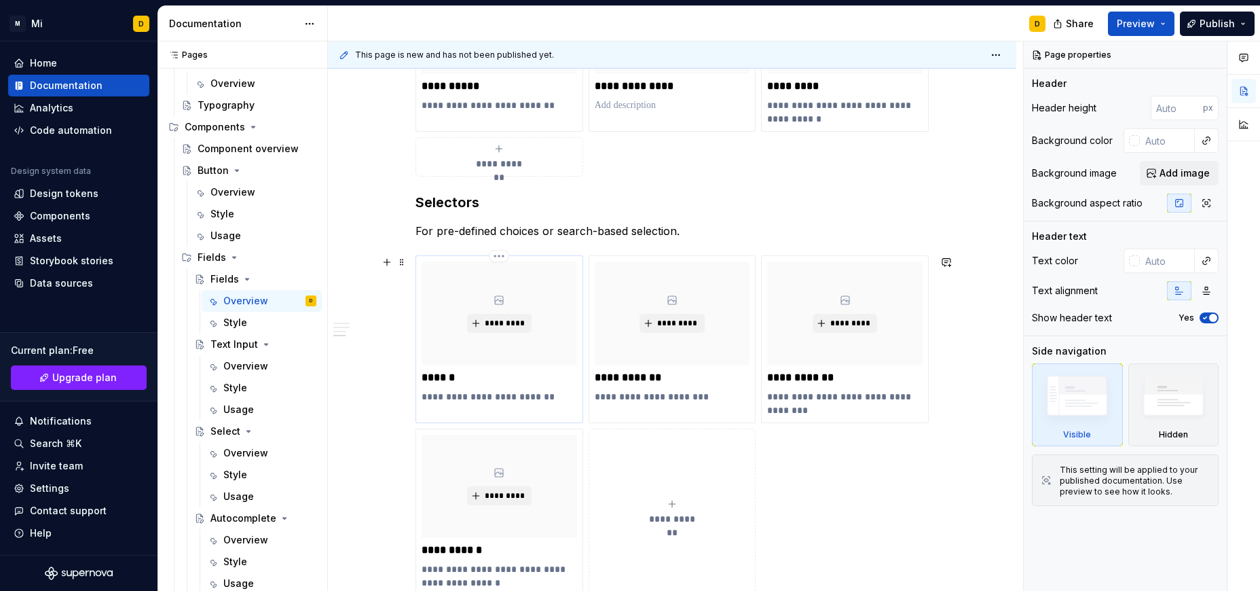
click at [480, 349] on div "*********" at bounding box center [499, 312] width 155 height 103
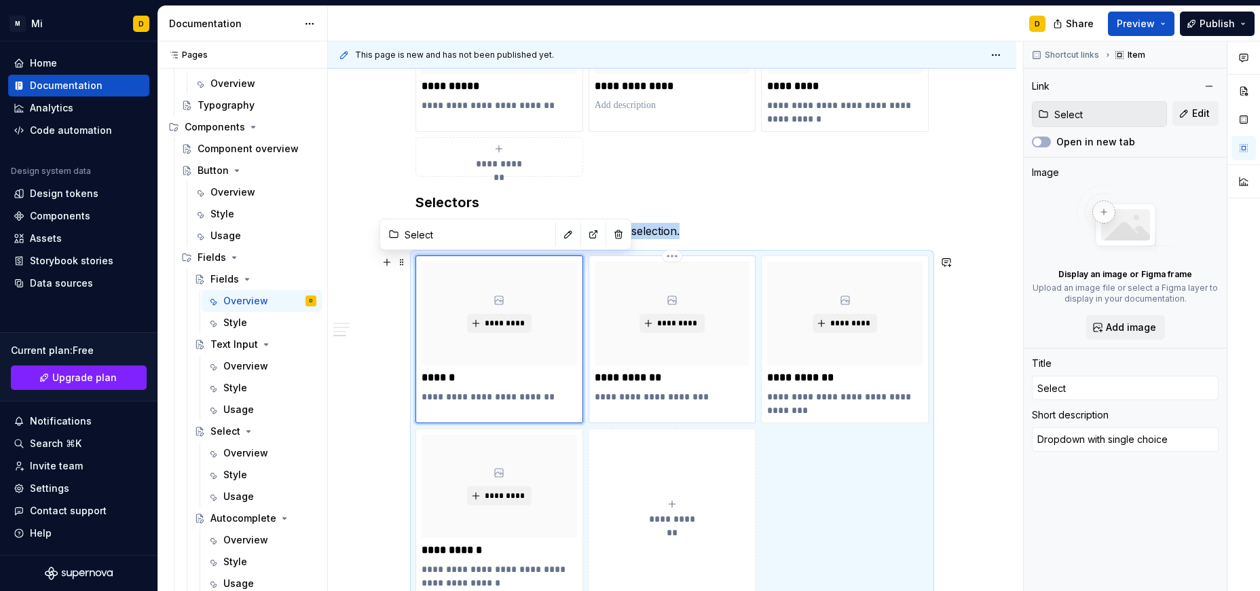
click at [641, 370] on div "**********" at bounding box center [672, 331] width 155 height 141
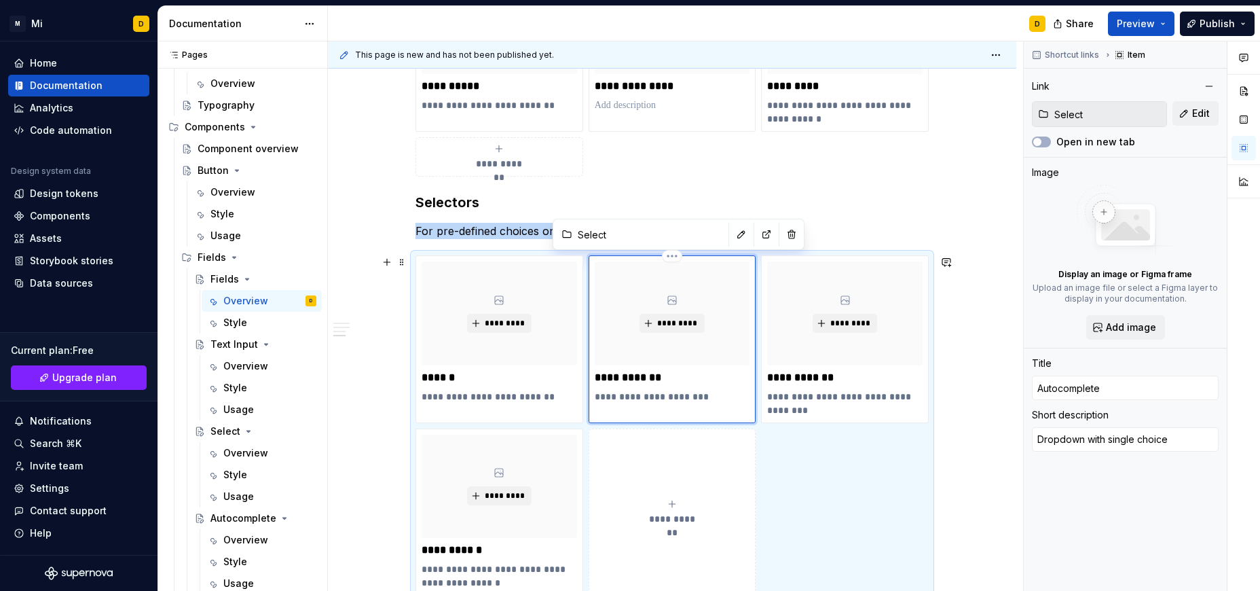
type textarea "*"
type input "Autocomplete"
type textarea "Input with suggestions."
click at [1200, 117] on span "Edit" at bounding box center [1201, 114] width 18 height 14
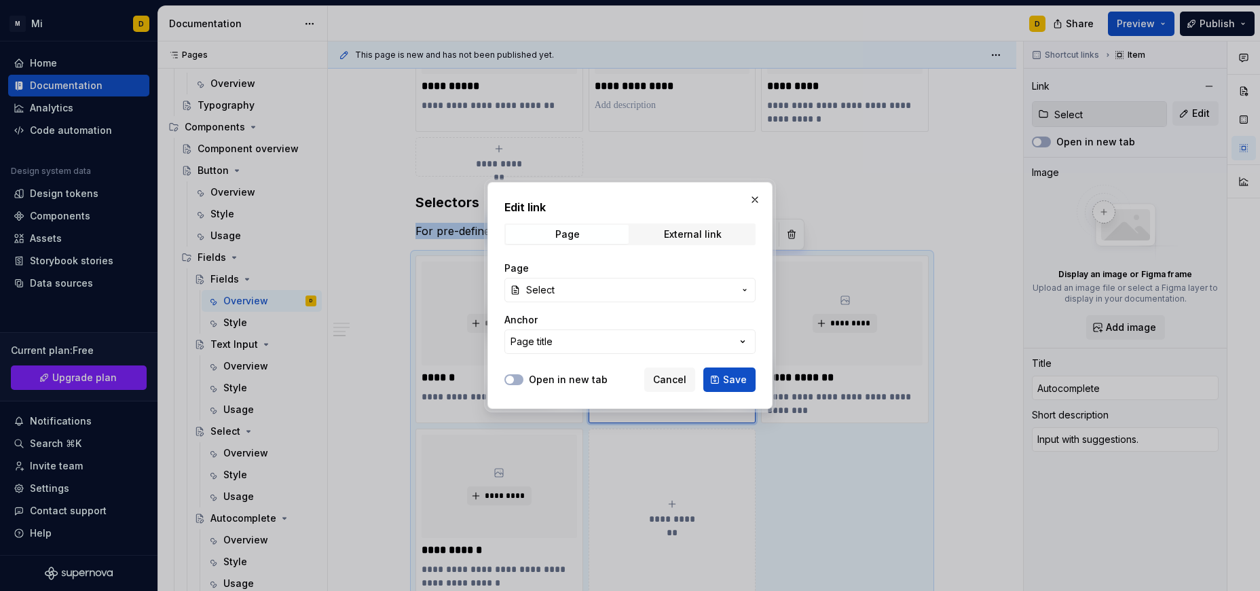
click at [681, 288] on span "Select" at bounding box center [630, 290] width 208 height 14
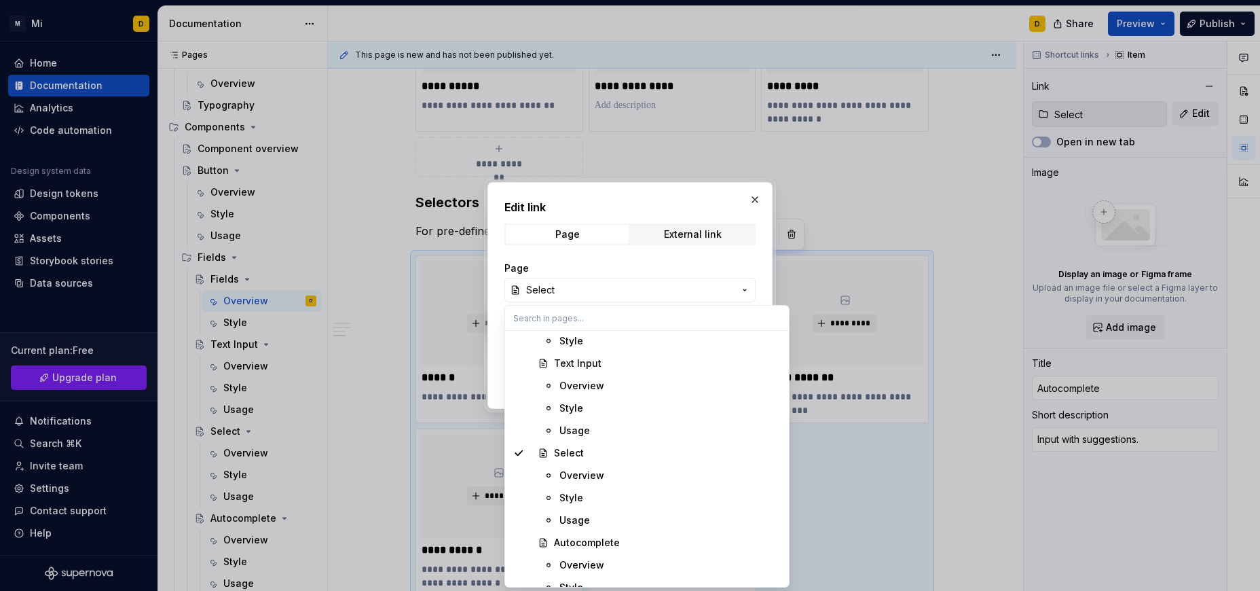
scroll to position [443, 0]
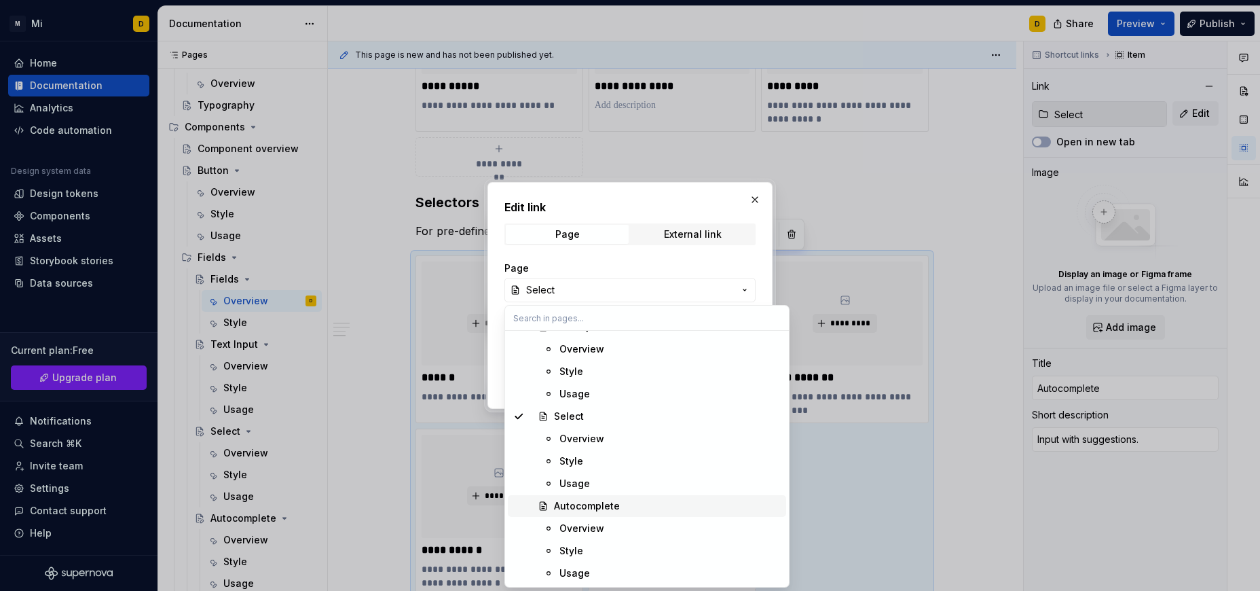
click at [614, 508] on div "Autocomplete" at bounding box center [587, 506] width 66 height 14
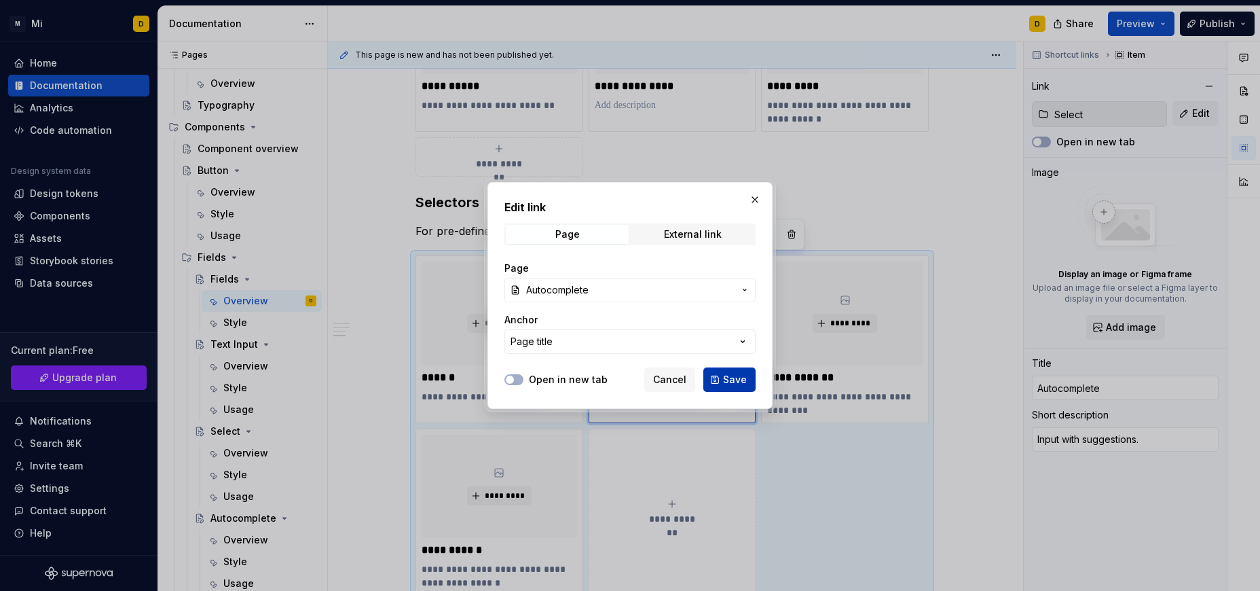
click at [739, 381] on span "Save" at bounding box center [735, 380] width 24 height 14
type textarea "*"
type input "Autocomplete"
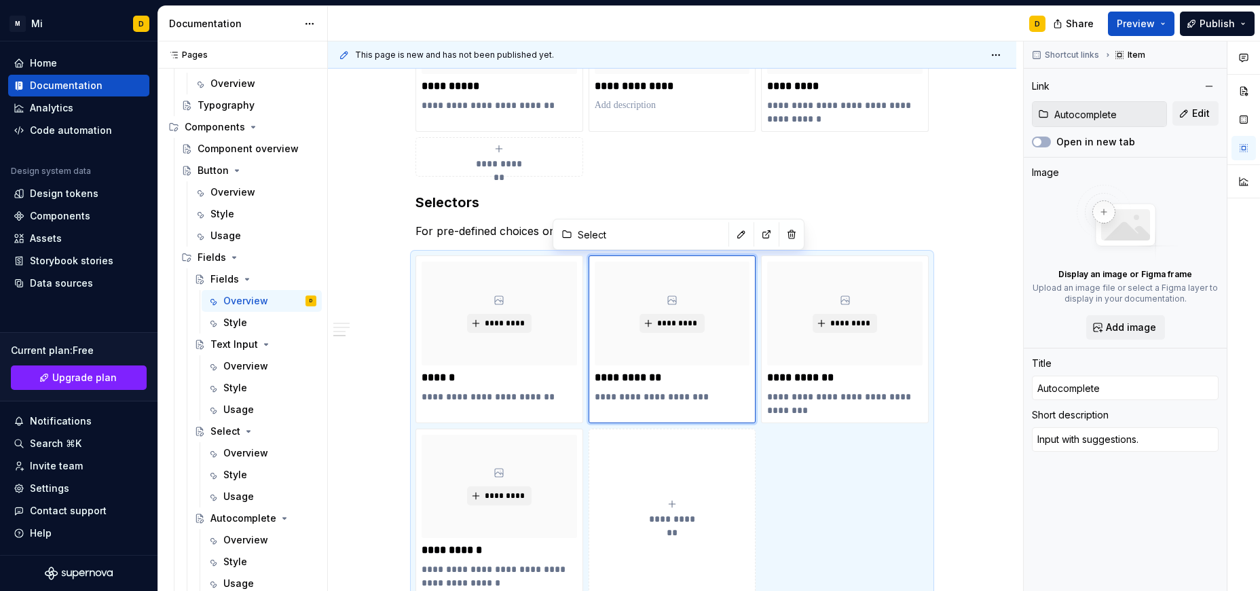
scroll to position [635, 0]
type input "Autocomplete"
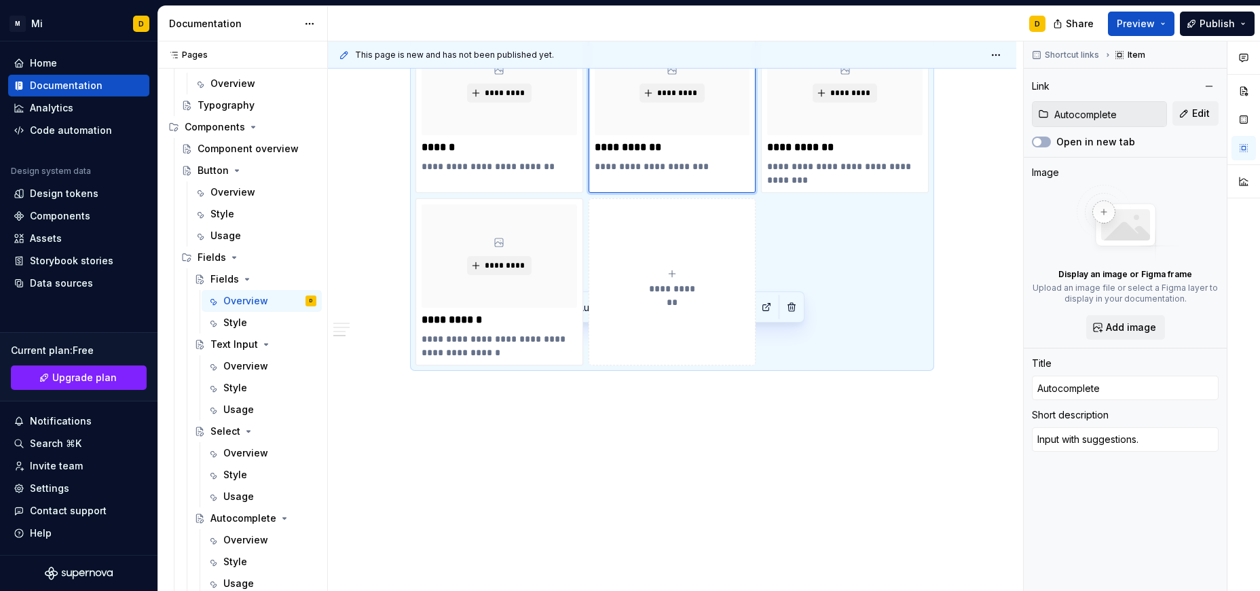
scroll to position [0, 0]
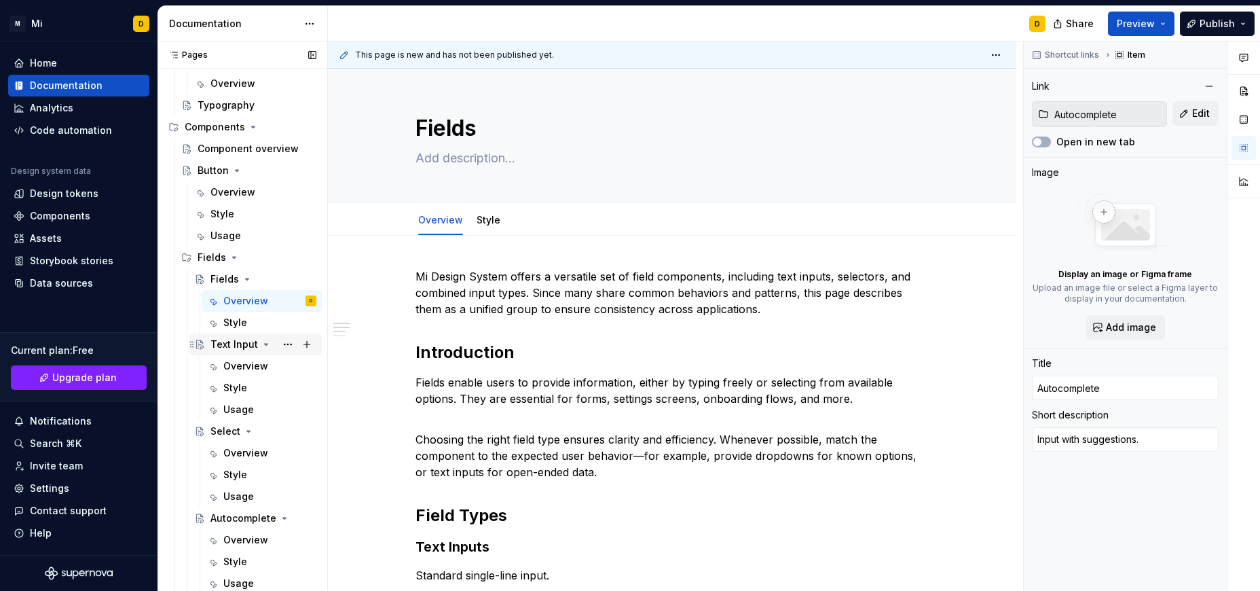
click at [235, 339] on div "Text Input" at bounding box center [234, 344] width 48 height 14
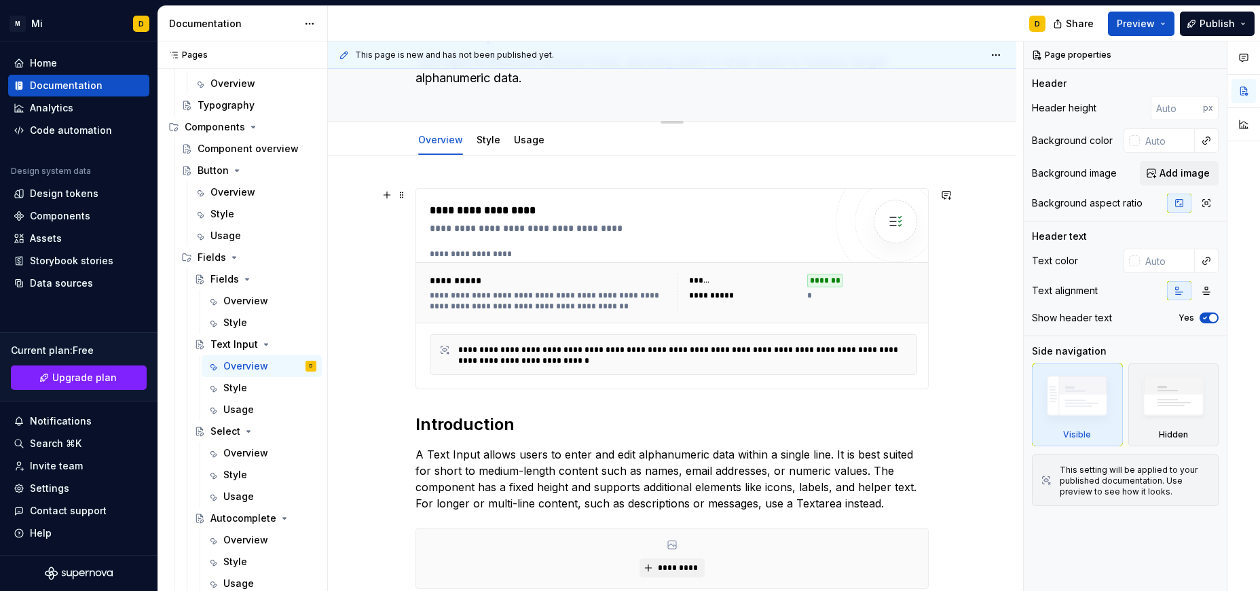
scroll to position [95, 0]
click at [483, 147] on link "Style" at bounding box center [489, 141] width 24 height 12
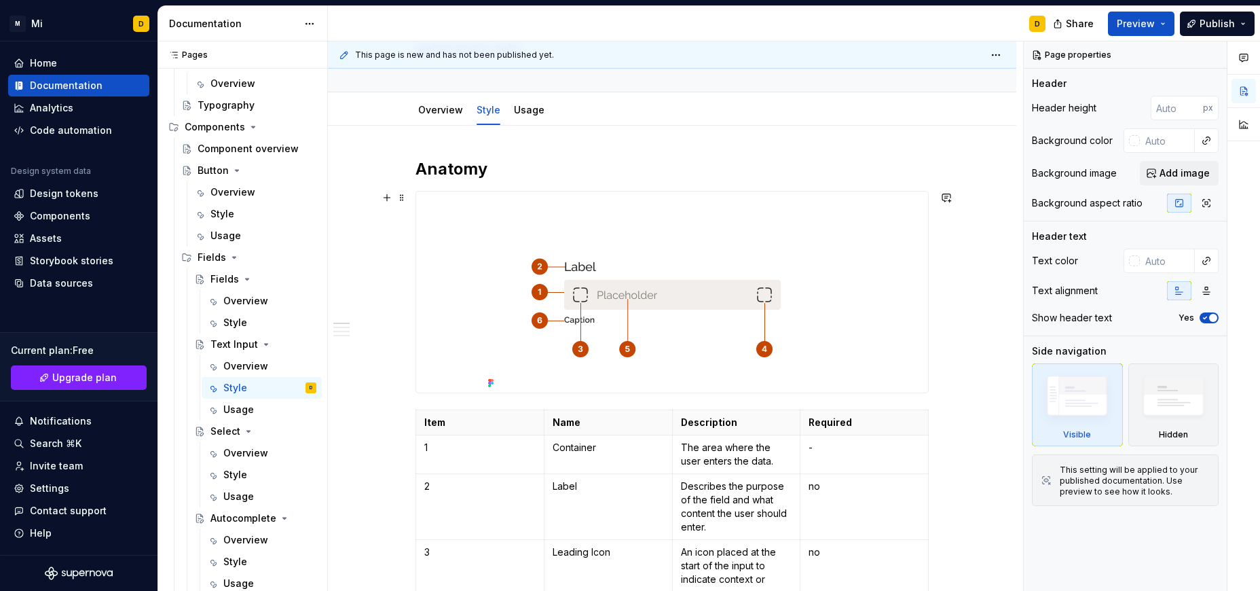
scroll to position [126, 0]
click at [242, 470] on div "Style" at bounding box center [235, 475] width 24 height 14
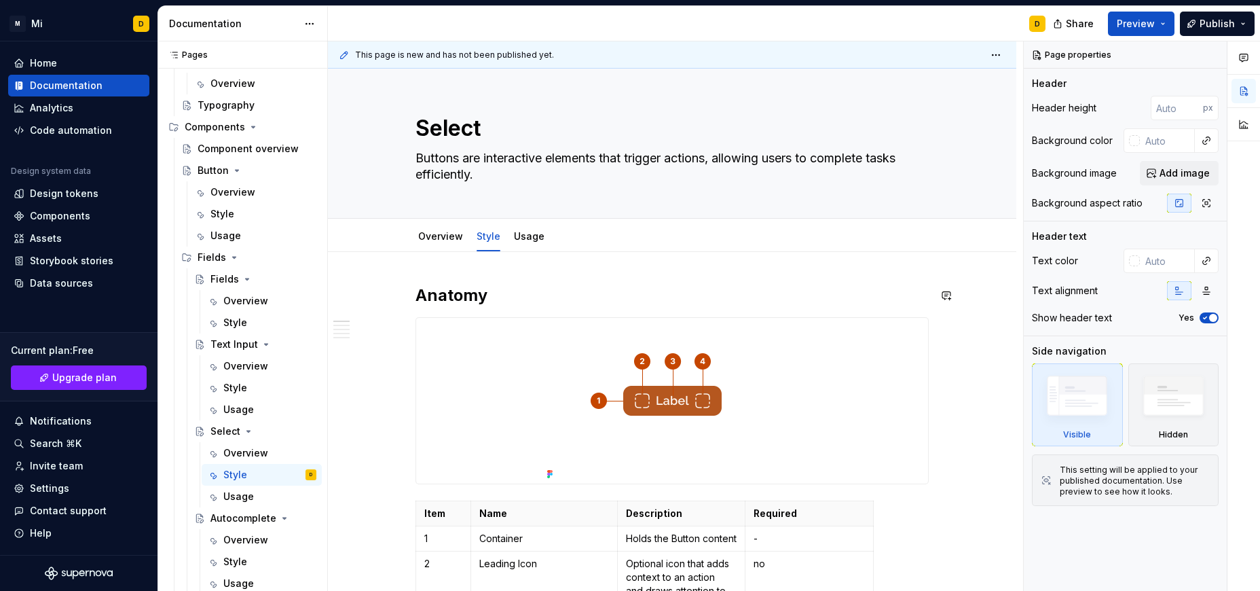
scroll to position [77, 0]
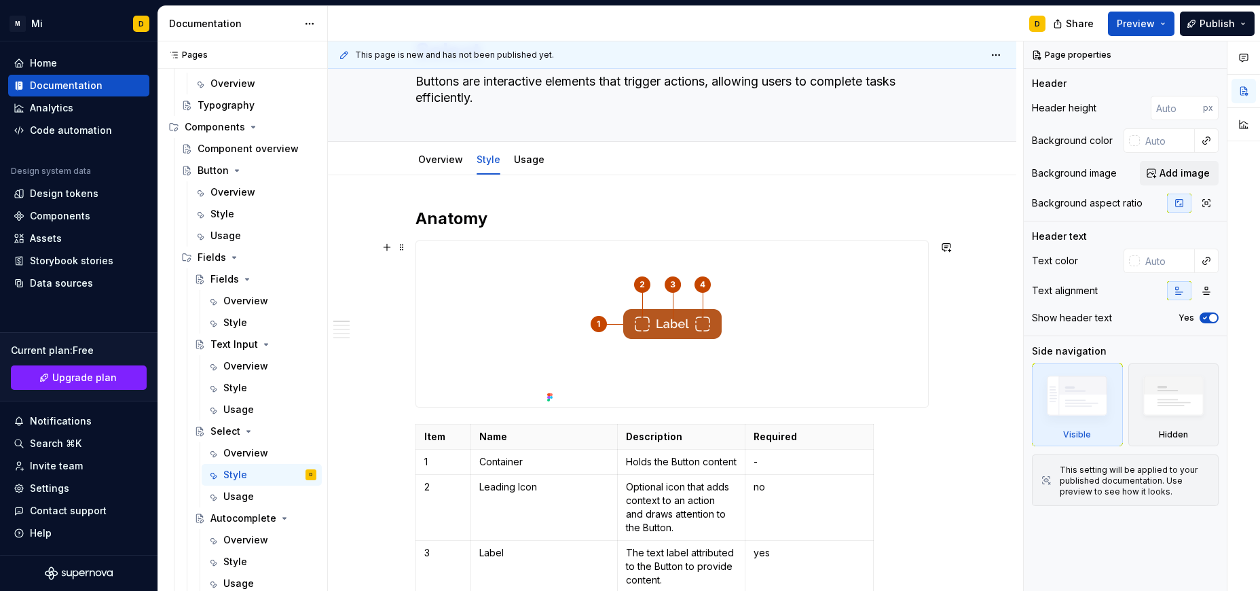
click at [775, 305] on img at bounding box center [672, 324] width 261 height 166
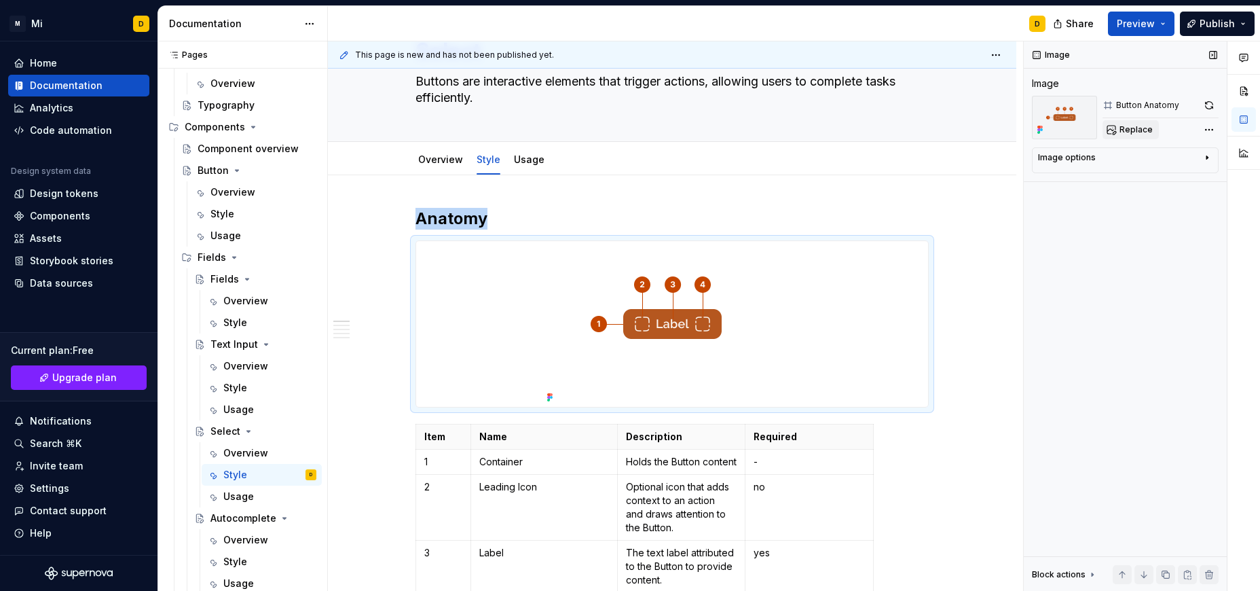
click at [1142, 130] on span "Replace" at bounding box center [1135, 129] width 33 height 11
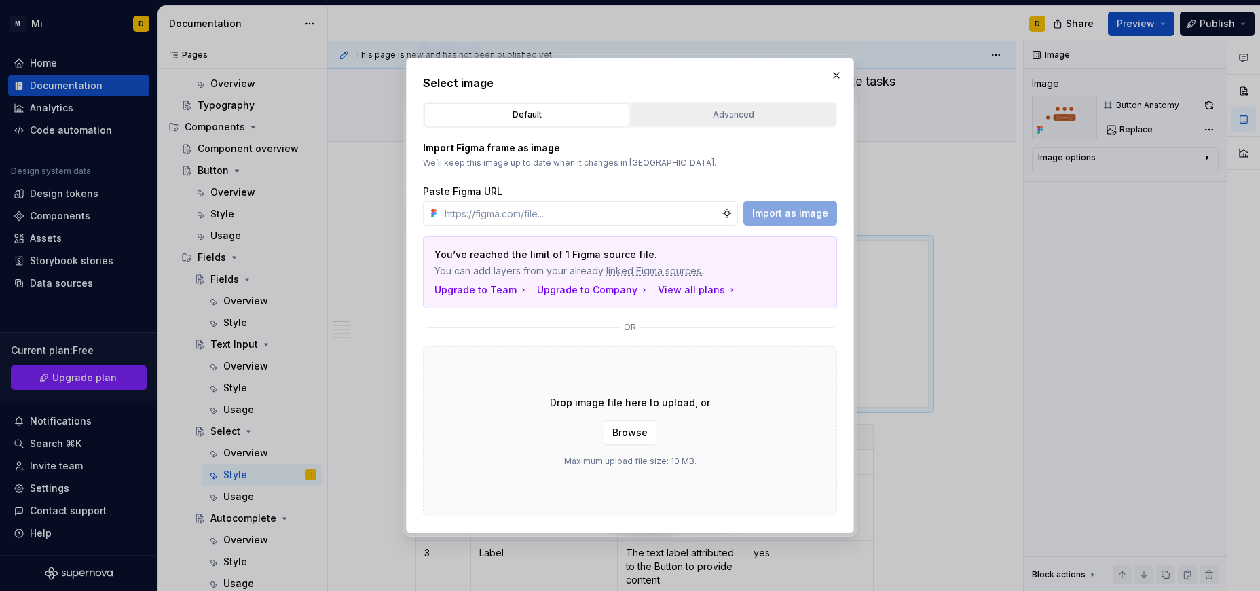
click at [723, 120] on div "Advanced" at bounding box center [732, 115] width 195 height 14
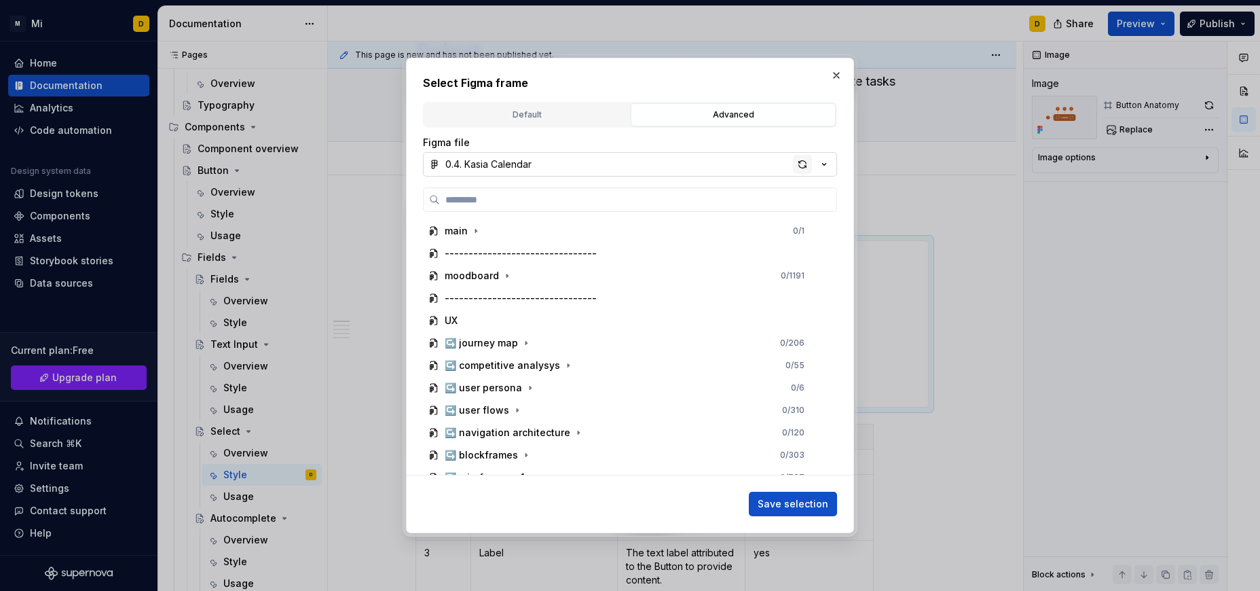
click at [798, 166] on div "button" at bounding box center [802, 164] width 19 height 19
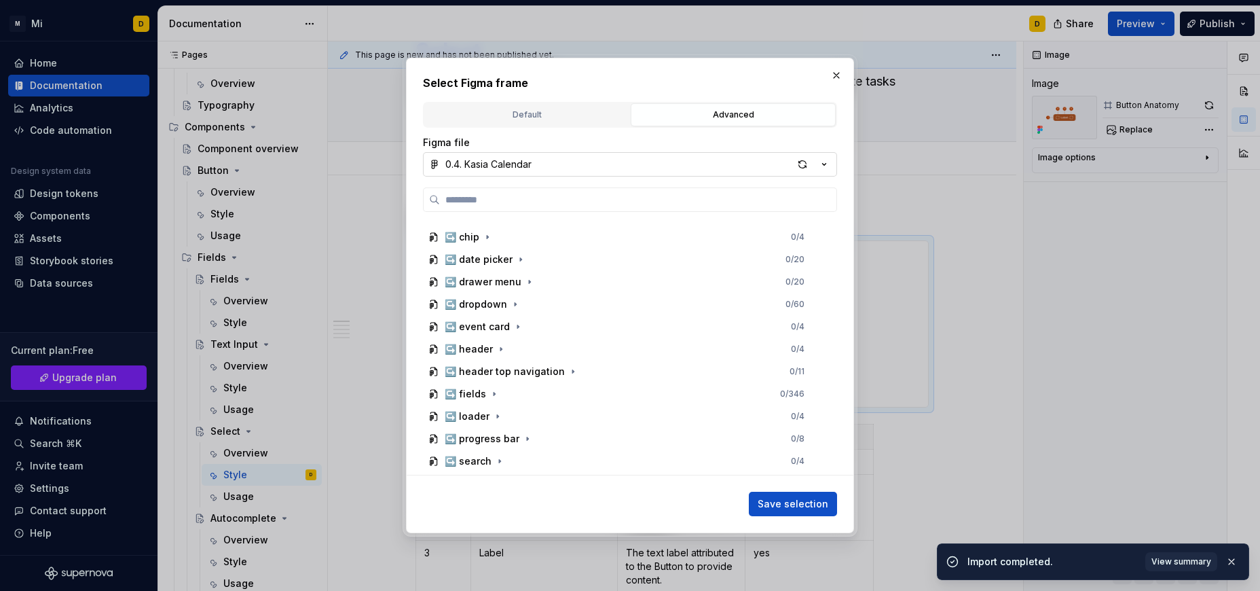
scroll to position [642, 0]
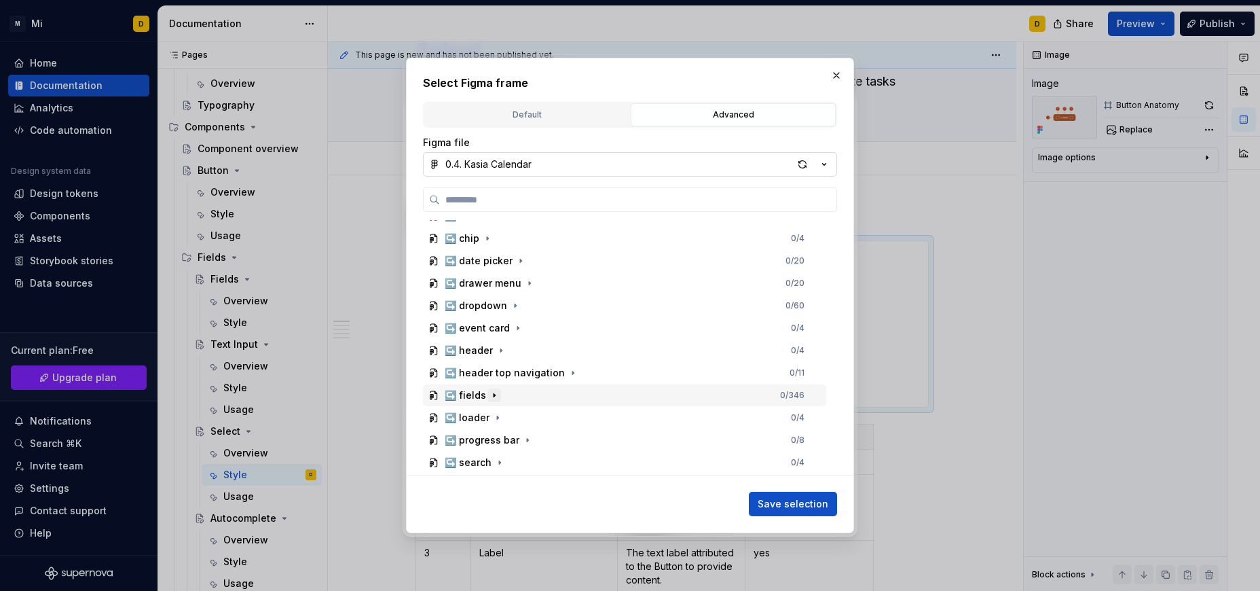
click at [492, 393] on icon "button" at bounding box center [494, 395] width 11 height 11
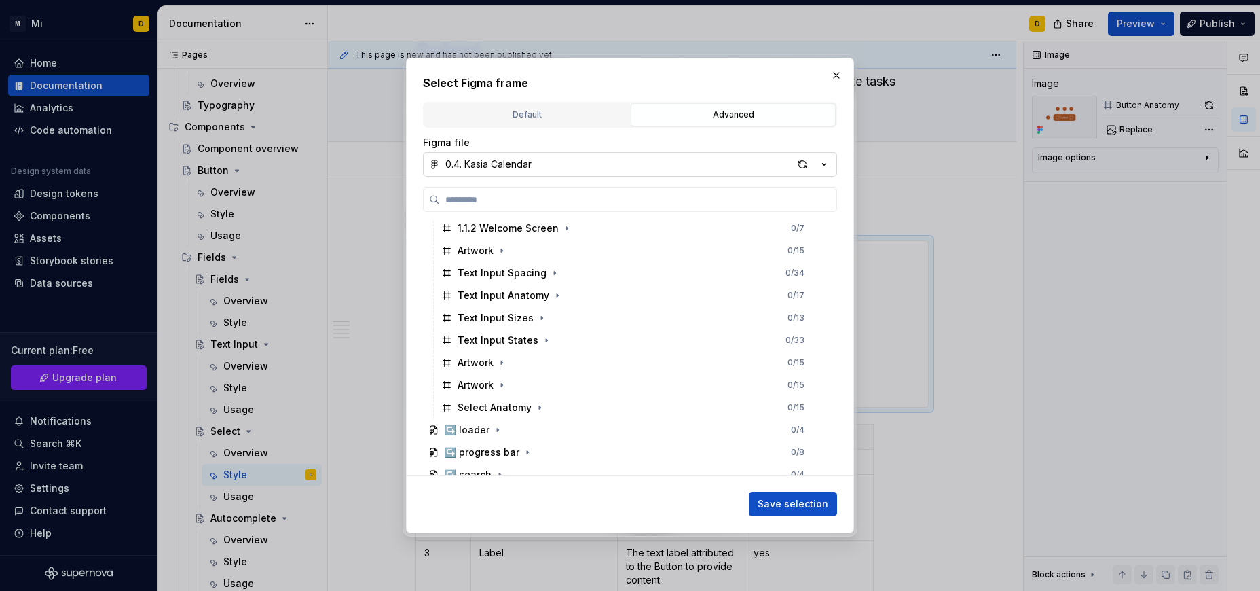
scroll to position [971, 0]
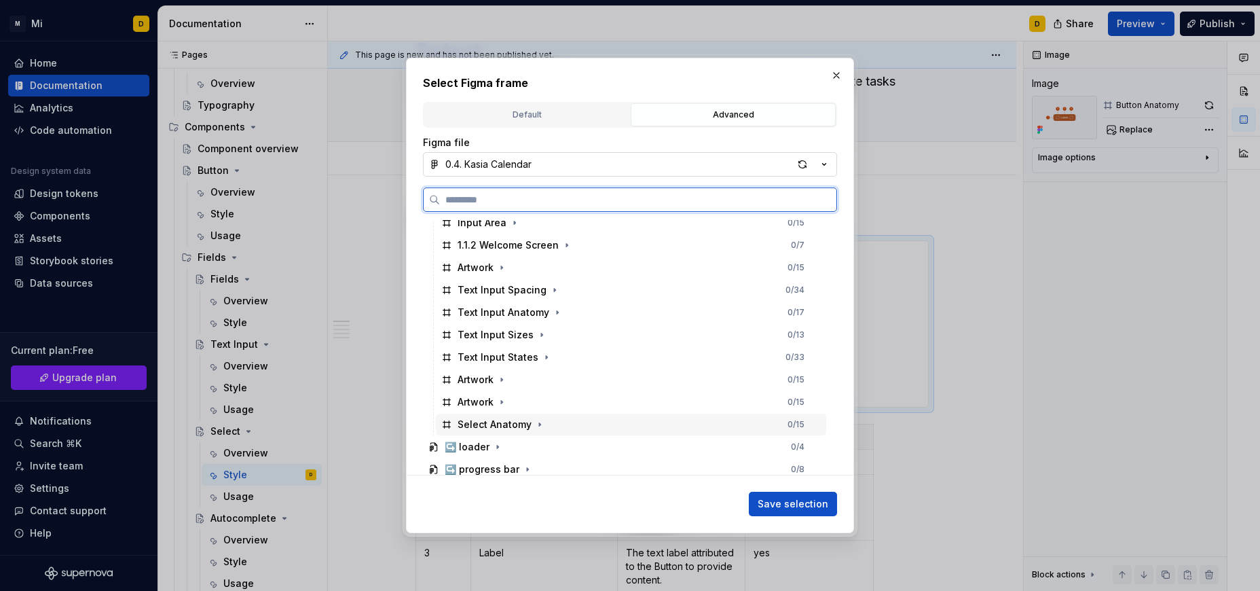
click at [590, 426] on div "Select Anatomy 0 / 15" at bounding box center [631, 424] width 390 height 22
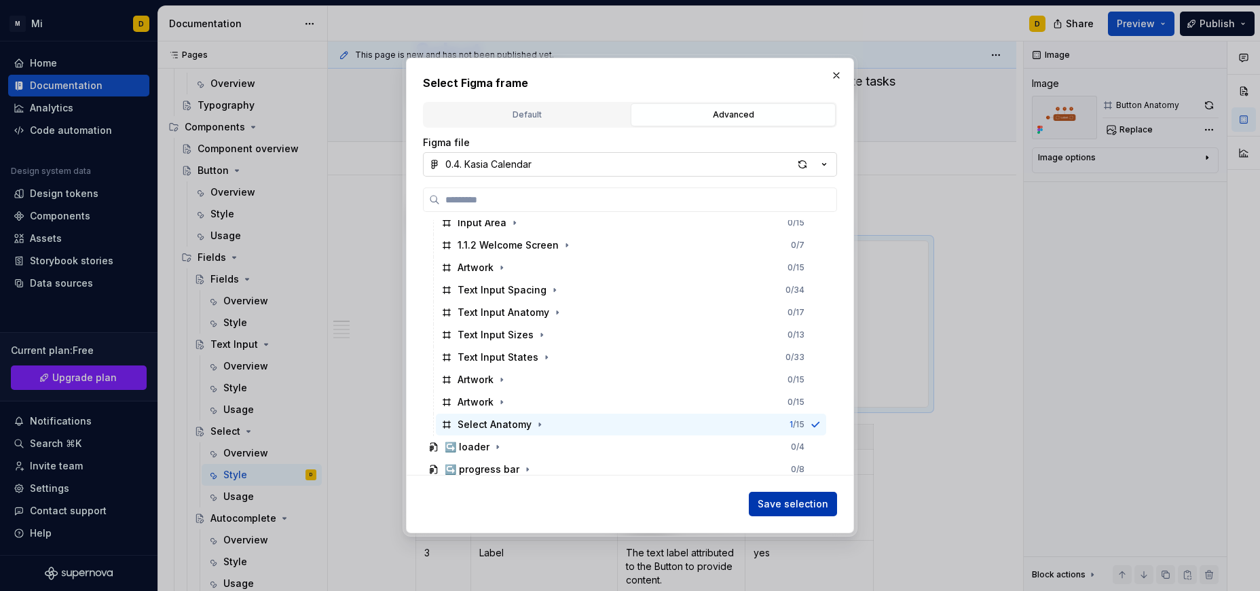
click at [791, 506] on span "Save selection" at bounding box center [793, 504] width 71 height 14
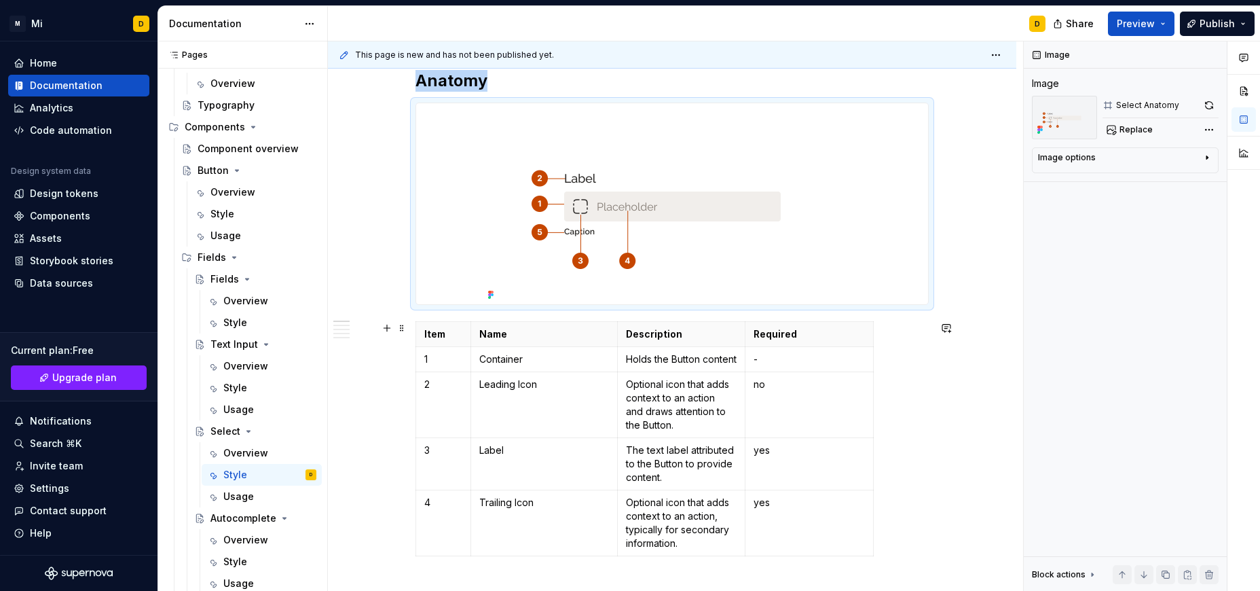
scroll to position [212, 0]
click at [677, 368] on p "Holds the Button content" at bounding box center [681, 361] width 111 height 14
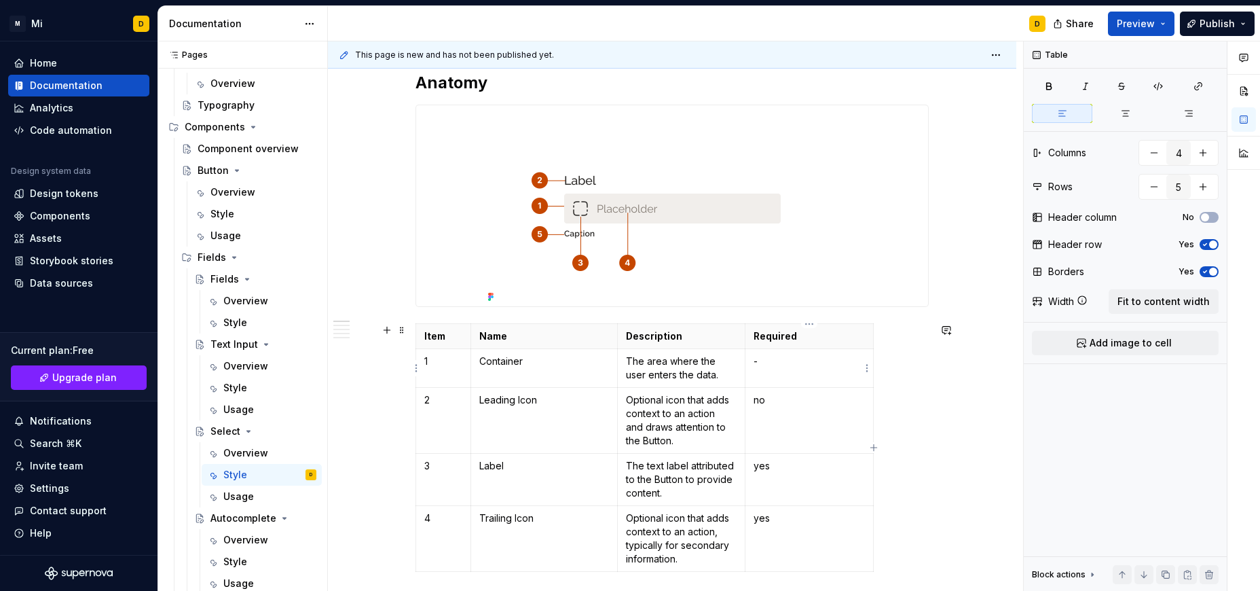
type textarea "*"
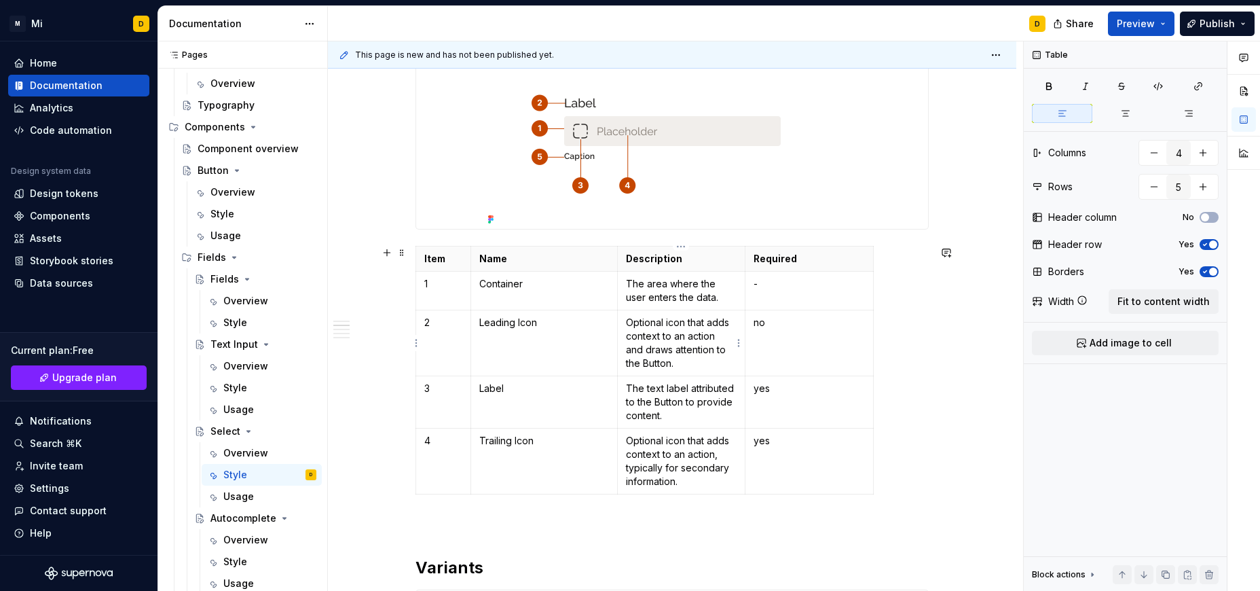
click at [686, 362] on p "Optional icon that adds context to an action and draws attention to the Button." at bounding box center [681, 343] width 111 height 54
click at [448, 392] on p "3" at bounding box center [443, 388] width 38 height 14
click at [417, 405] on html "M Mi D Home Documentation Analytics Code automation Design system data Design t…" at bounding box center [630, 295] width 1260 height 591
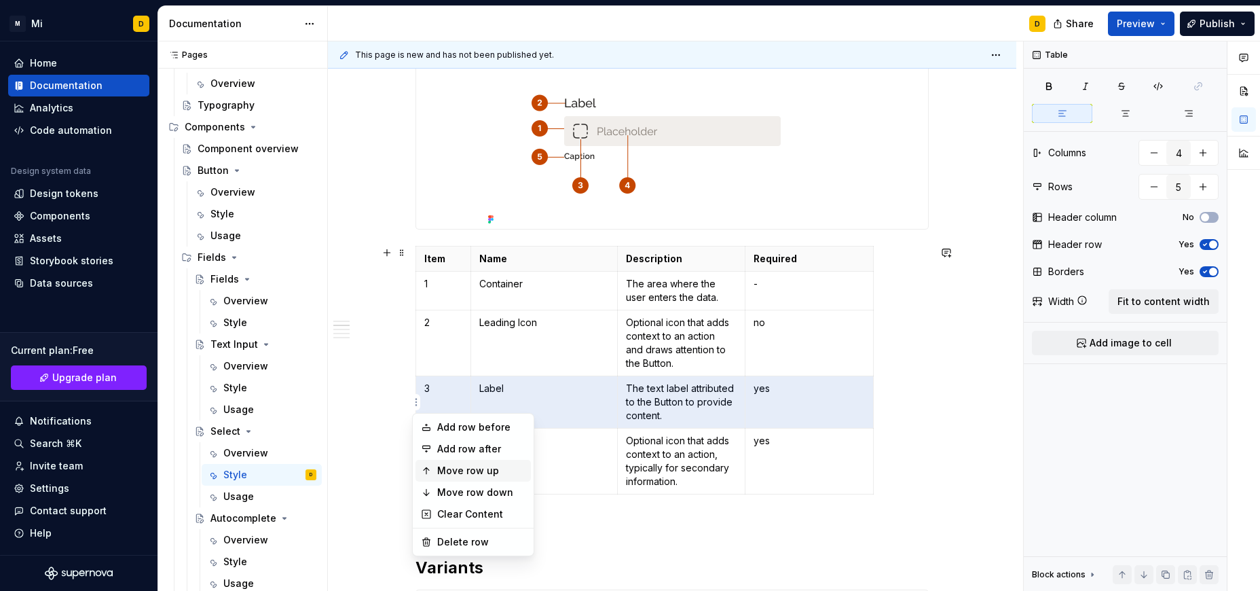
click at [460, 467] on div "Move row up" at bounding box center [481, 471] width 88 height 14
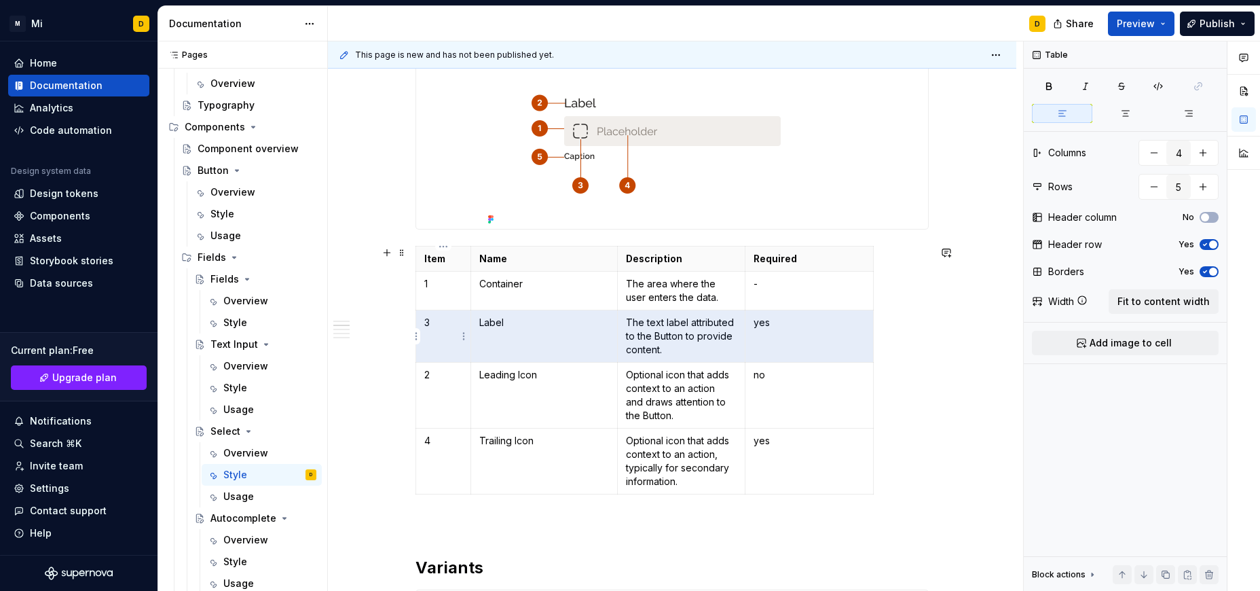
click at [444, 322] on p "3" at bounding box center [443, 323] width 38 height 14
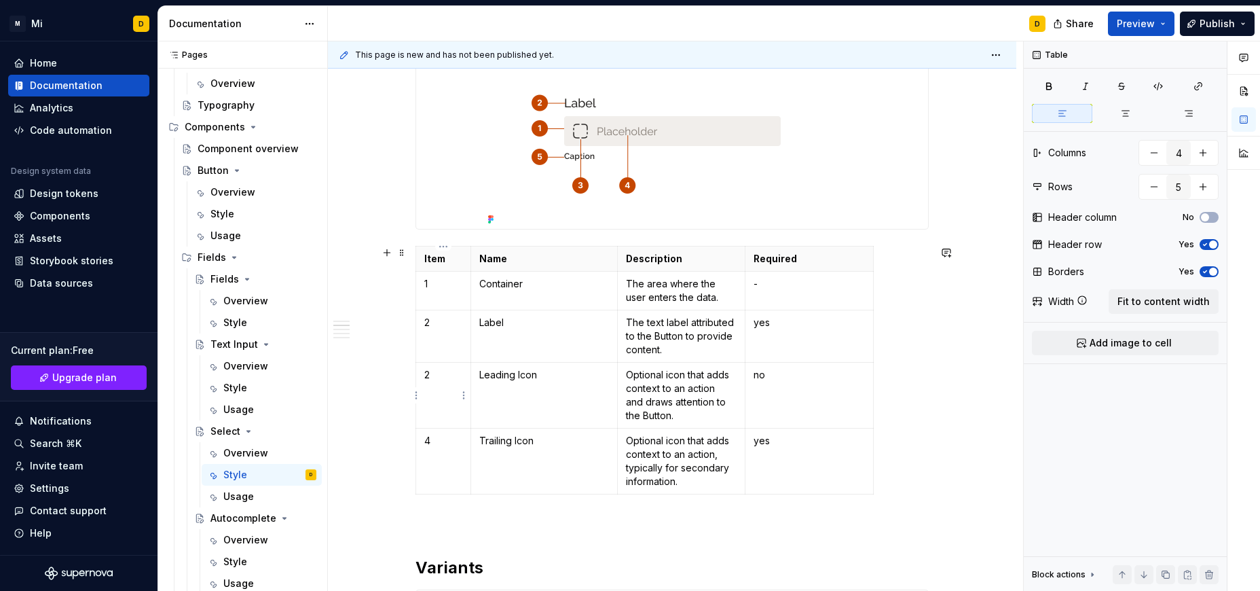
click at [438, 381] on p "2" at bounding box center [443, 375] width 38 height 14
click at [564, 453] on td "Trailing Icon" at bounding box center [543, 461] width 147 height 66
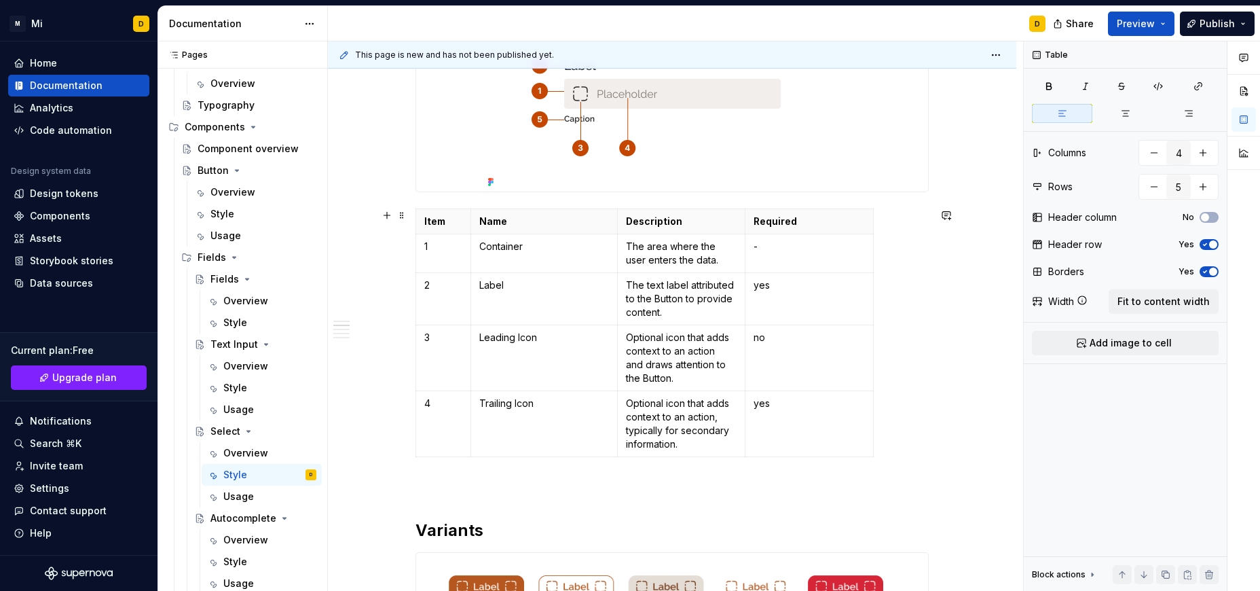
scroll to position [325, 0]
click at [652, 311] on p "The text label attributed to the Button to provide content." at bounding box center [681, 300] width 111 height 41
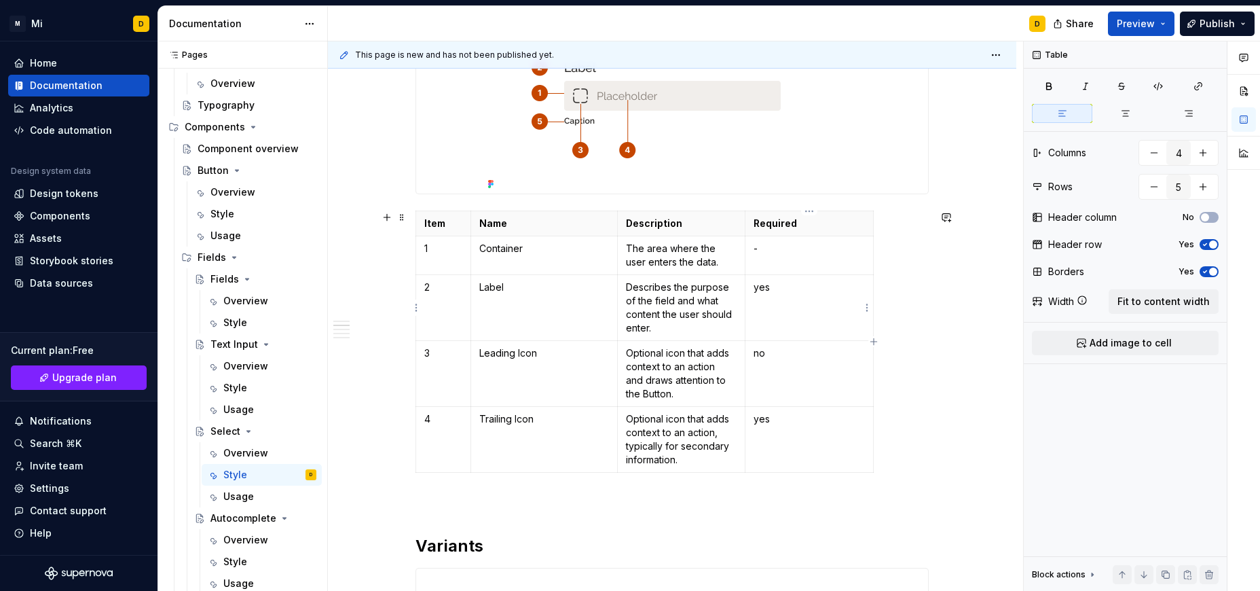
click at [785, 285] on p "yes" at bounding box center [808, 287] width 111 height 14
click at [668, 358] on p "Optional icon that adds context to an action and draws attention to the Button." at bounding box center [681, 373] width 111 height 54
click at [813, 373] on td "no" at bounding box center [809, 374] width 128 height 66
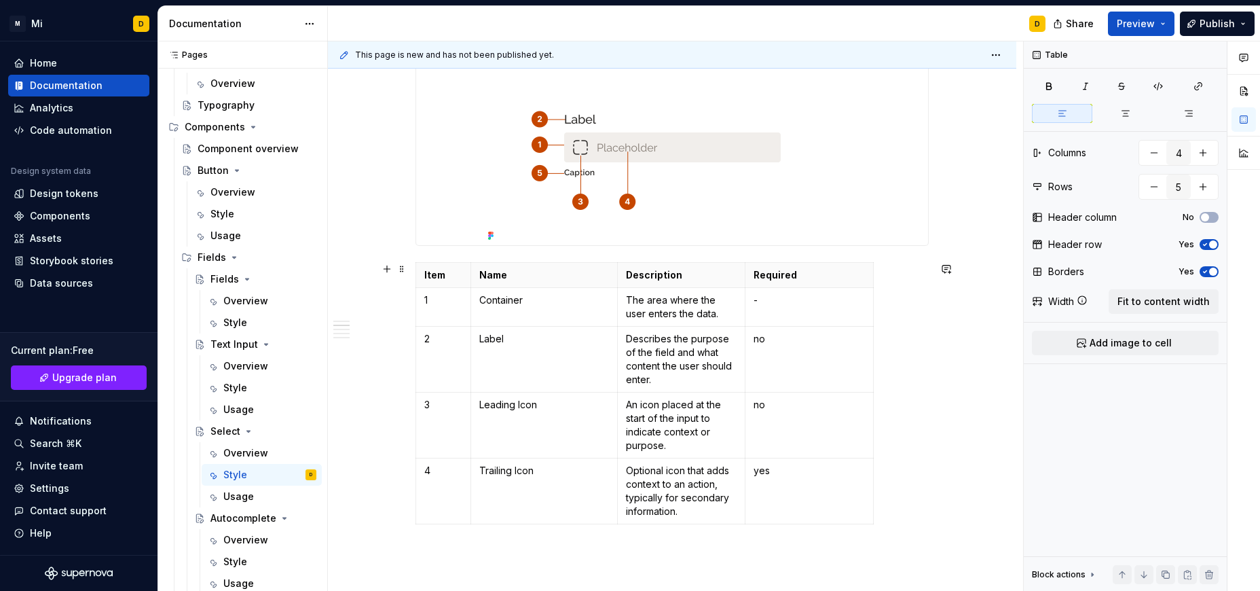
scroll to position [339, 0]
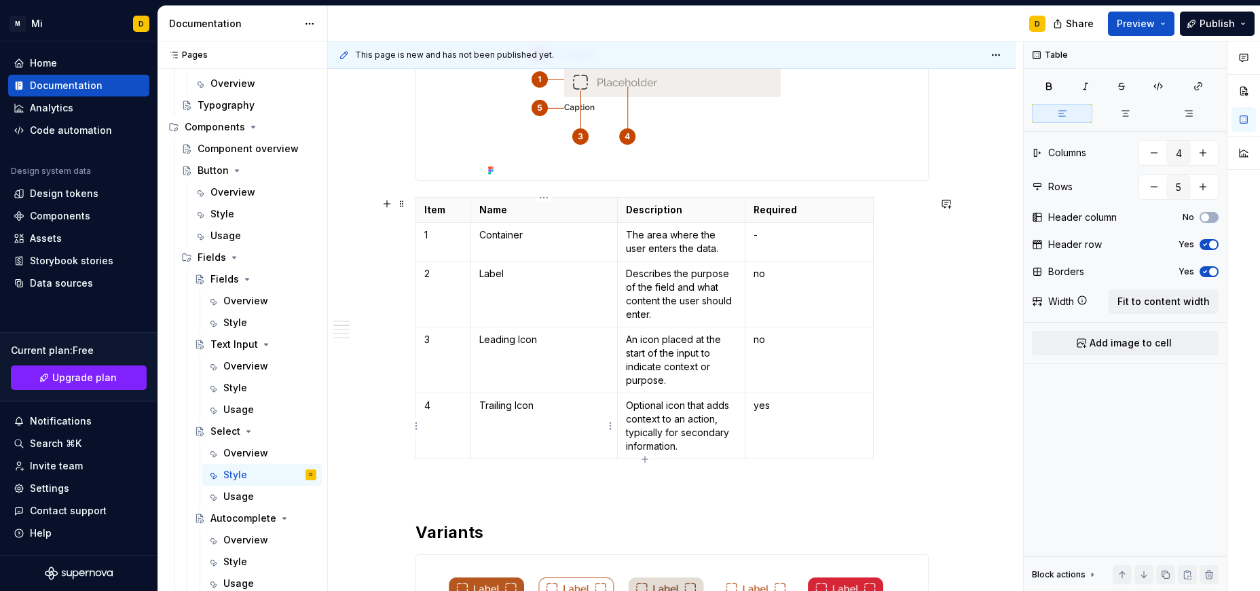
click at [559, 400] on p "Trailing Icon" at bounding box center [544, 405] width 130 height 14
type textarea "*"
click at [634, 410] on p "Optional icon that adds context to an action, typically for secondary informati…" at bounding box center [681, 425] width 111 height 54
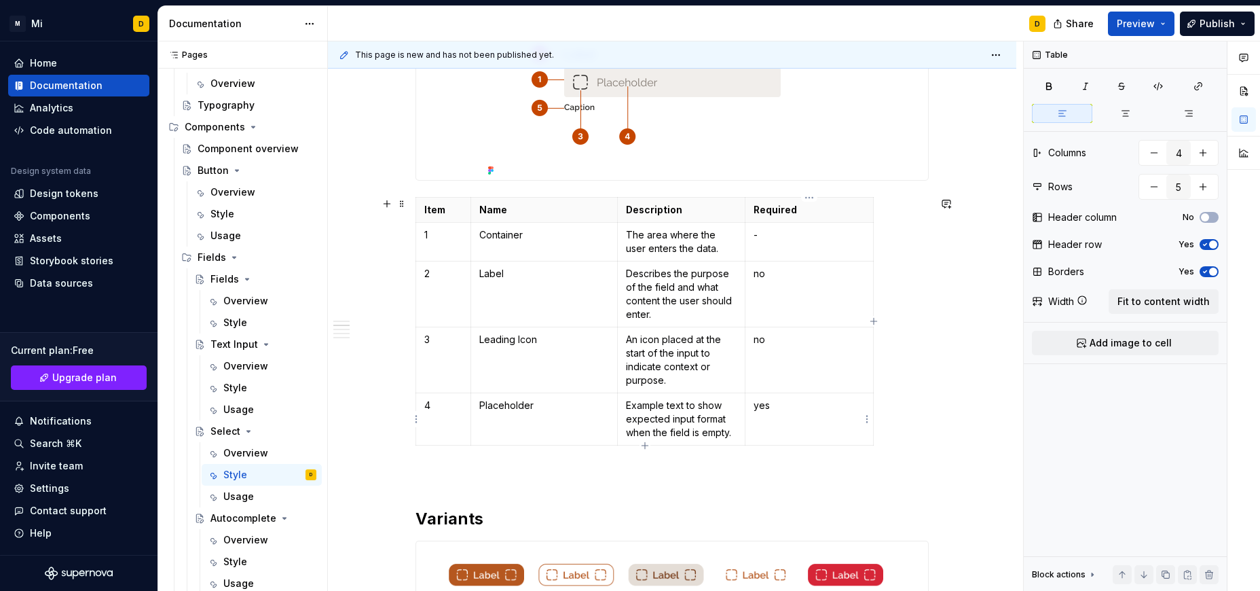
click at [779, 413] on td "yes" at bounding box center [809, 419] width 128 height 52
click at [644, 441] on icon "button" at bounding box center [644, 445] width 11 height 11
type input "6"
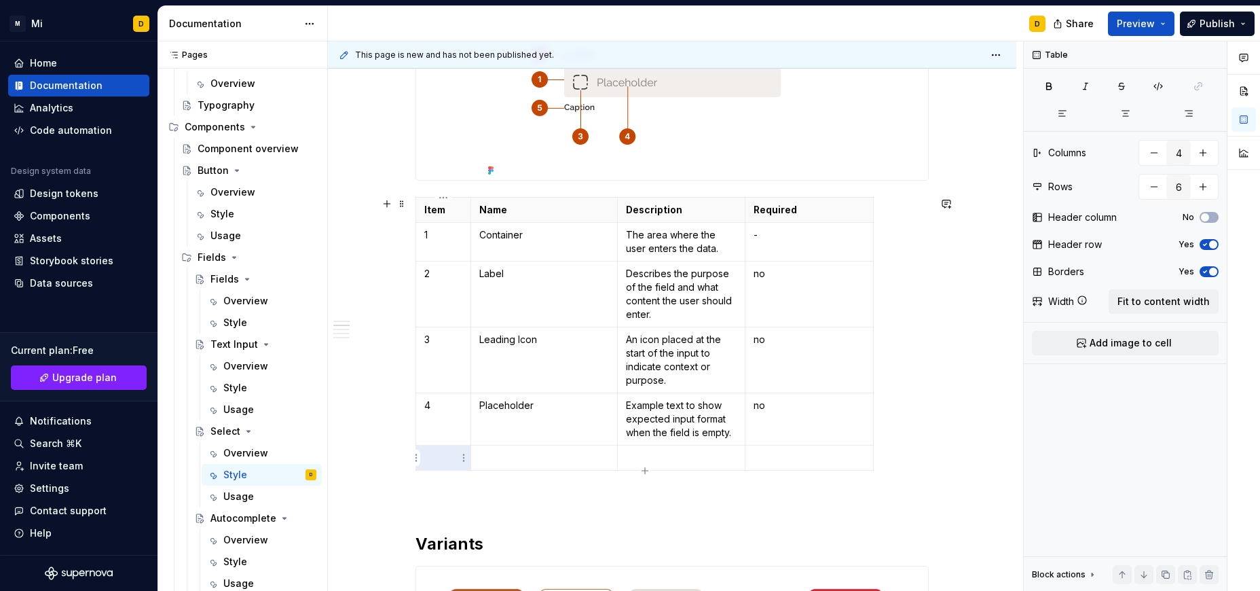
click at [445, 453] on p at bounding box center [443, 458] width 38 height 14
click at [510, 450] on td at bounding box center [543, 457] width 147 height 25
click at [681, 455] on p at bounding box center [681, 458] width 111 height 14
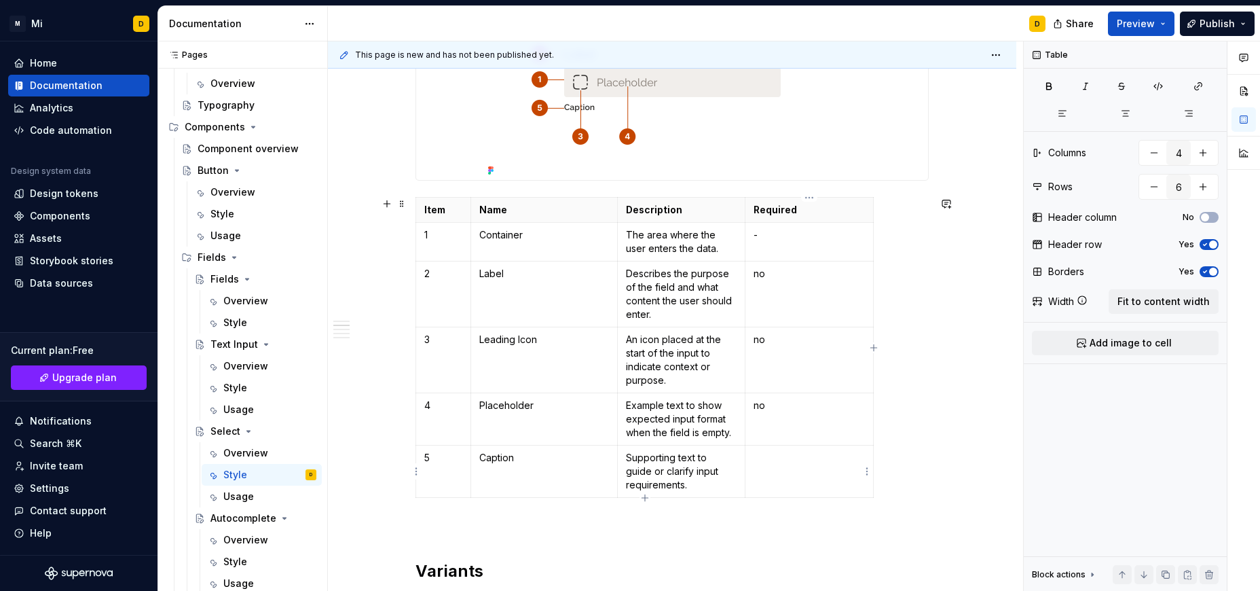
click at [771, 474] on td at bounding box center [809, 471] width 128 height 52
click at [851, 206] on p "Required" at bounding box center [808, 210] width 111 height 14
click at [1168, 305] on span "Fit to content width" at bounding box center [1163, 302] width 92 height 14
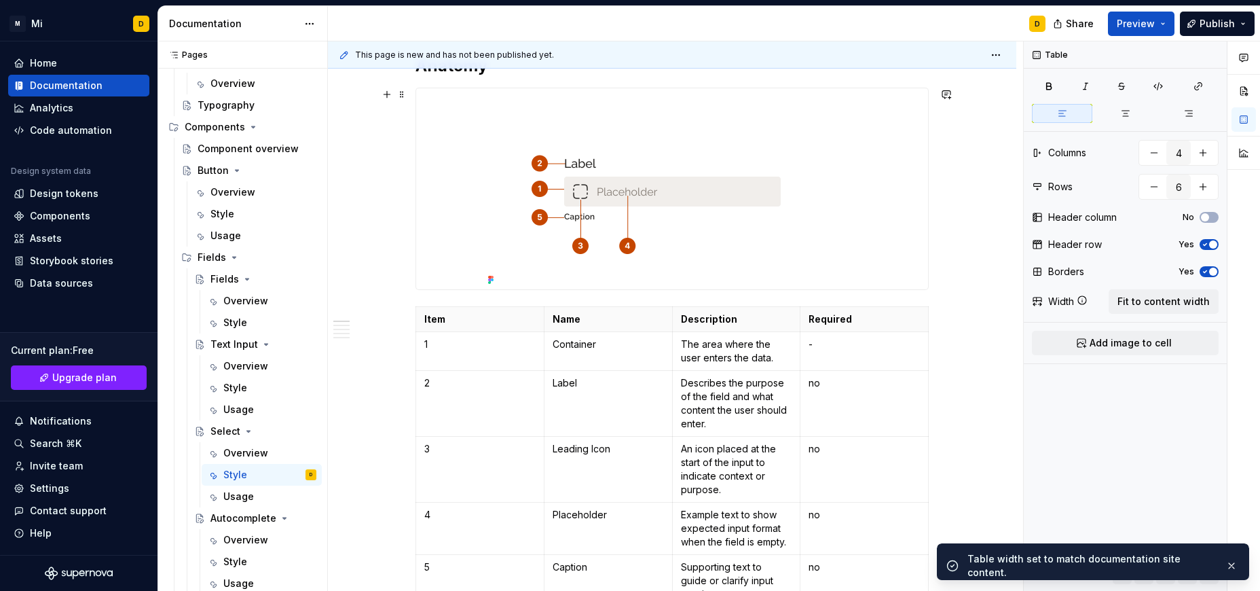
scroll to position [0, 0]
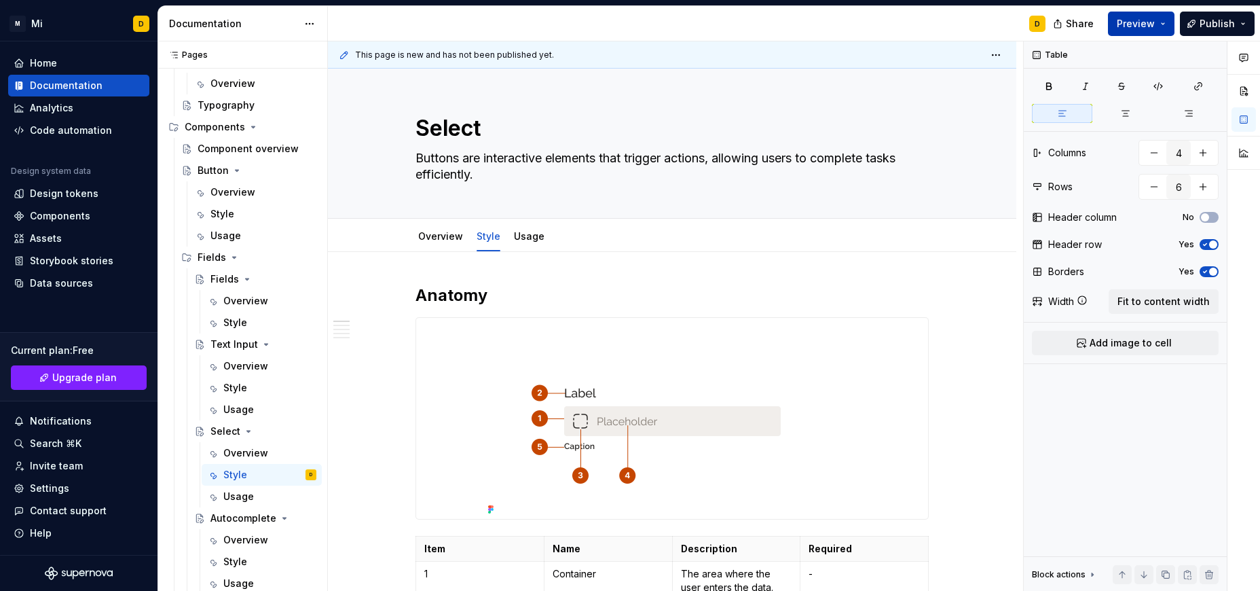
click at [1163, 28] on button "Preview" at bounding box center [1141, 24] width 67 height 24
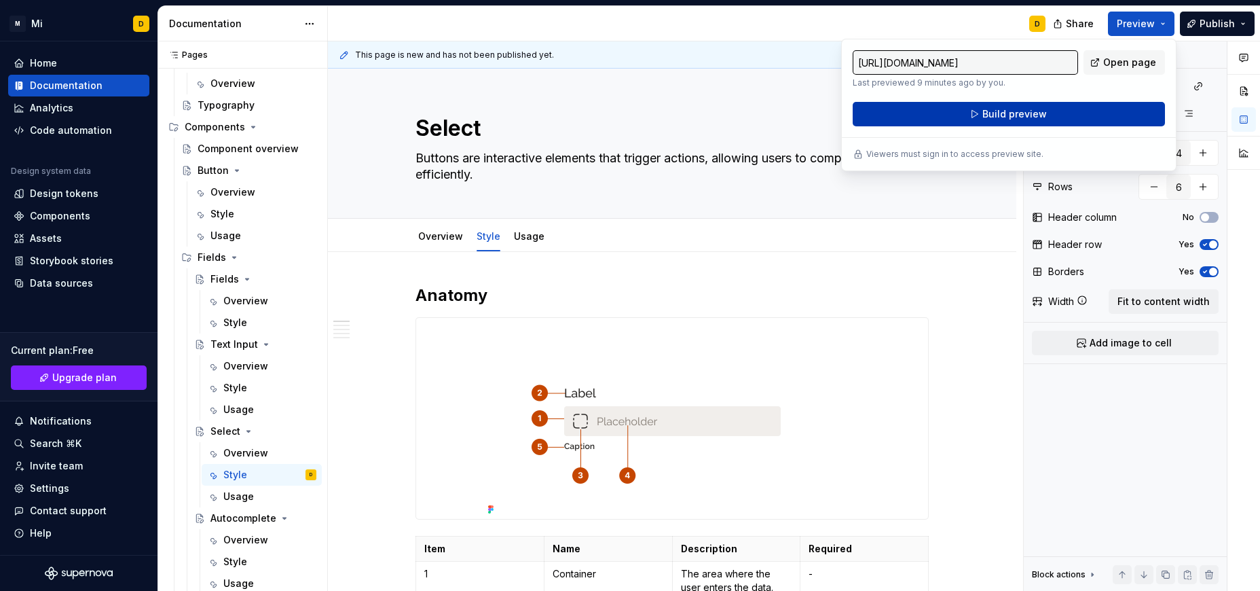
click at [1034, 110] on span "Build preview" at bounding box center [1014, 114] width 64 height 14
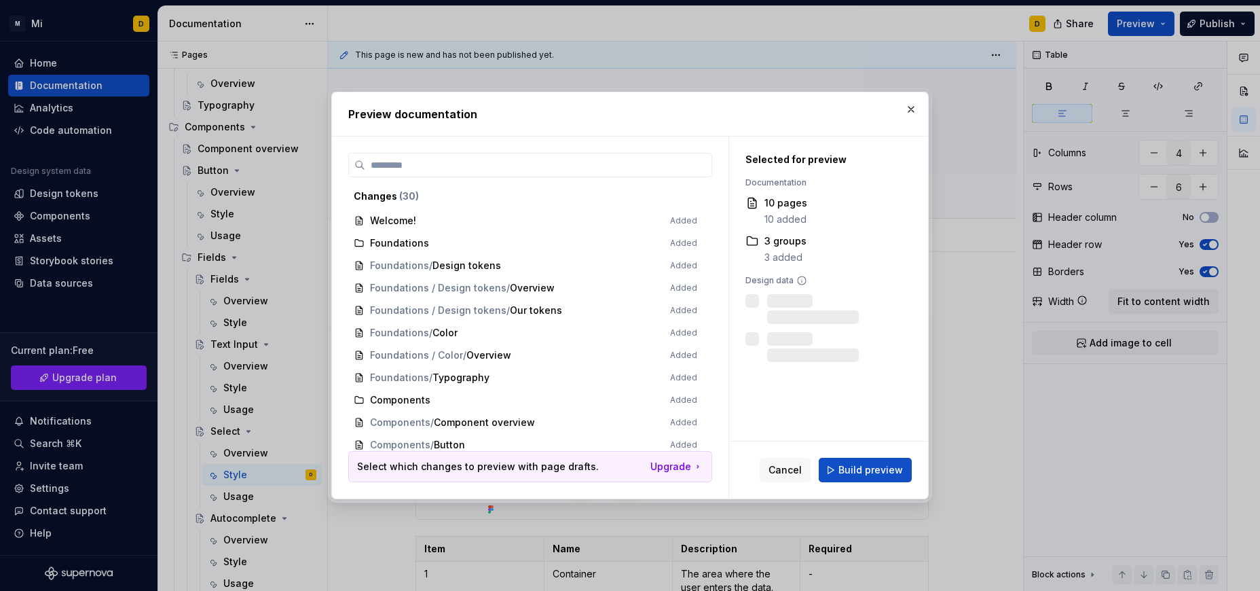
scroll to position [156, 0]
click at [863, 472] on span "Build preview" at bounding box center [870, 470] width 64 height 14
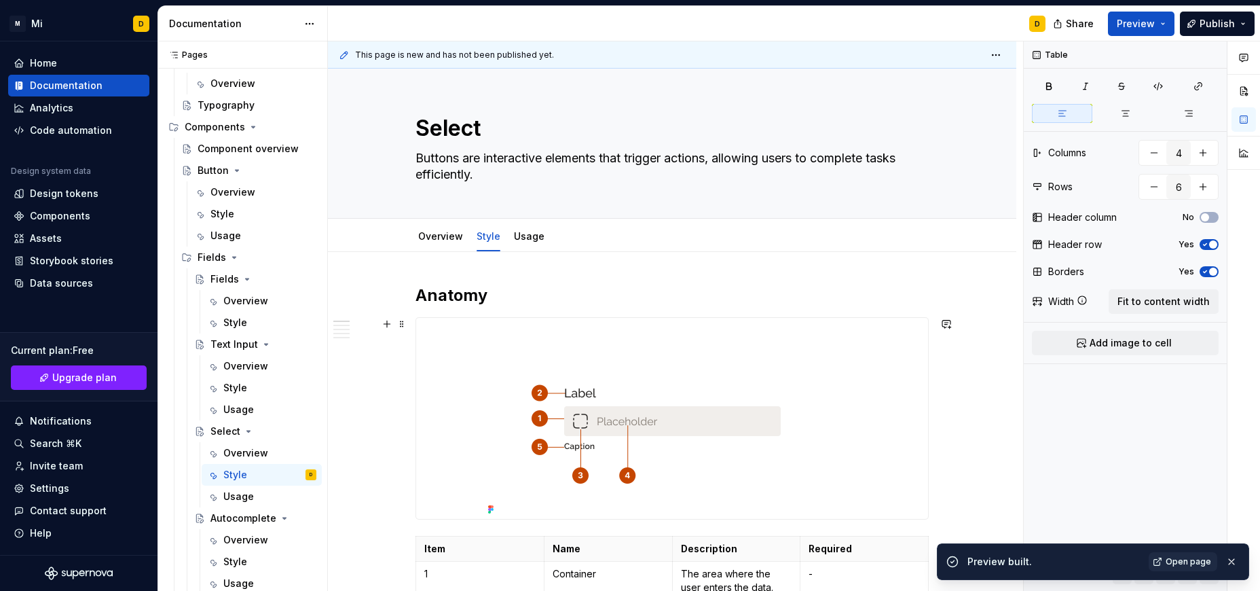
click at [703, 396] on img at bounding box center [672, 418] width 379 height 201
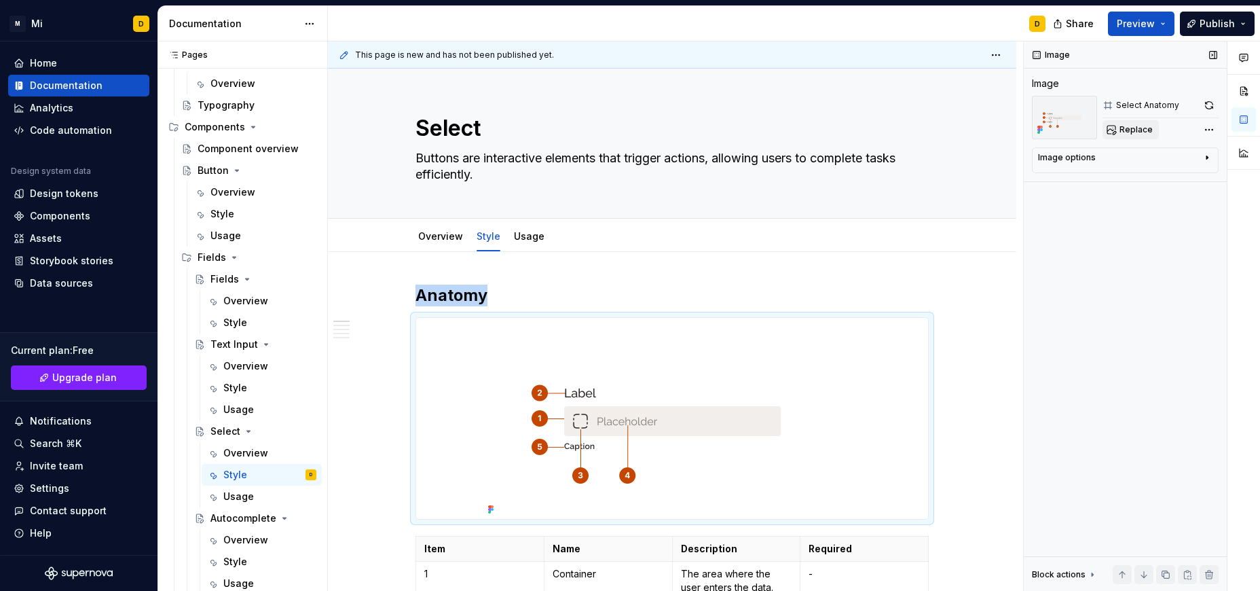
click at [1136, 132] on span "Replace" at bounding box center [1135, 129] width 33 height 11
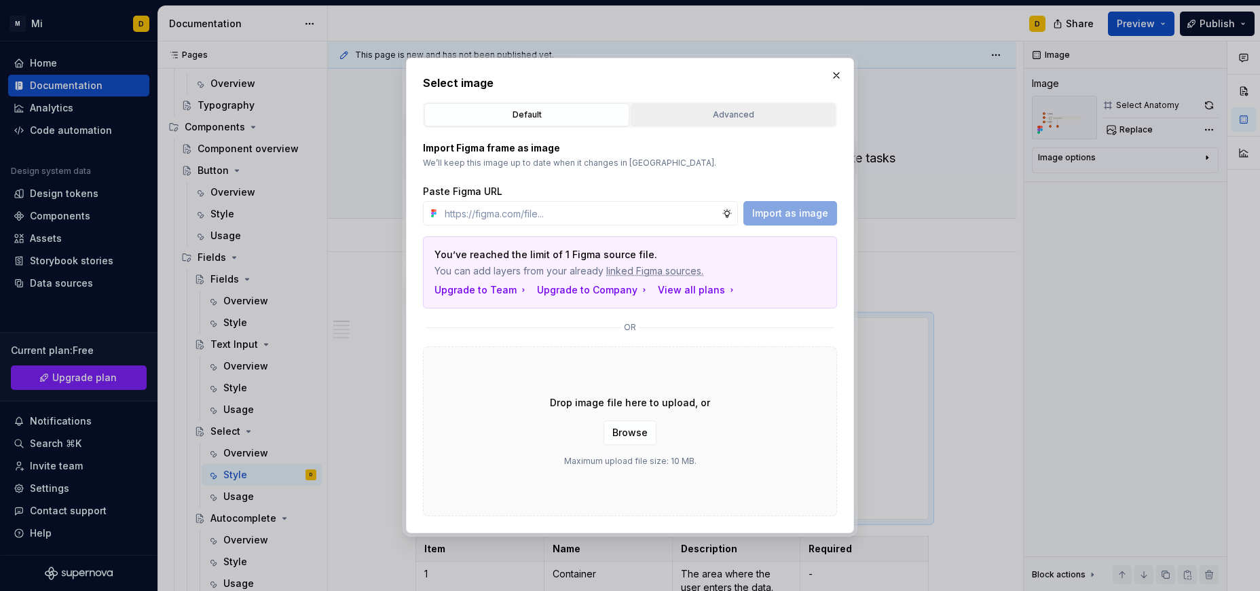
click at [713, 110] on div "Advanced" at bounding box center [732, 115] width 195 height 14
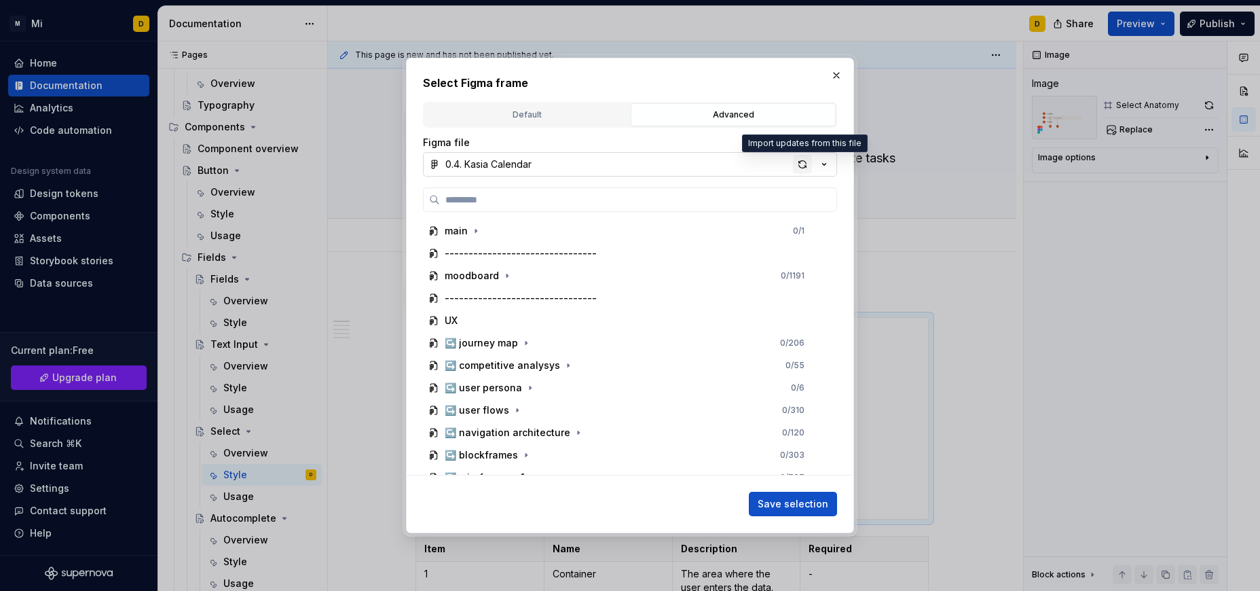
click at [800, 162] on div "button" at bounding box center [802, 164] width 19 height 19
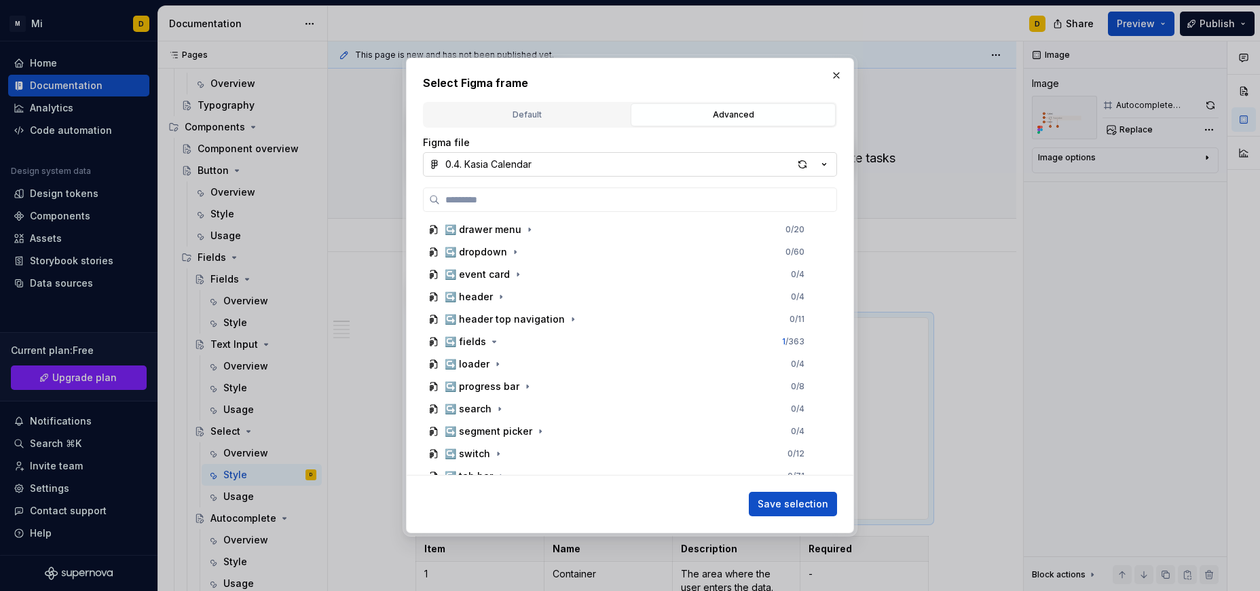
scroll to position [696, 0]
click at [495, 341] on icon "button" at bounding box center [494, 341] width 3 height 1
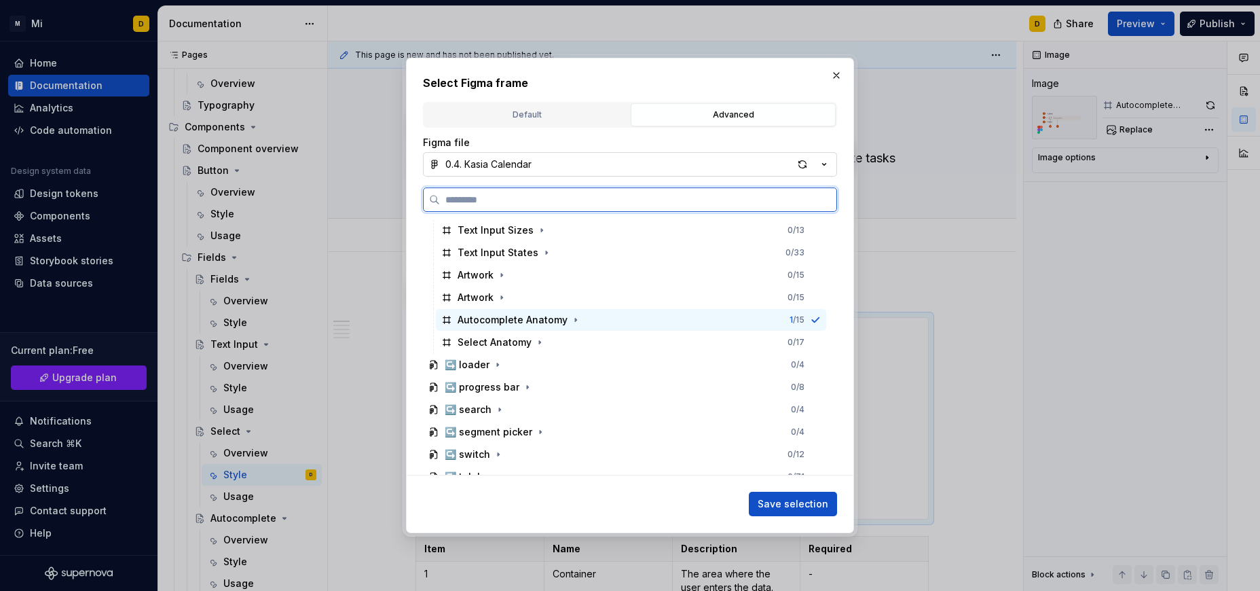
scroll to position [1073, 0]
click at [574, 348] on div "Select Anatomy 0 / 17" at bounding box center [631, 345] width 390 height 22
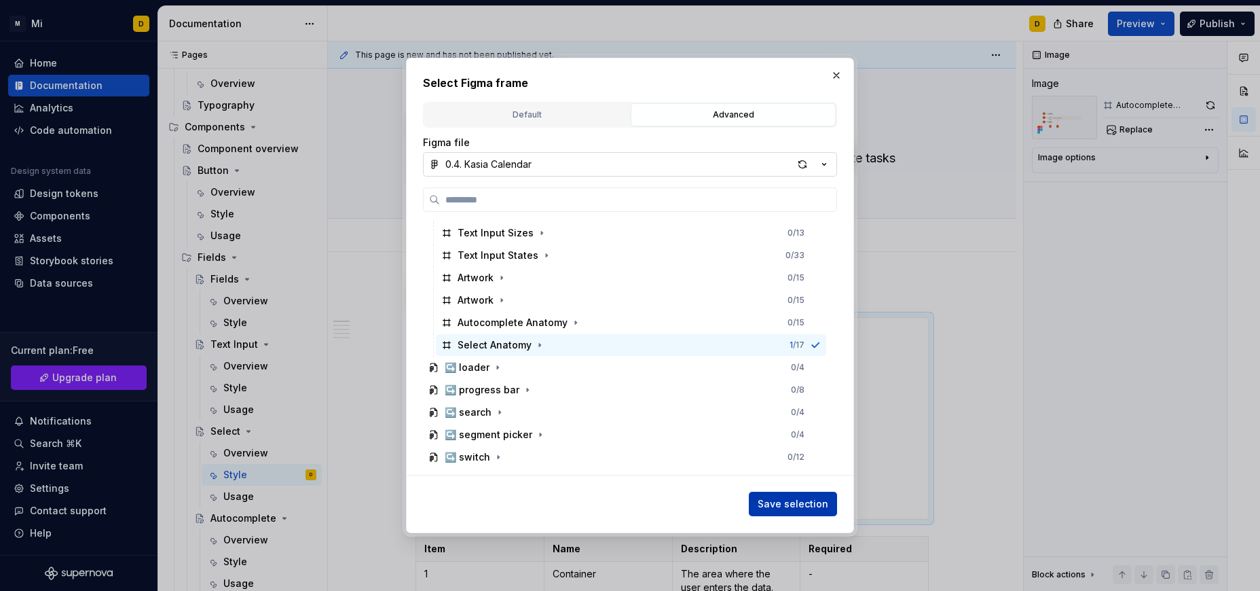
click at [812, 498] on span "Save selection" at bounding box center [793, 504] width 71 height 14
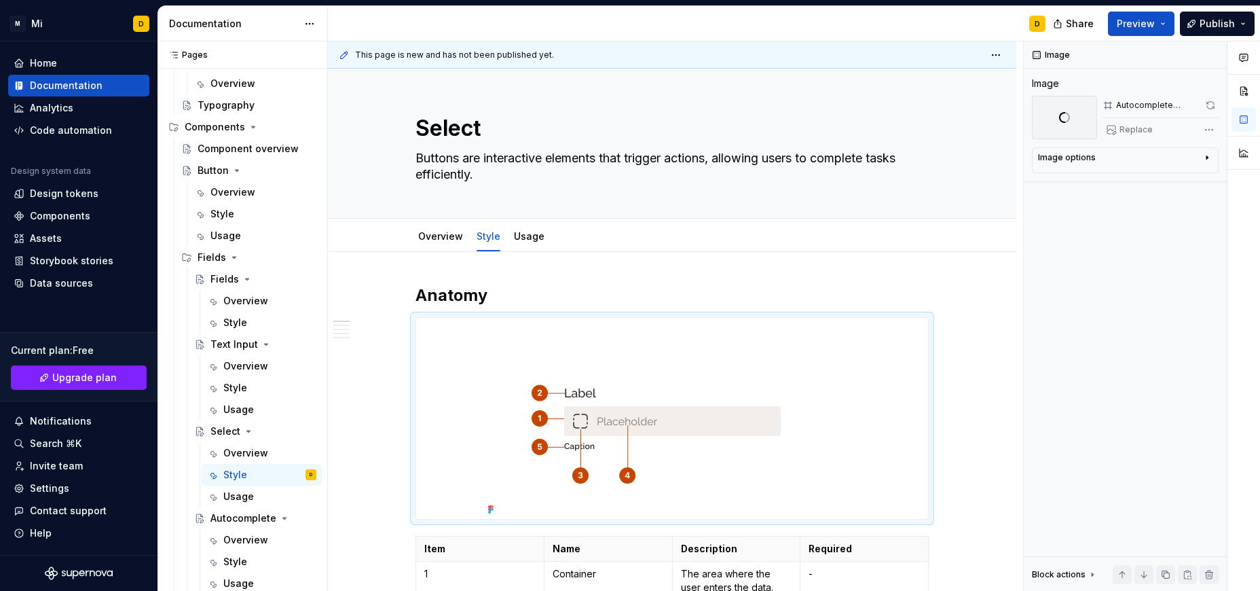
scroll to position [156, 0]
type textarea "*"
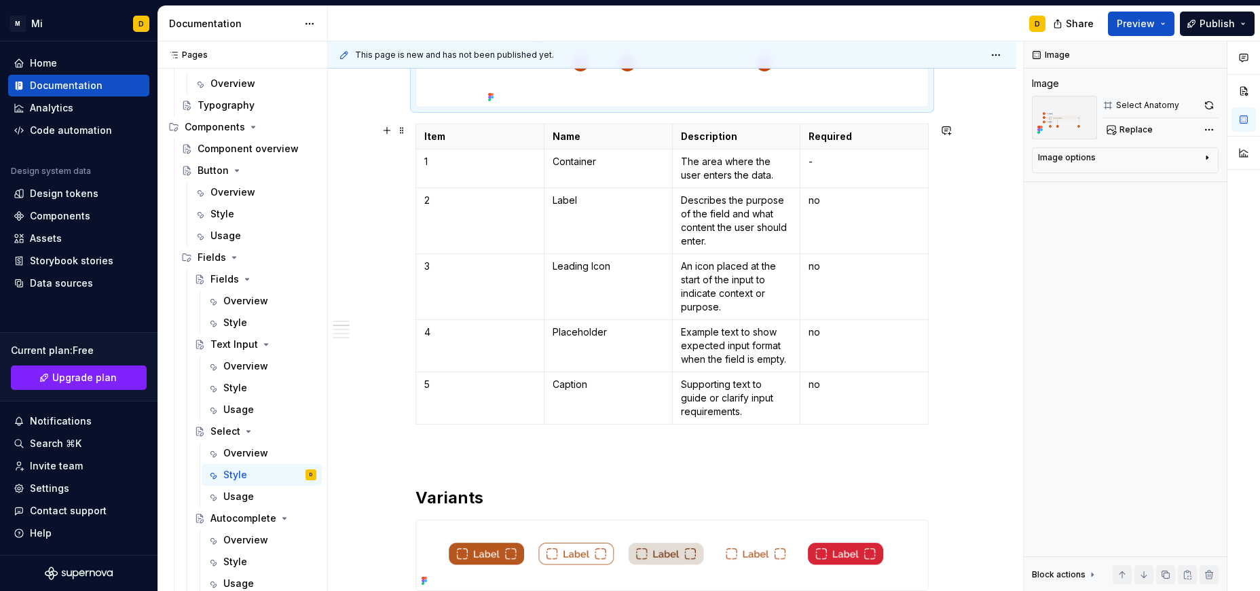
scroll to position [416, 0]
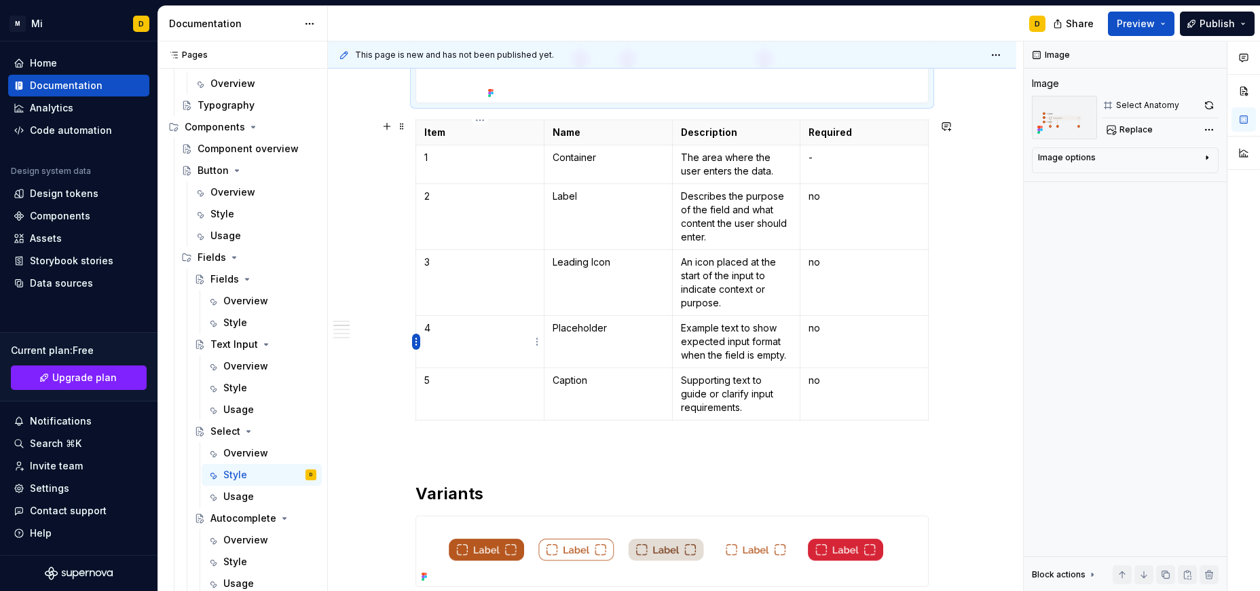
click at [415, 342] on html "M Mi D Home Documentation Analytics Code automation Design system data Design t…" at bounding box center [630, 295] width 1260 height 591
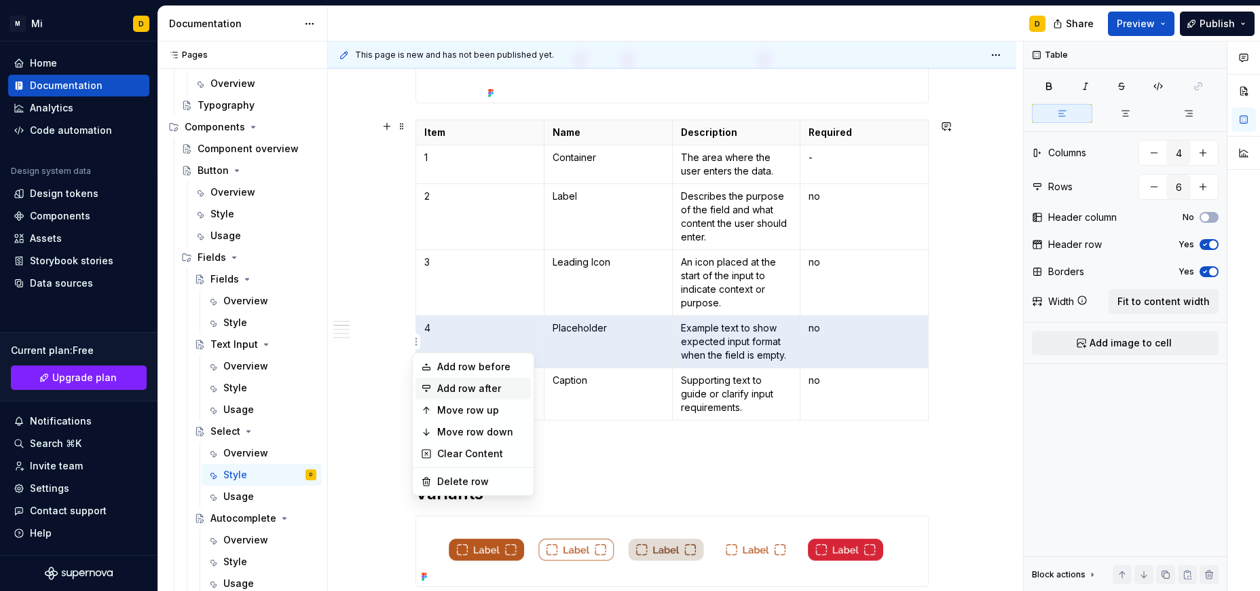
click at [453, 385] on div "Add row after" at bounding box center [481, 388] width 88 height 14
type input "7"
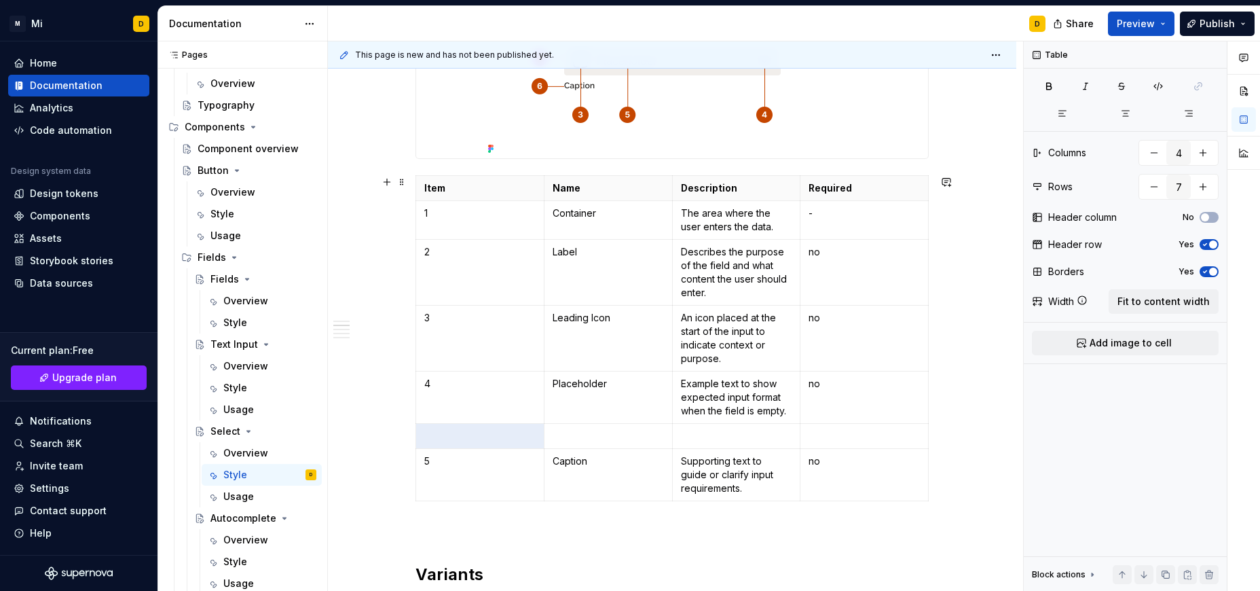
scroll to position [394, 0]
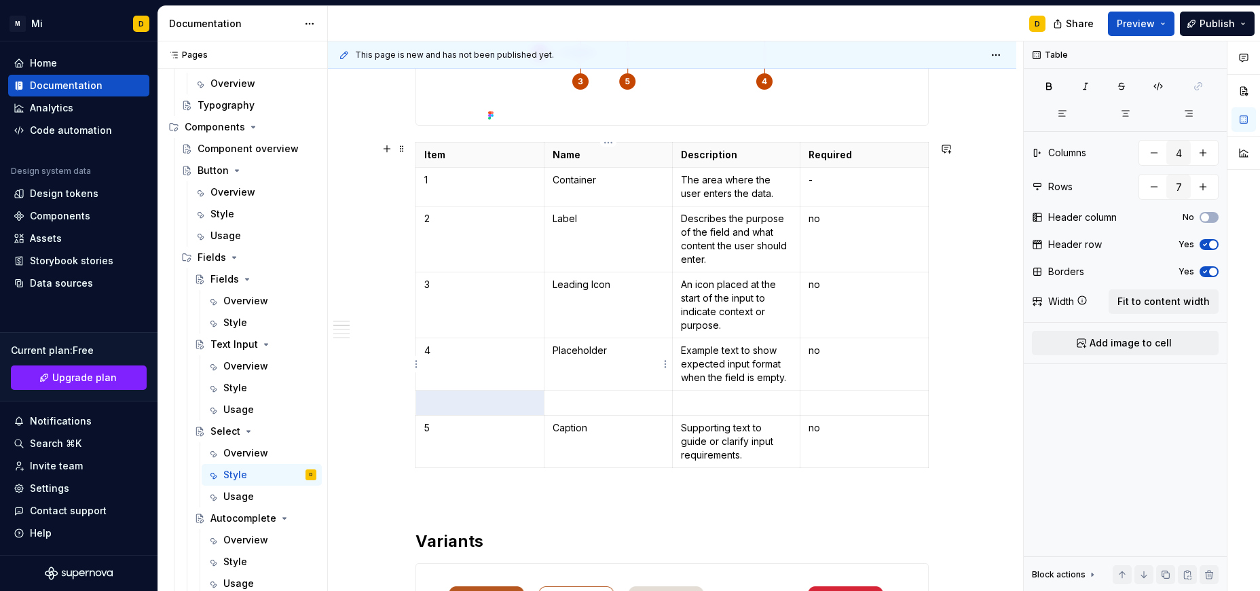
click at [616, 355] on p "Placeholder" at bounding box center [608, 350] width 111 height 14
copy p "Placeholder"
click at [593, 405] on p at bounding box center [608, 403] width 111 height 14
click at [475, 397] on p at bounding box center [479, 403] width 111 height 14
click at [468, 436] on td "5" at bounding box center [480, 441] width 128 height 52
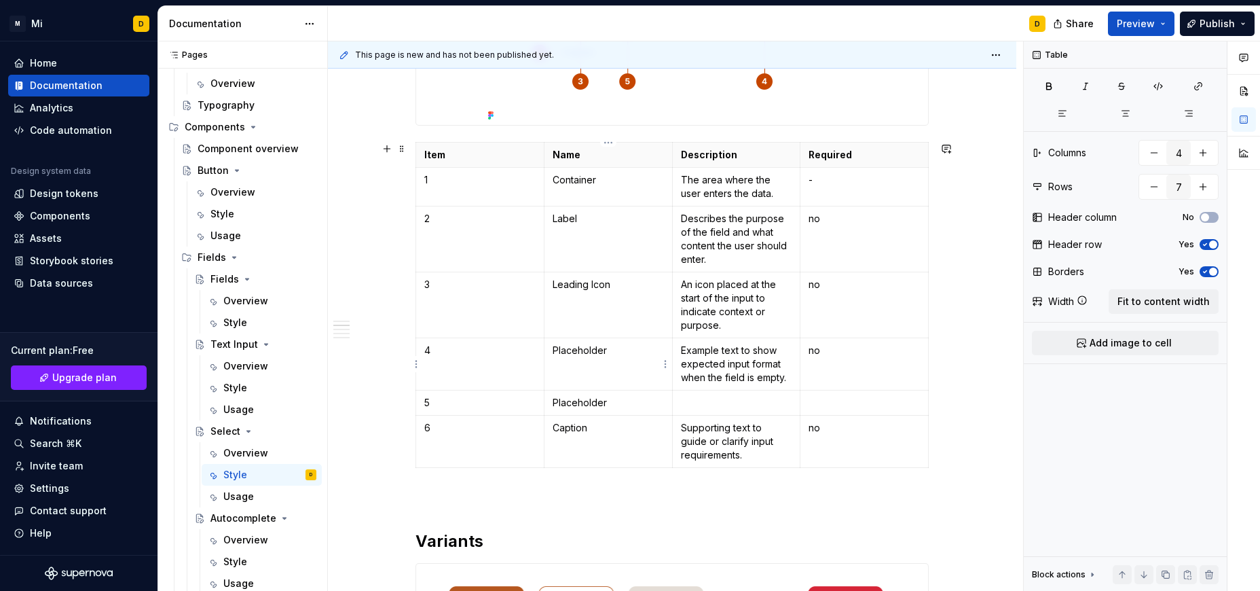
click at [613, 352] on p "Placeholder" at bounding box center [608, 350] width 111 height 14
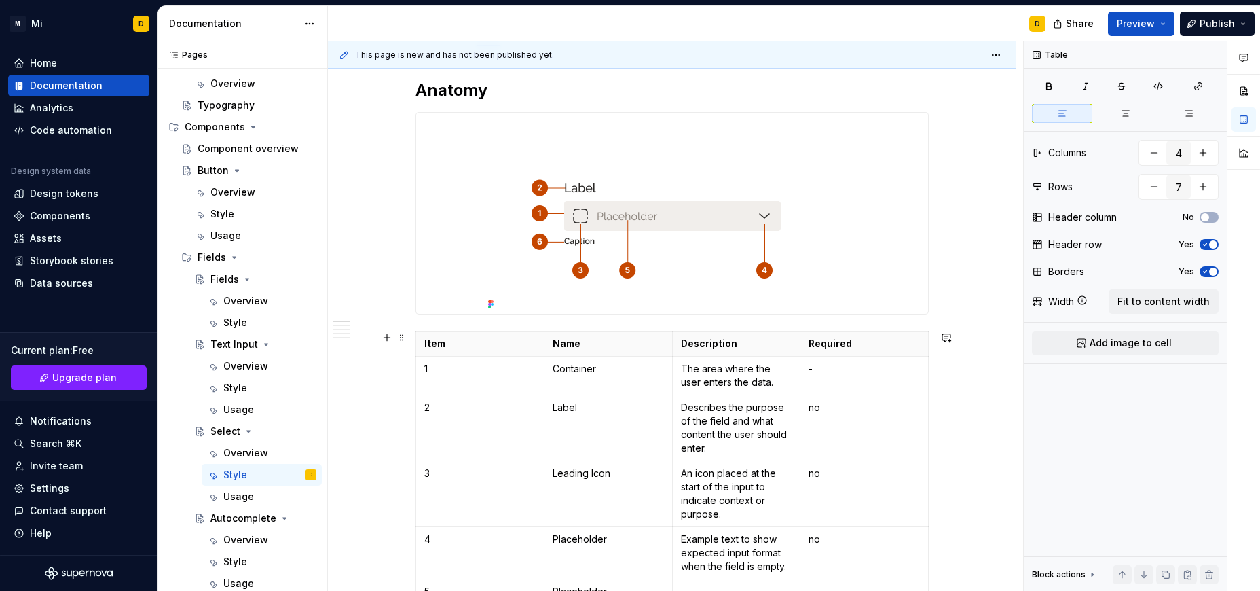
scroll to position [320, 0]
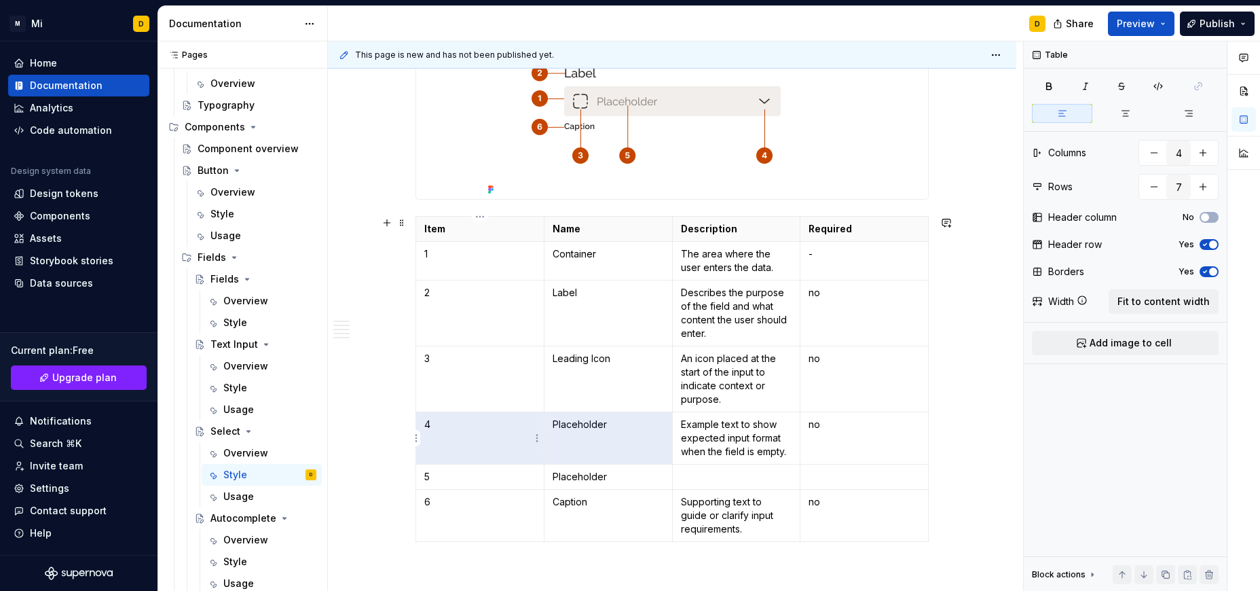
drag, startPoint x: 615, startPoint y: 428, endPoint x: 519, endPoint y: 416, distance: 97.1
click at [519, 416] on tr "4 Placeholder Example text to show expected input format when the field is empt…" at bounding box center [672, 438] width 512 height 52
click at [605, 424] on p "Placeholder" at bounding box center [608, 424] width 111 height 14
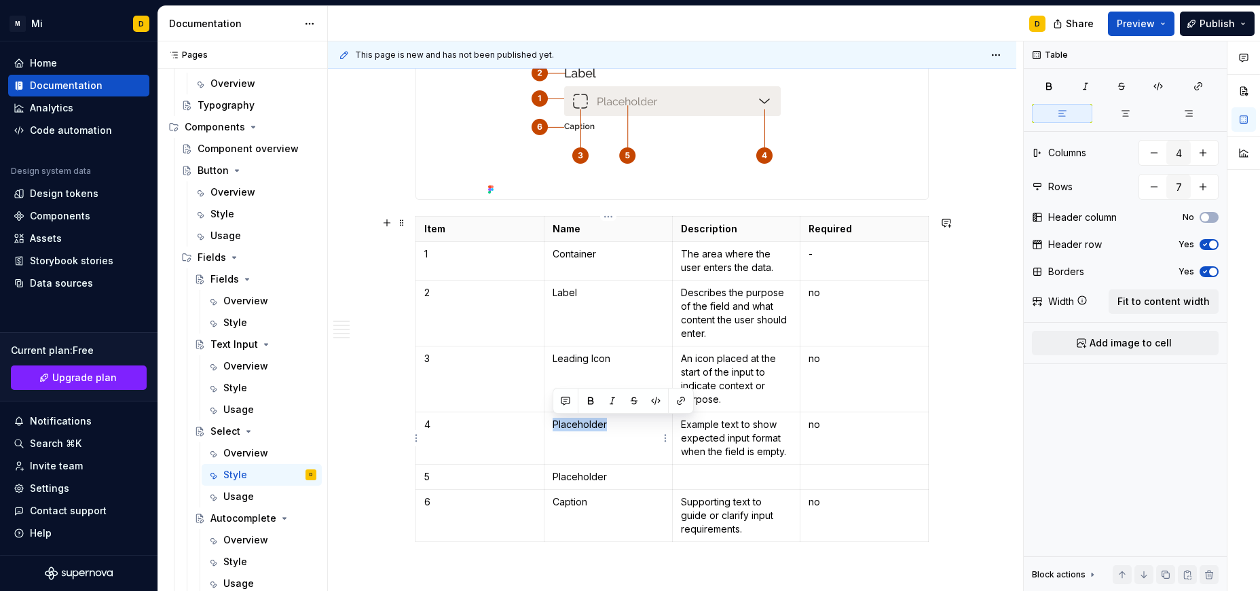
drag, startPoint x: 605, startPoint y: 424, endPoint x: 548, endPoint y: 432, distance: 58.2
click at [548, 432] on td "Placeholder" at bounding box center [608, 438] width 128 height 52
click at [732, 443] on p "Example text to show expected input format when the field is empty." at bounding box center [736, 437] width 111 height 41
click at [720, 442] on p "Example text to show expected input format when the field is empty." at bounding box center [736, 437] width 111 height 41
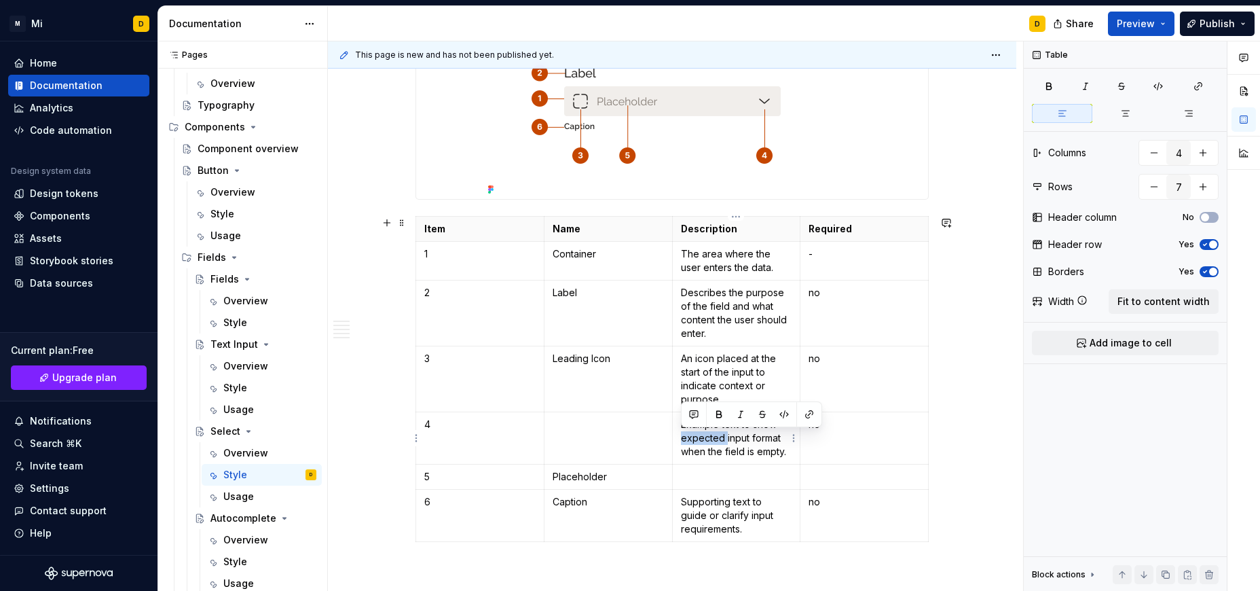
click at [720, 442] on p "Example text to show expected input format when the field is empty." at bounding box center [736, 437] width 111 height 41
copy p "Example text to show expected input format when the field is empty."
click at [717, 480] on p at bounding box center [736, 477] width 111 height 14
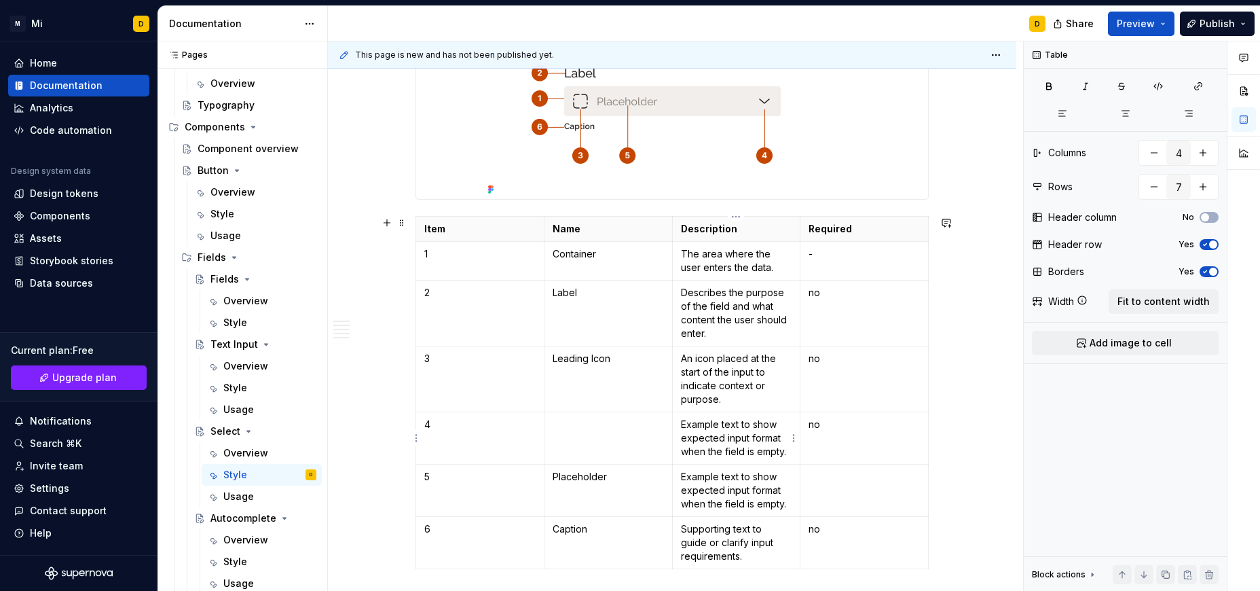
click at [720, 436] on p "Example text to show expected input format when the field is empty." at bounding box center [736, 437] width 111 height 41
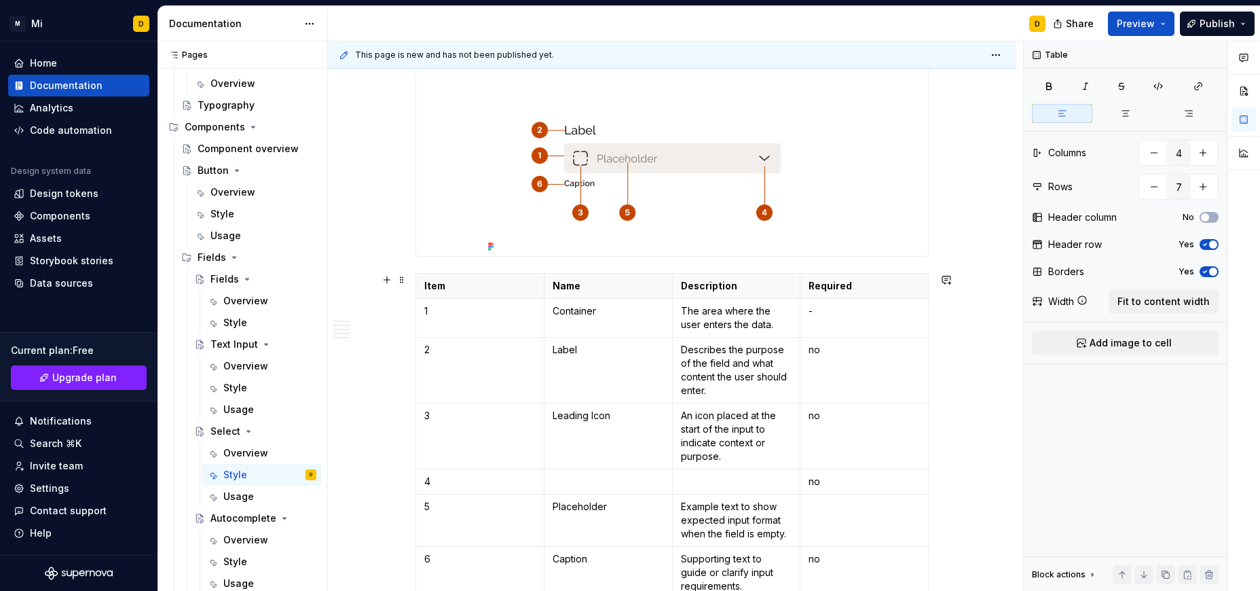
scroll to position [362, 0]
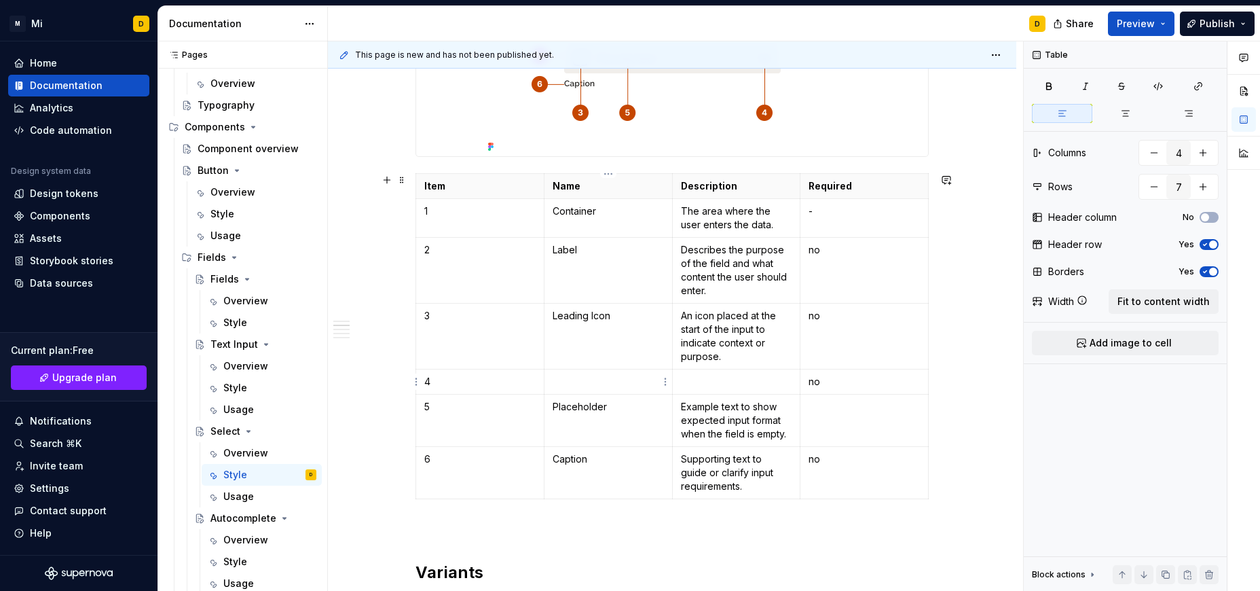
click at [574, 383] on p at bounding box center [608, 382] width 111 height 14
click at [821, 427] on td at bounding box center [864, 420] width 128 height 52
click at [856, 253] on p "no" at bounding box center [863, 250] width 111 height 14
type textarea "*"
